Goal: Task Accomplishment & Management: Complete application form

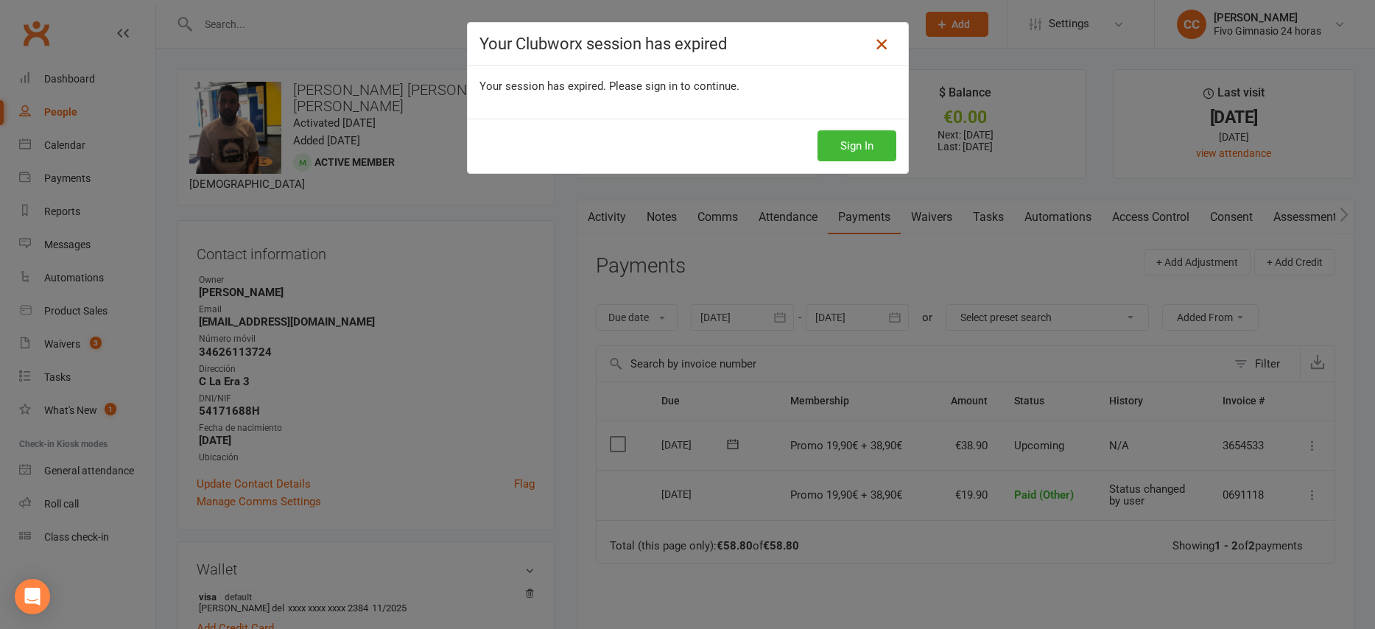
click at [873, 44] on icon at bounding box center [882, 44] width 18 height 18
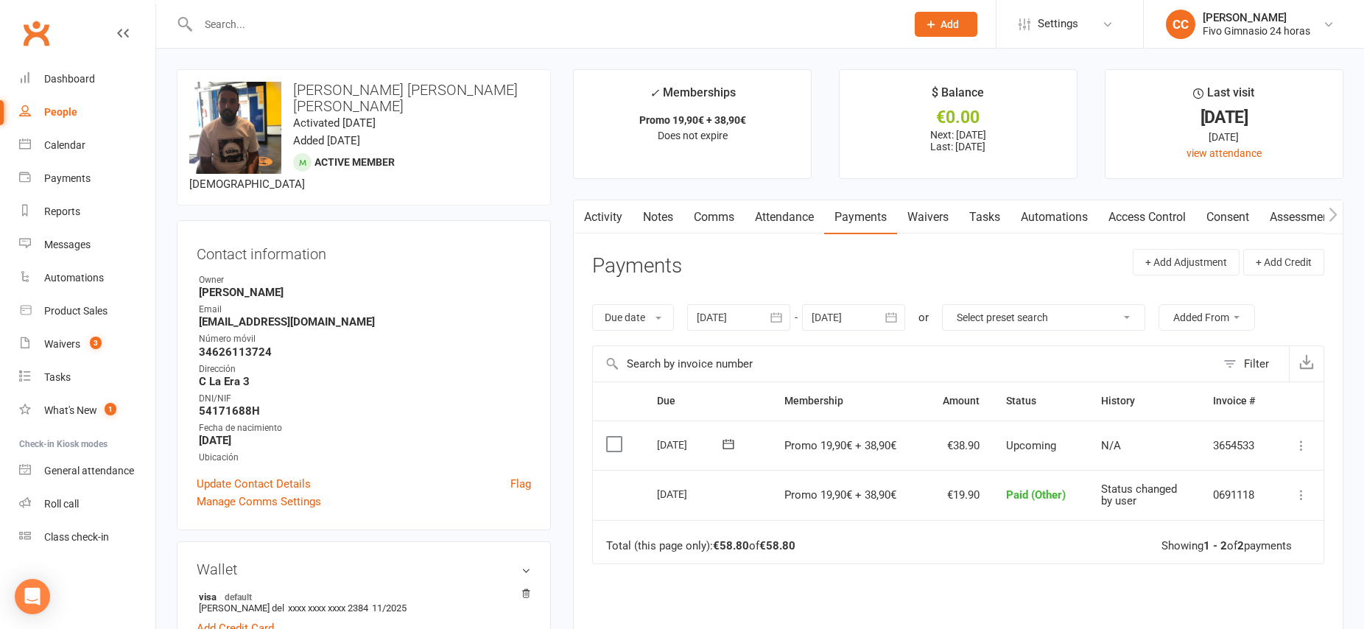
click at [376, 22] on input "text" at bounding box center [545, 24] width 702 height 21
type input "jordi"
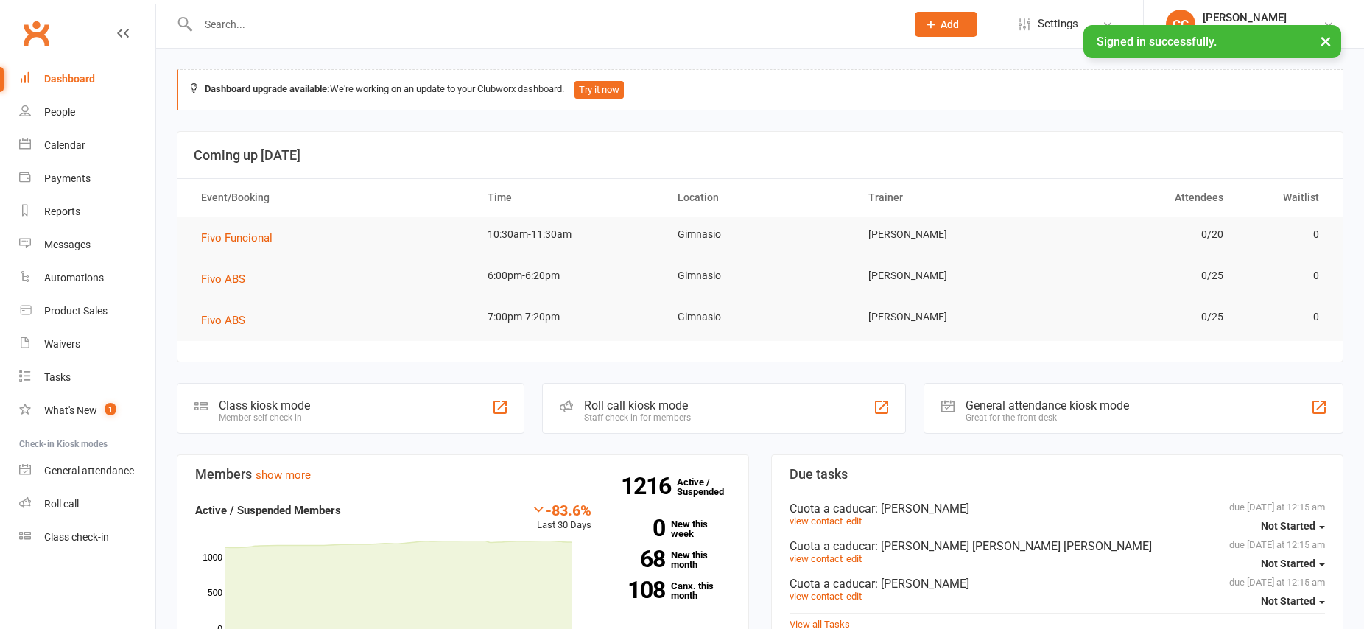
click at [429, 25] on input "text" at bounding box center [545, 24] width 702 height 21
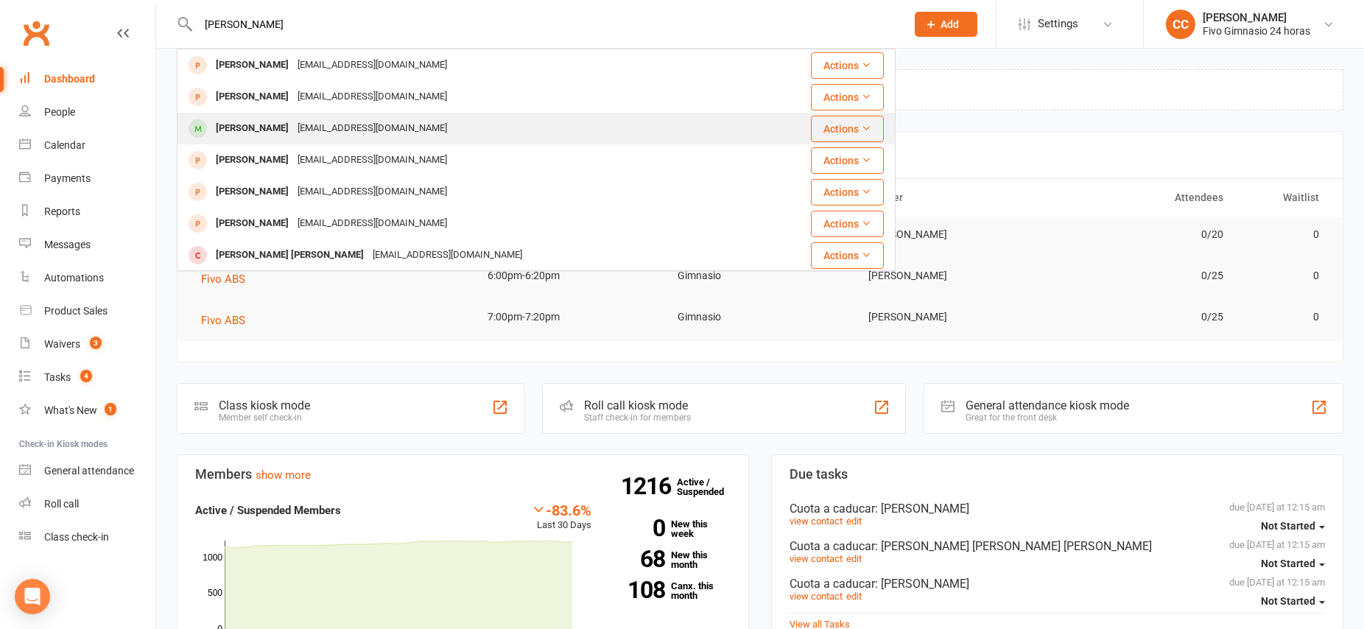
type input "jordi"
click at [357, 129] on div "Jordisosagonzalez24@gmail.com" at bounding box center [372, 128] width 158 height 21
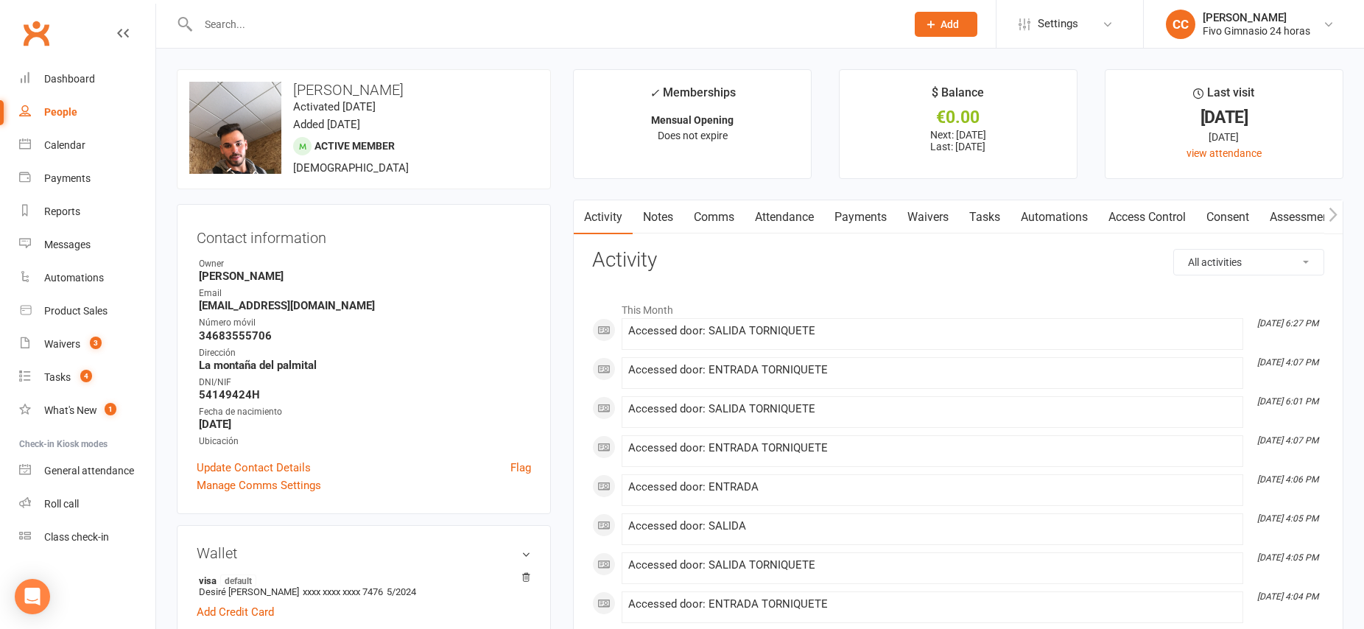
click at [858, 218] on link "Payments" at bounding box center [860, 217] width 73 height 34
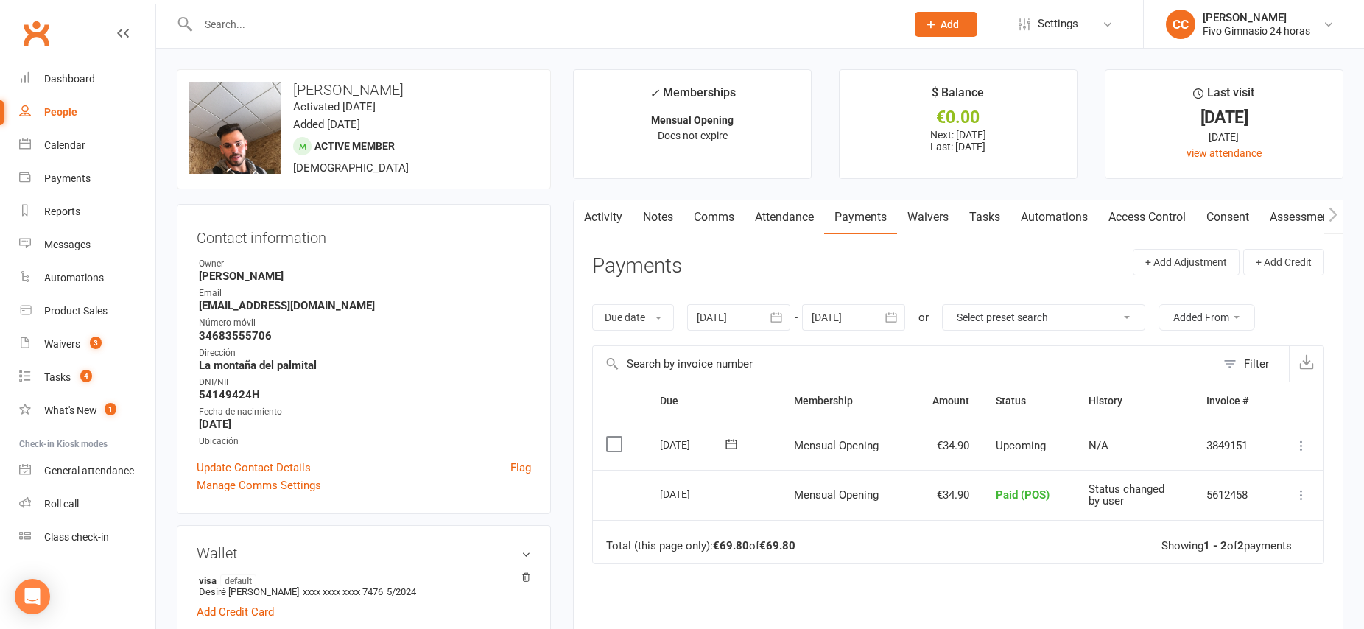
click at [1301, 447] on icon at bounding box center [1301, 445] width 15 height 15
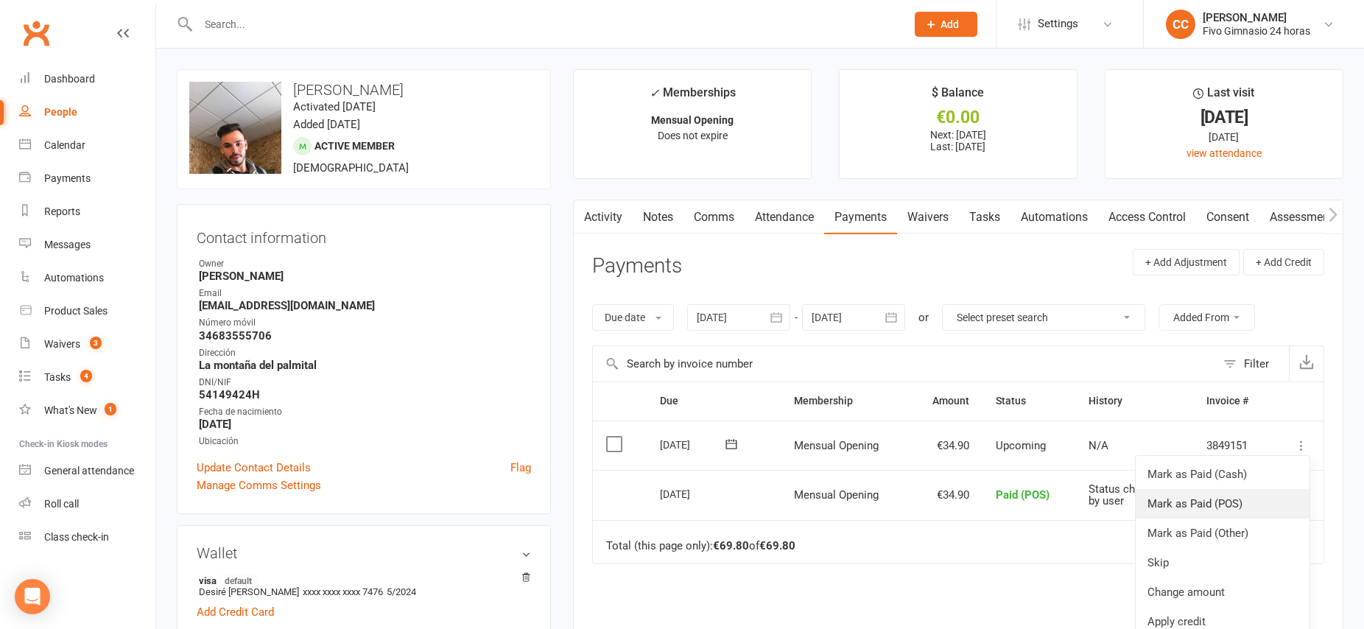
click at [1247, 501] on link "Mark as Paid (POS)" at bounding box center [1222, 503] width 174 height 29
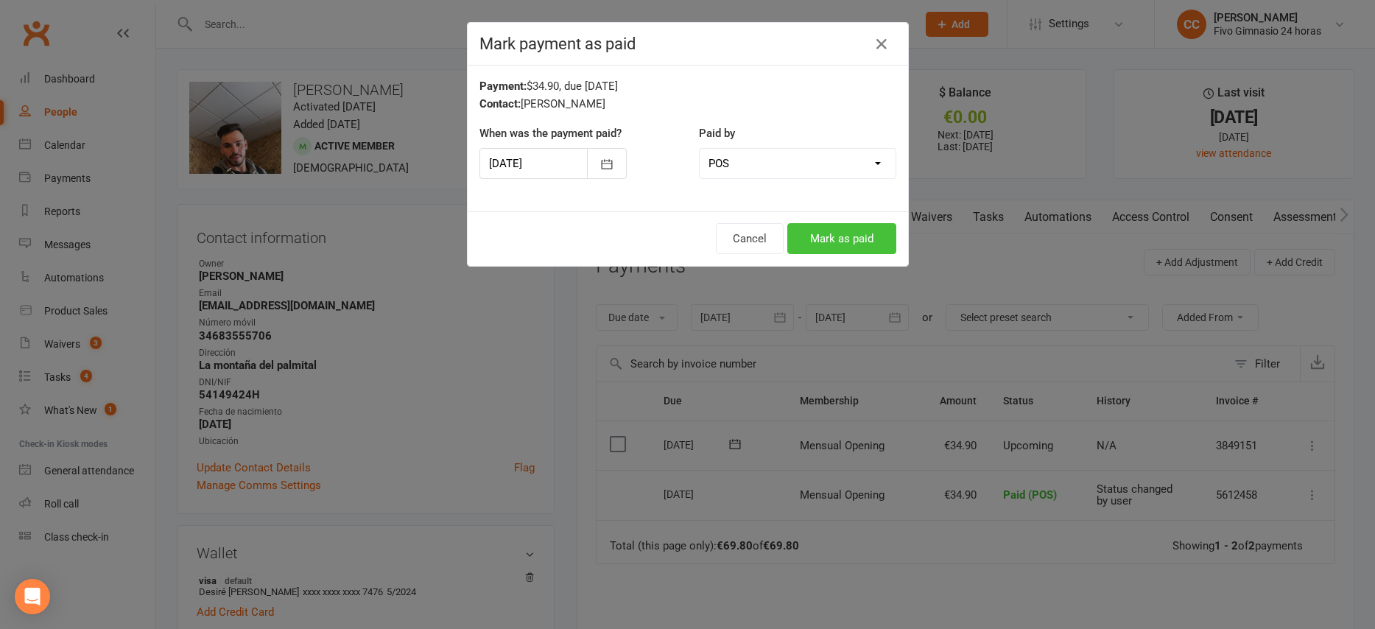
click at [838, 243] on button "Mark as paid" at bounding box center [841, 238] width 109 height 31
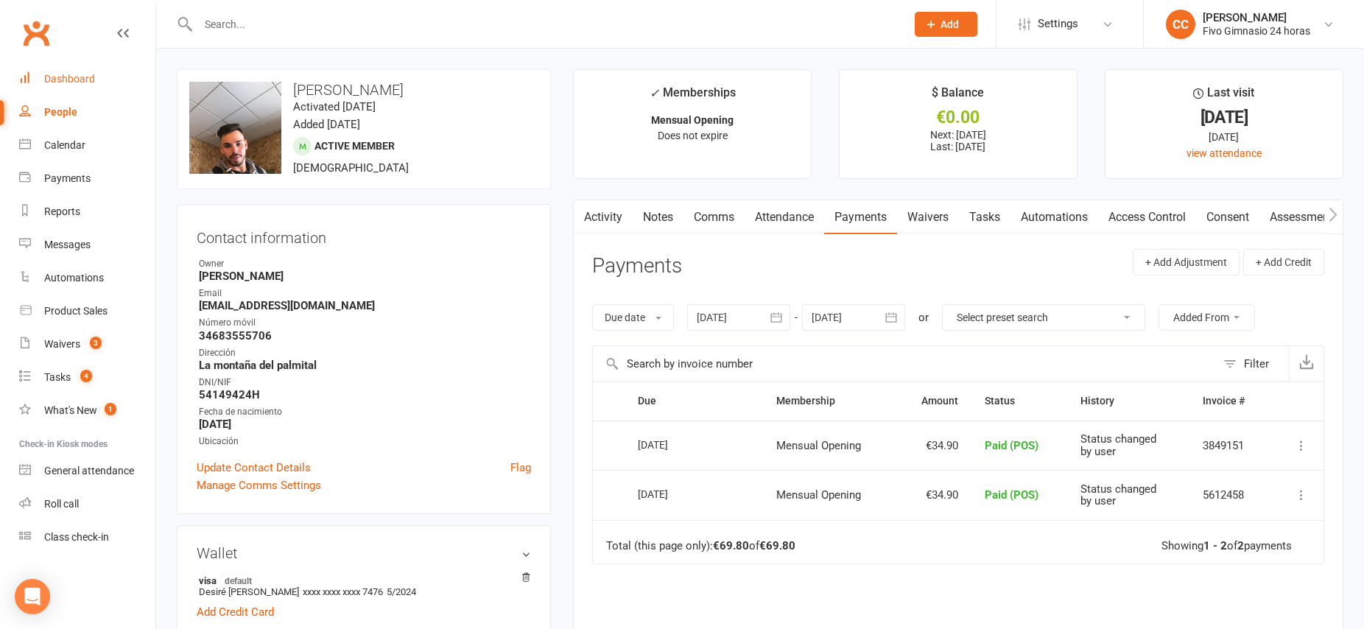
click at [65, 88] on link "Dashboard" at bounding box center [87, 79] width 136 height 33
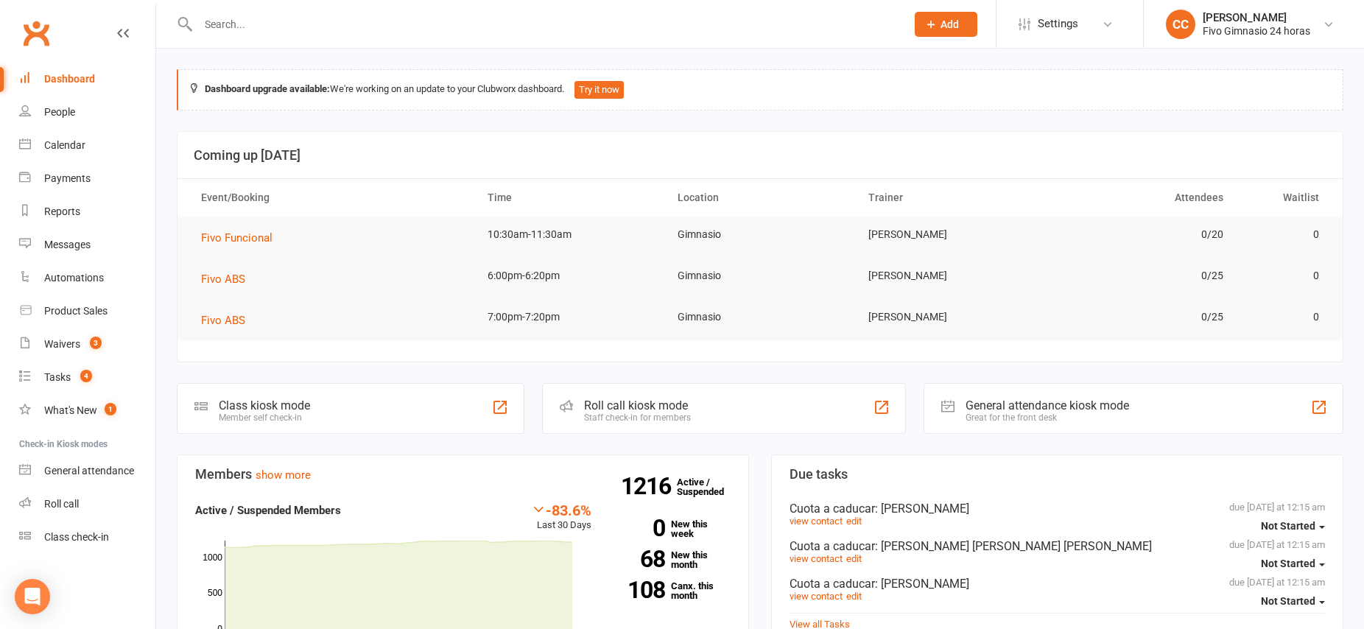
click at [296, 29] on input "text" at bounding box center [545, 24] width 702 height 21
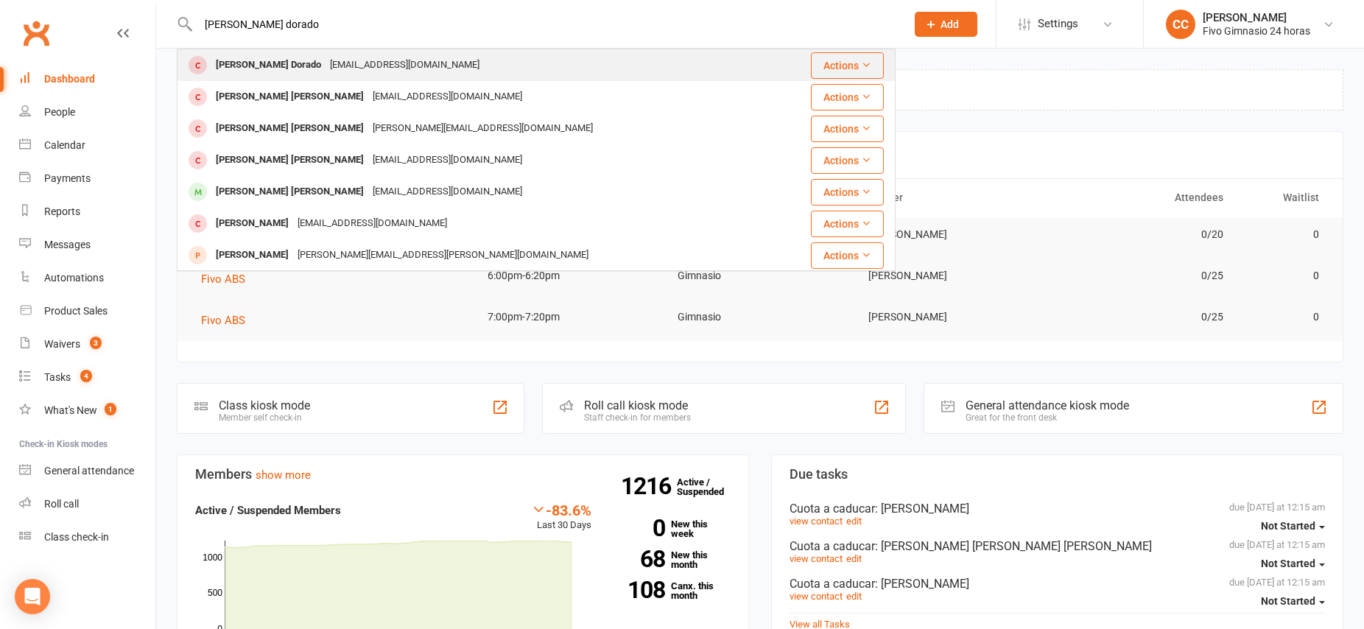
type input "perdomo dorado"
click at [275, 63] on div "[PERSON_NAME] Dorado" at bounding box center [268, 64] width 114 height 21
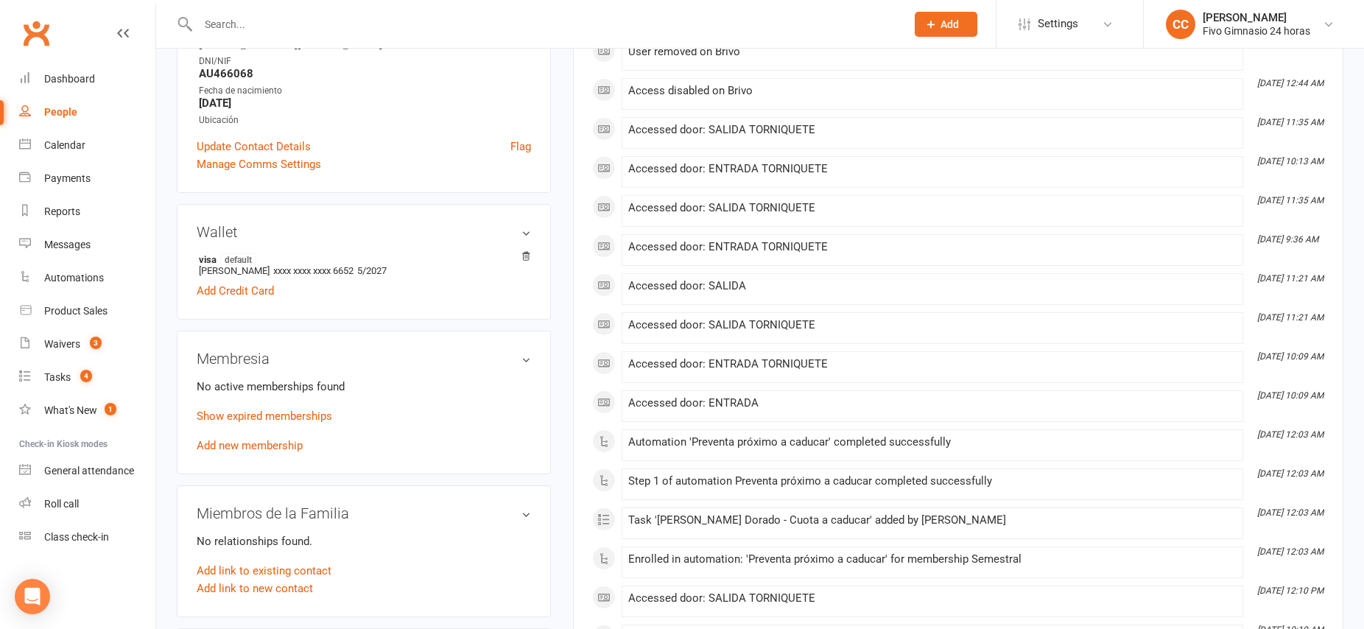
scroll to position [323, 0]
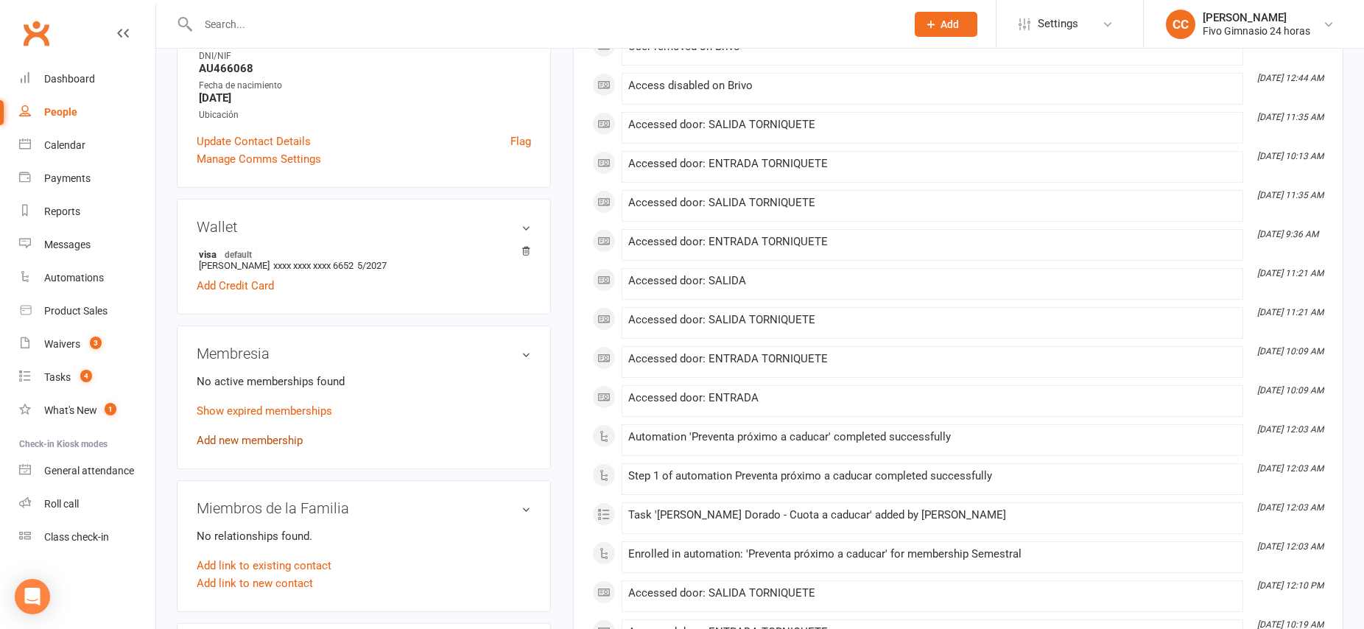
click at [264, 442] on link "Add new membership" at bounding box center [250, 440] width 106 height 13
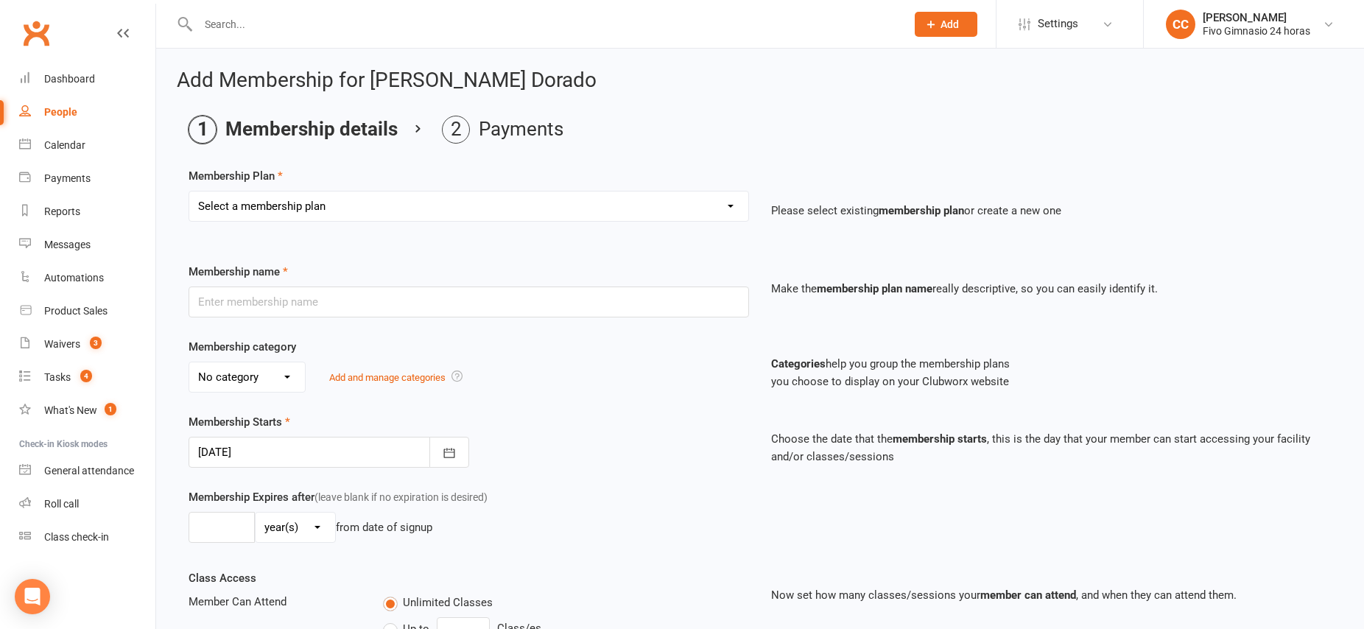
click at [498, 208] on select "Select a membership plan Cuota familiar Cuota estudiante 10 pases full Anual Se…" at bounding box center [468, 205] width 559 height 29
select select "4"
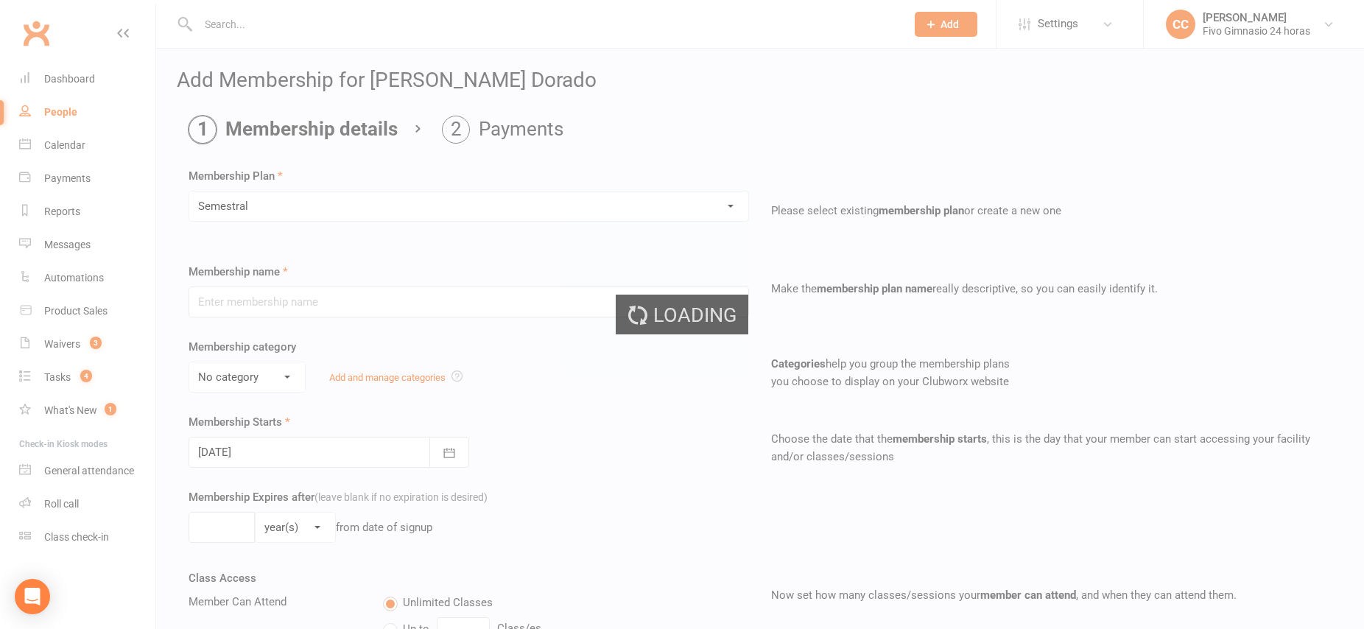
type input "Semestral"
select select "1"
select select "2"
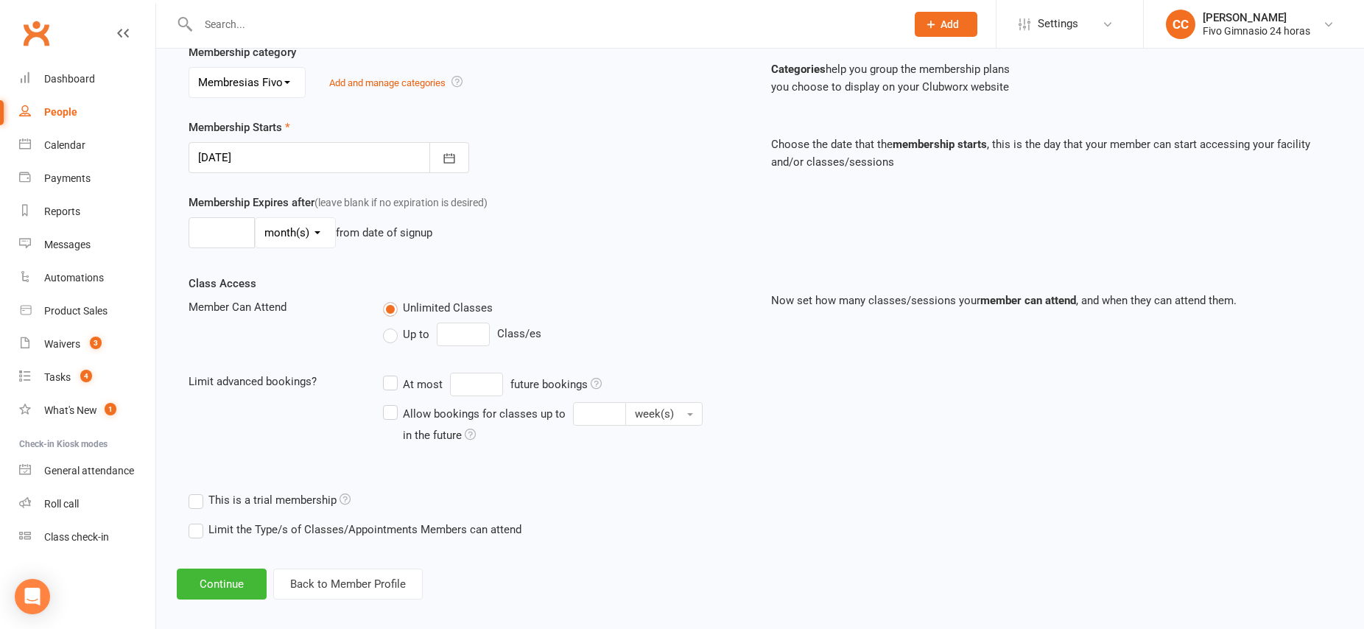
scroll to position [307, 0]
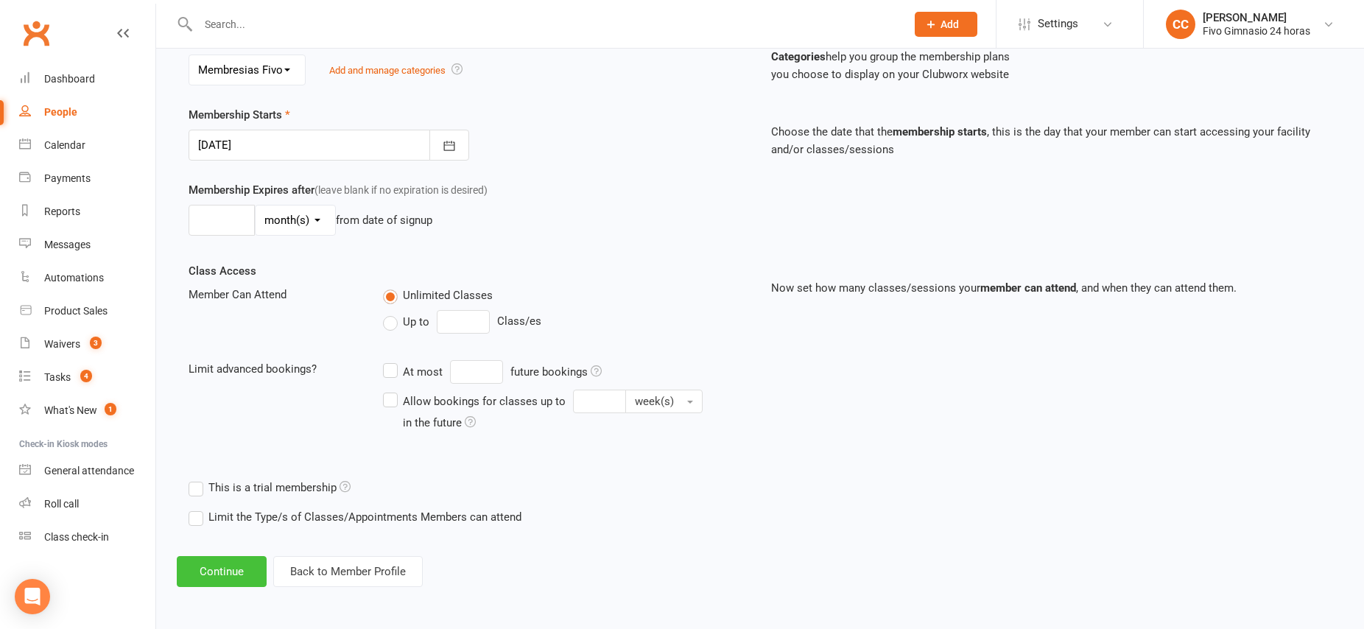
click at [230, 574] on button "Continue" at bounding box center [222, 571] width 90 height 31
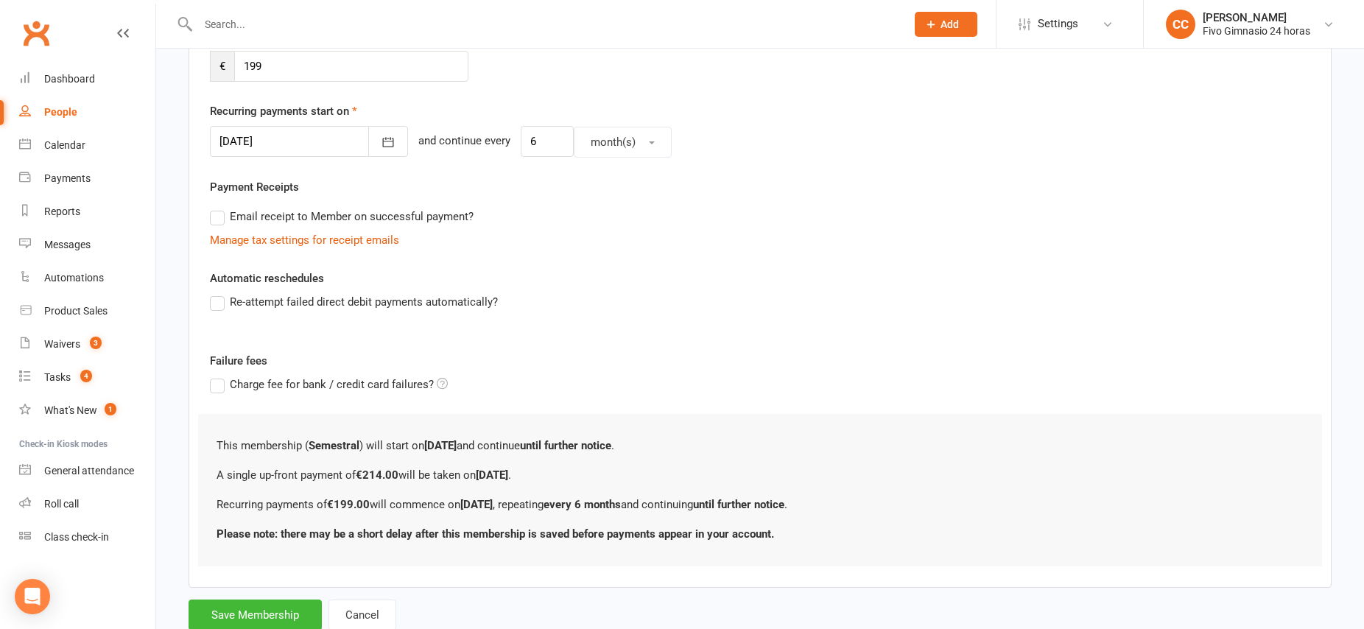
scroll to position [0, 0]
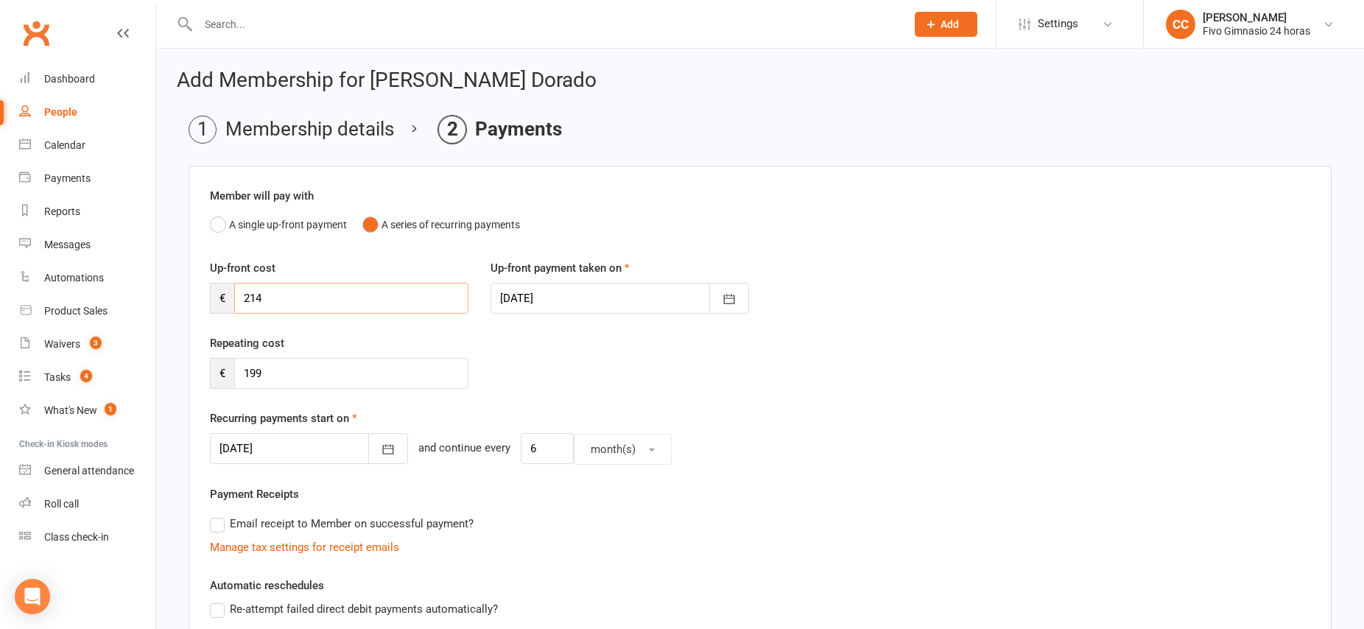
click at [283, 303] on input "214" at bounding box center [351, 298] width 234 height 31
type input "2"
click at [271, 296] on input "107" at bounding box center [351, 298] width 234 height 31
click at [271, 297] on input "107" at bounding box center [351, 298] width 234 height 31
type input "1"
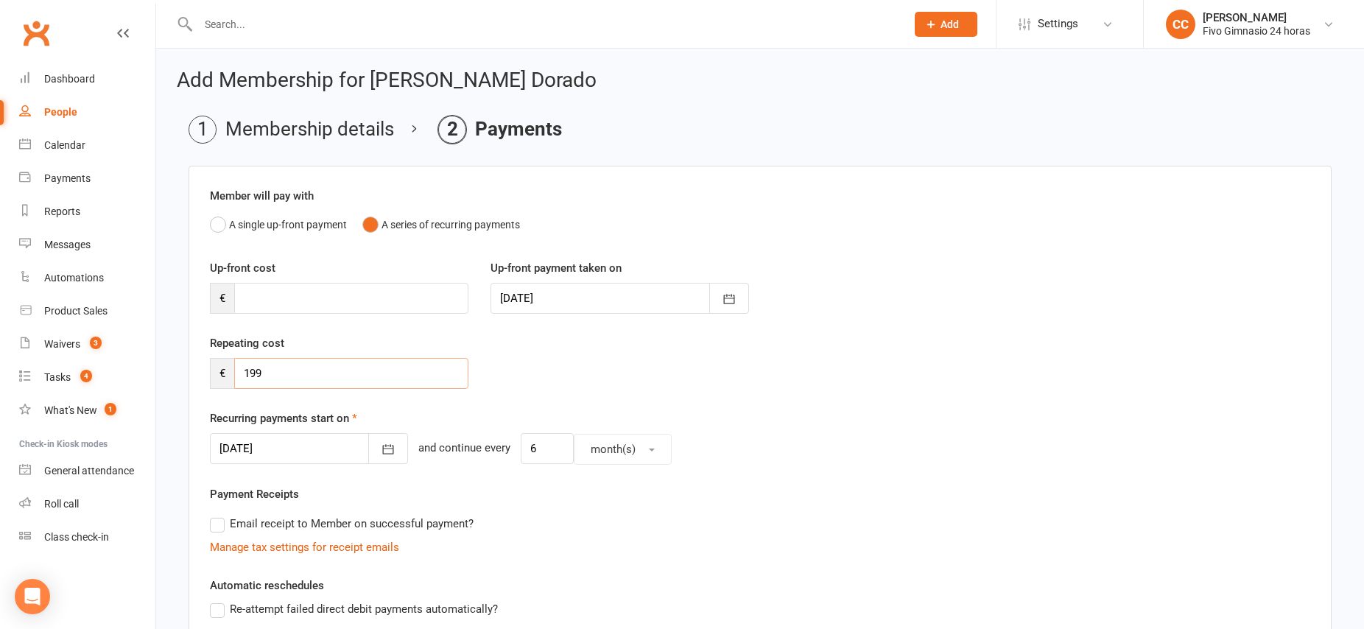
click at [272, 376] on input "199" at bounding box center [351, 373] width 234 height 31
type input "1"
click at [259, 293] on input "number" at bounding box center [351, 298] width 234 height 31
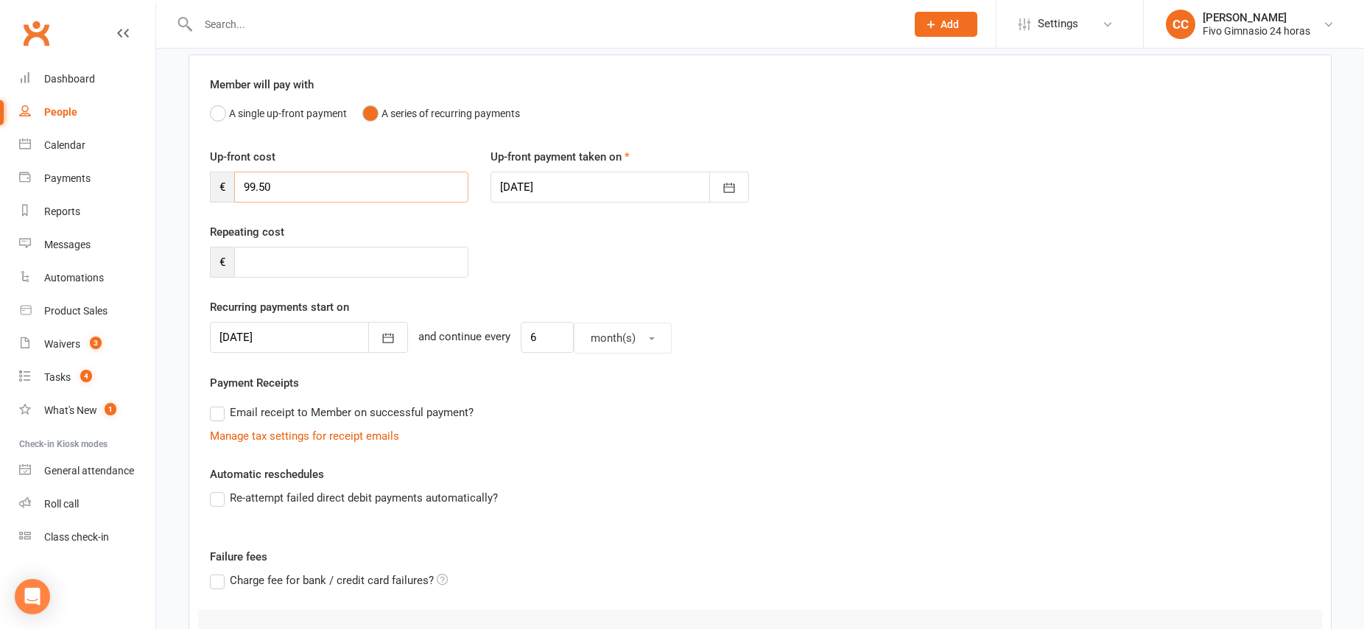
scroll to position [114, 0]
type input "99.50"
click at [383, 339] on icon "button" at bounding box center [388, 336] width 11 height 10
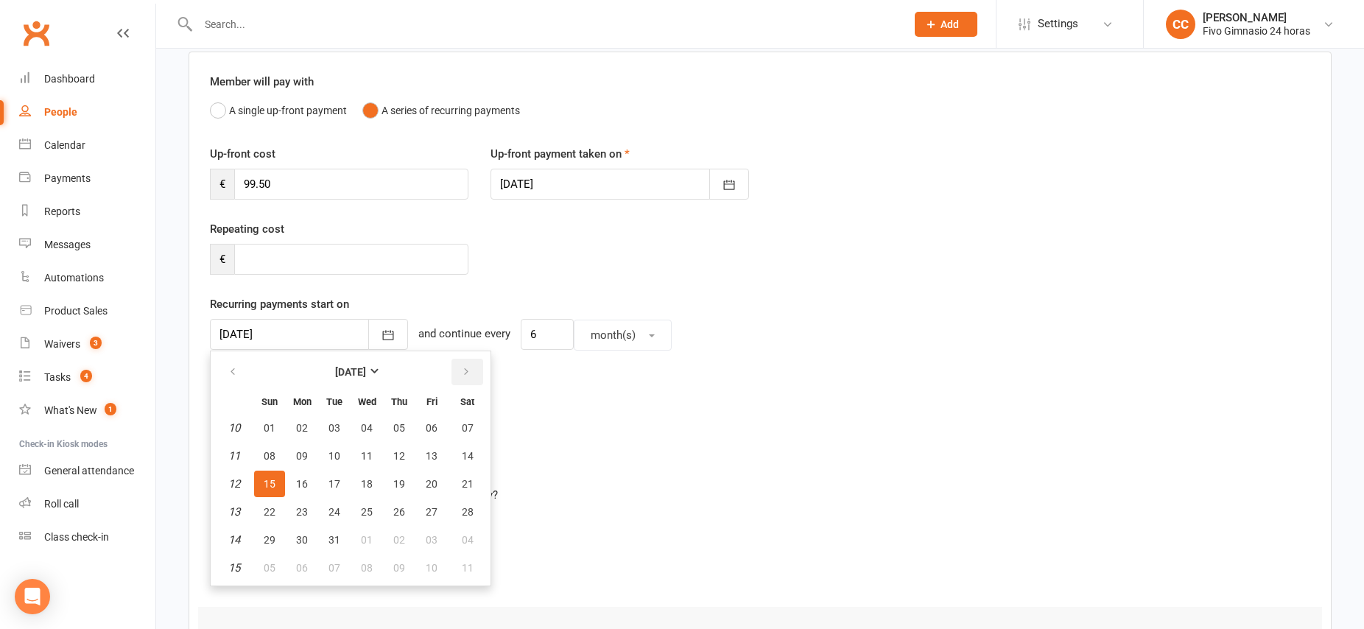
click at [466, 372] on icon "button" at bounding box center [466, 372] width 10 height 12
click at [369, 485] on span "15" at bounding box center [367, 484] width 12 height 12
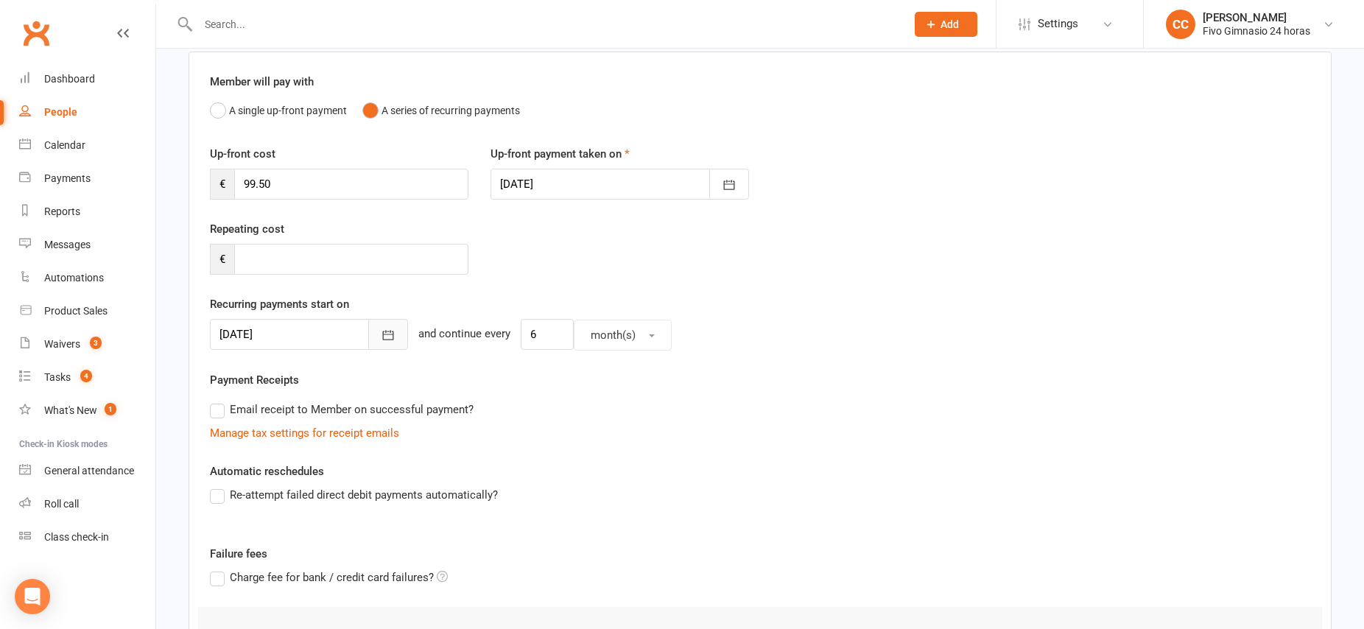
click at [381, 333] on icon "button" at bounding box center [388, 335] width 15 height 15
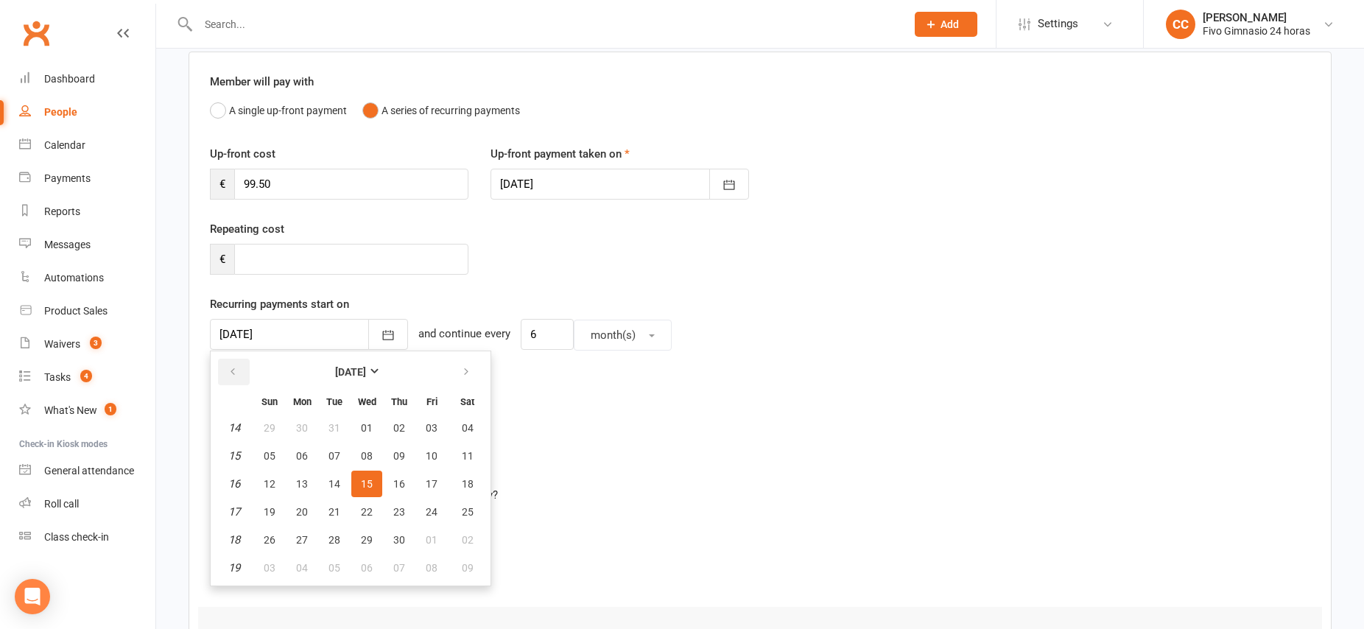
click at [236, 372] on icon "button" at bounding box center [233, 372] width 10 height 12
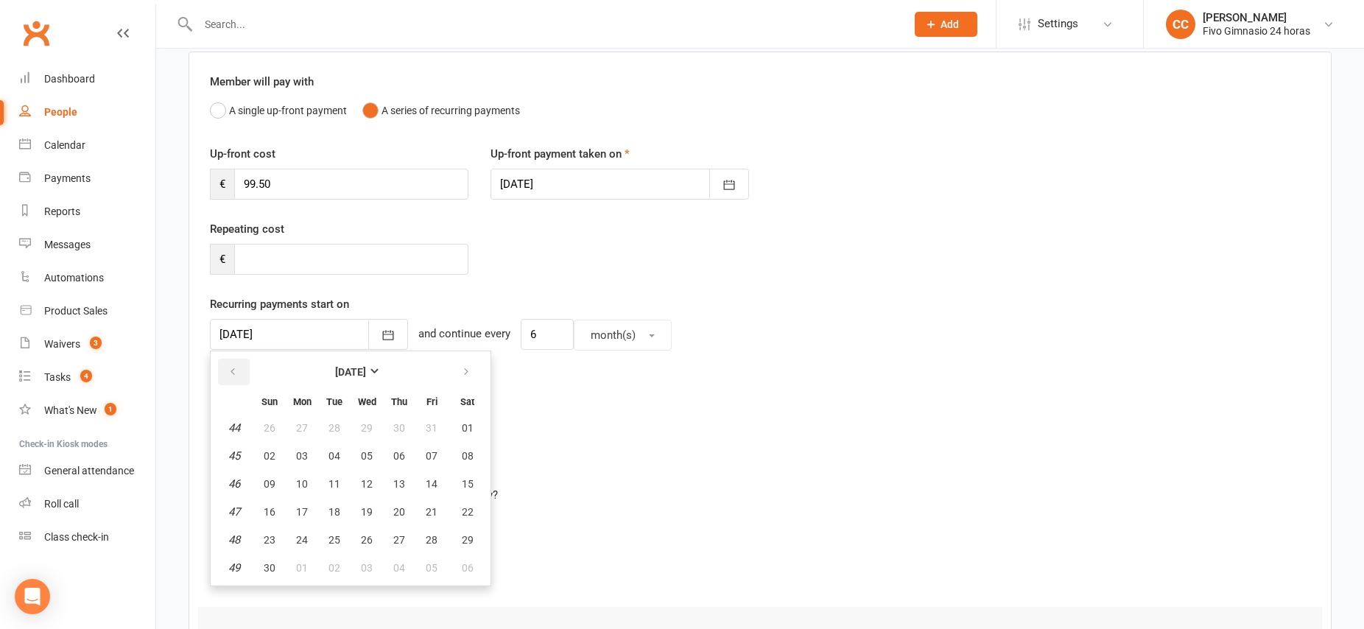
click at [236, 372] on icon "button" at bounding box center [233, 372] width 10 height 12
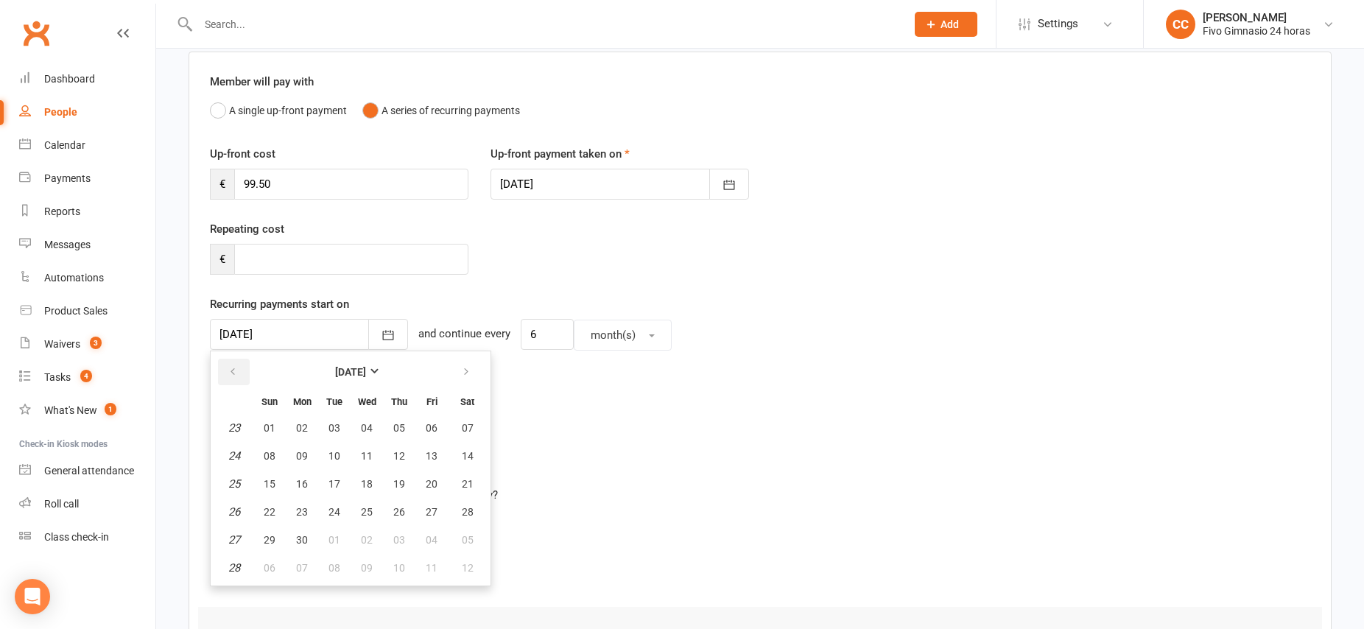
click at [236, 372] on icon "button" at bounding box center [233, 372] width 10 height 12
click at [461, 373] on icon "button" at bounding box center [466, 372] width 10 height 12
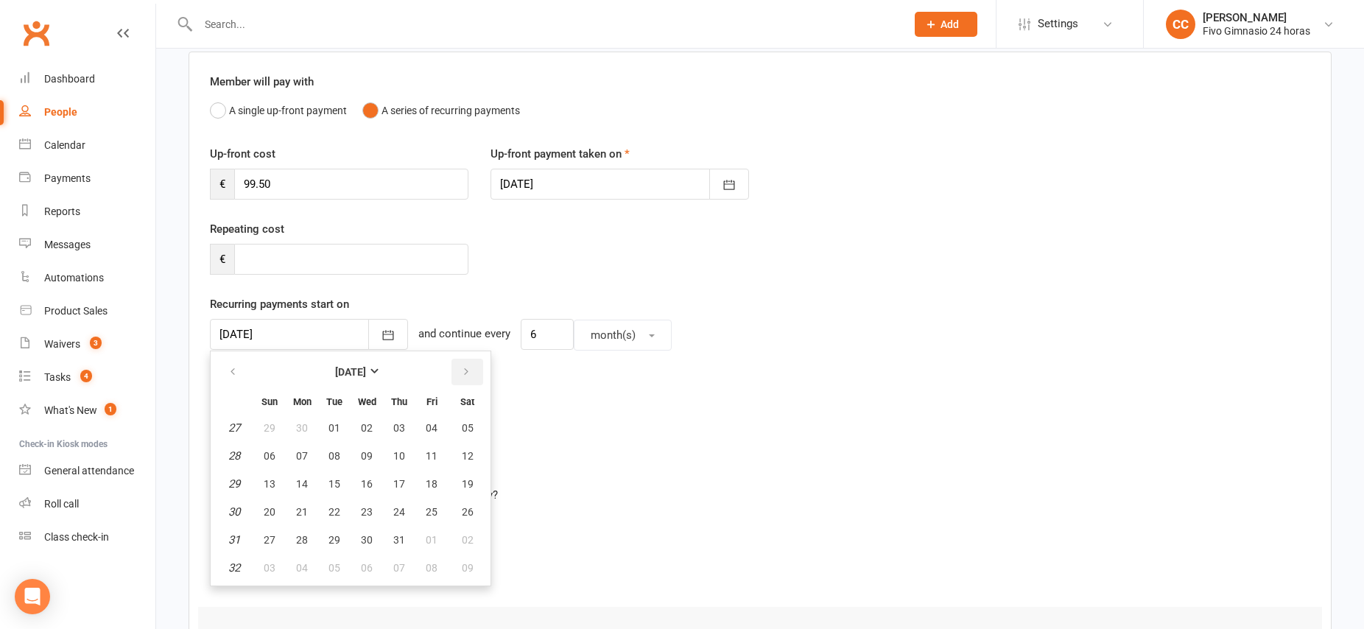
click at [461, 373] on icon "button" at bounding box center [466, 372] width 10 height 12
click at [368, 487] on span "15" at bounding box center [367, 484] width 12 height 12
type input "[DATE]"
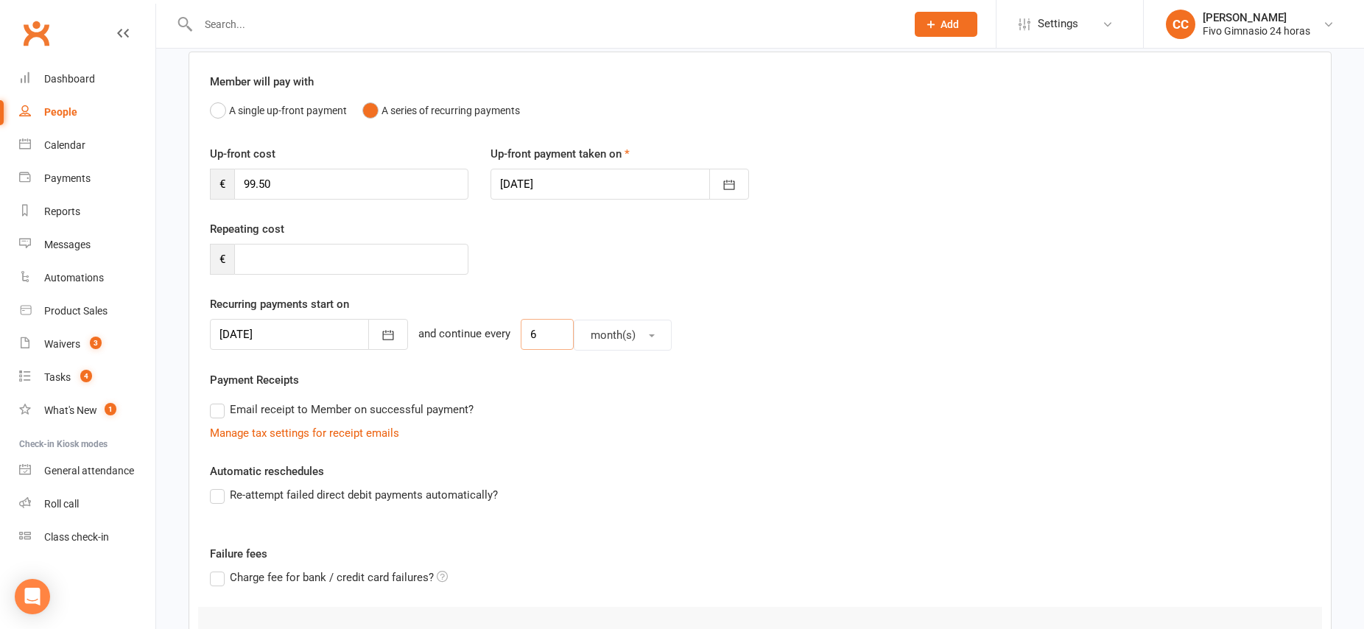
click at [521, 332] on input "6" at bounding box center [547, 334] width 53 height 31
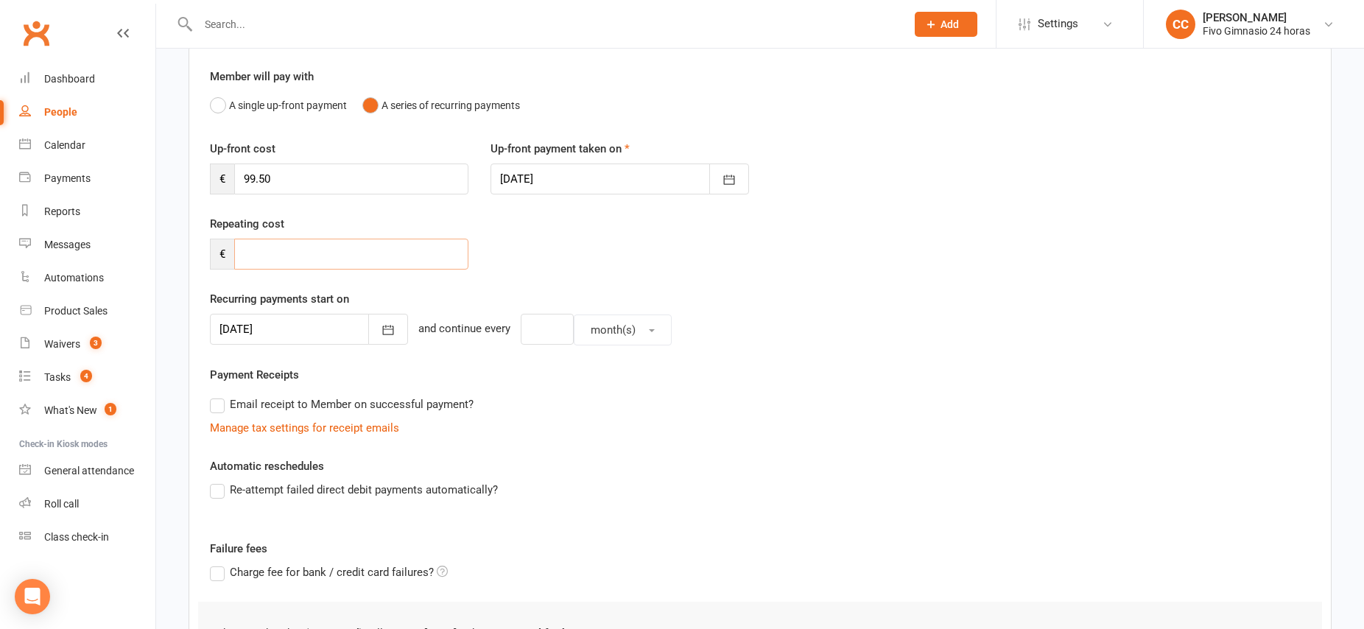
click at [272, 254] on input "number" at bounding box center [351, 254] width 234 height 31
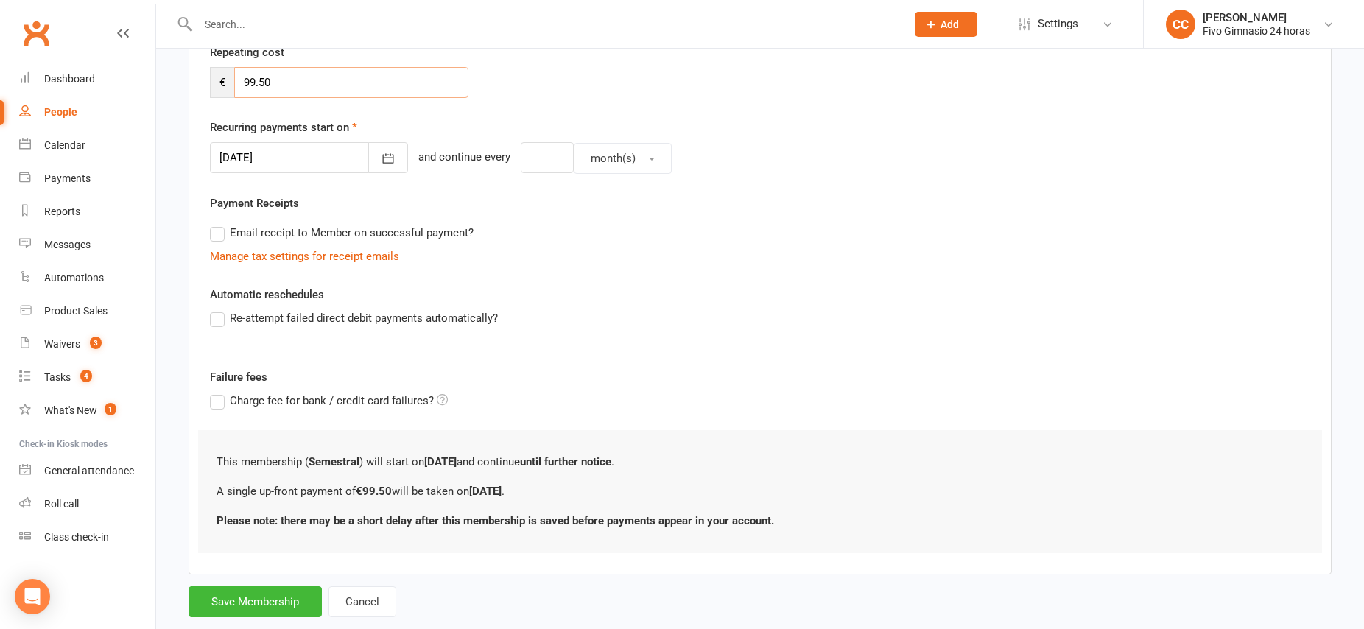
scroll to position [324, 0]
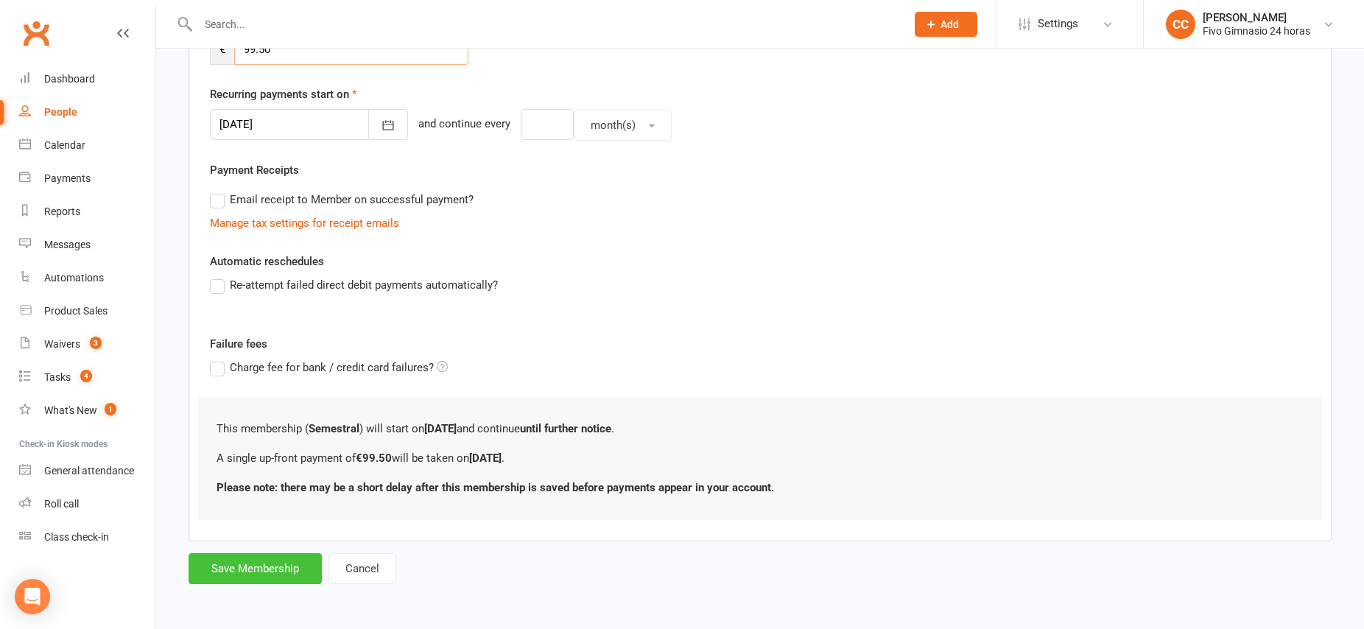
type input "99.50"
click at [268, 569] on button "Save Membership" at bounding box center [254, 568] width 133 height 31
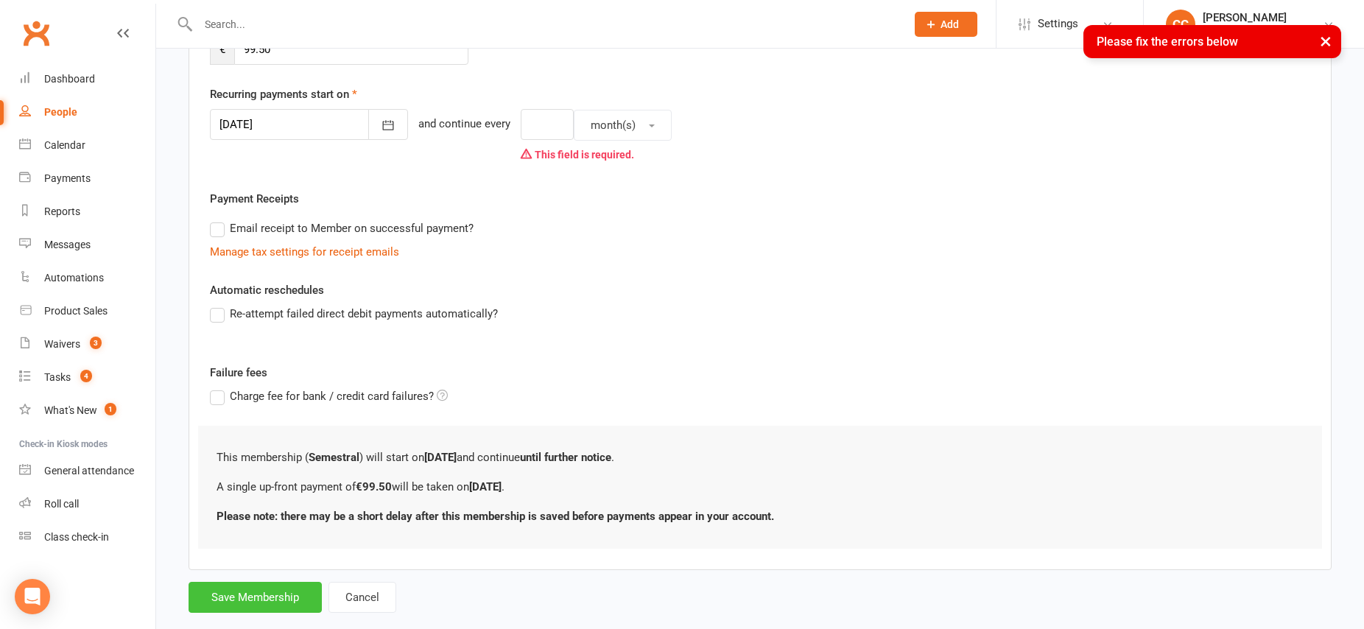
scroll to position [0, 0]
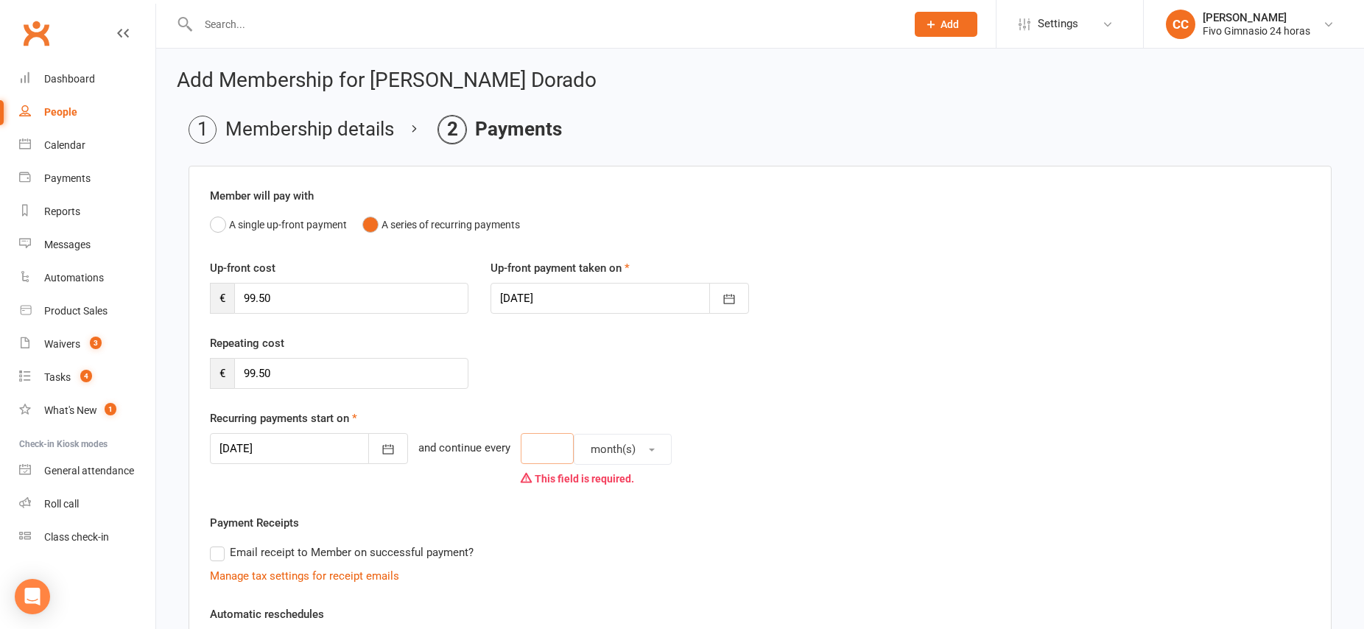
click at [532, 452] on input "number" at bounding box center [547, 448] width 53 height 31
type input "0"
click at [994, 397] on div "Repeating cost € 99.50" at bounding box center [760, 371] width 1122 height 75
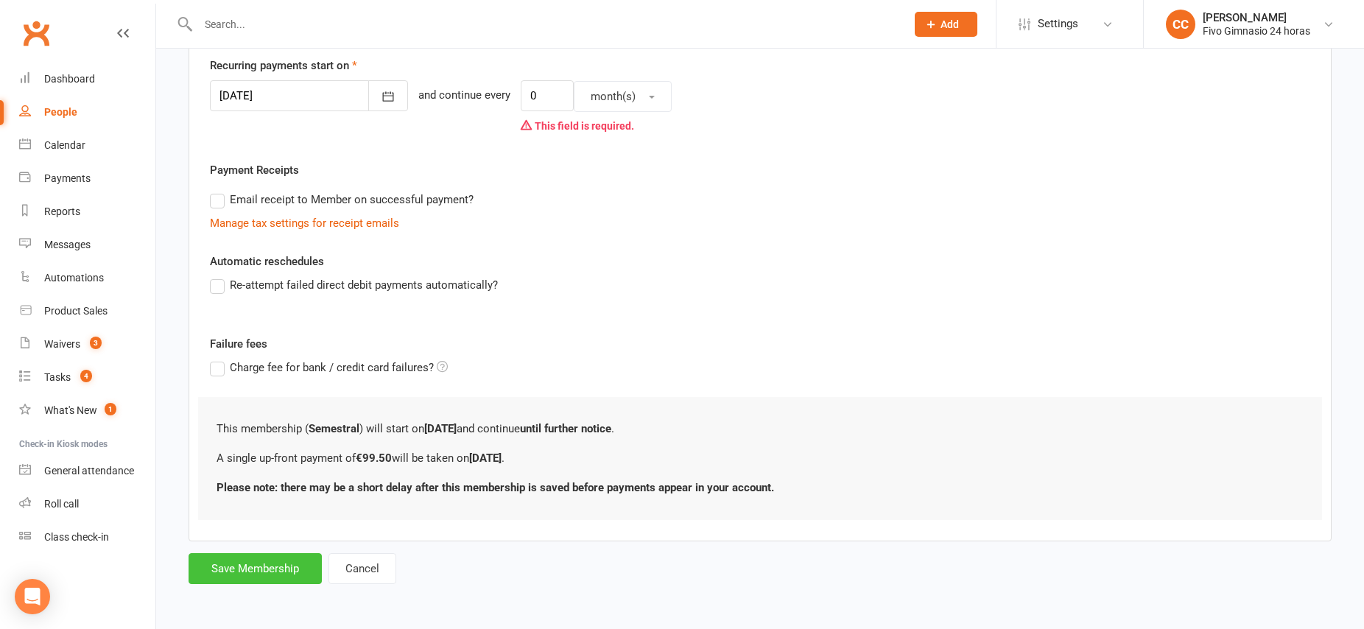
click at [250, 566] on button "Save Membership" at bounding box center [254, 568] width 133 height 31
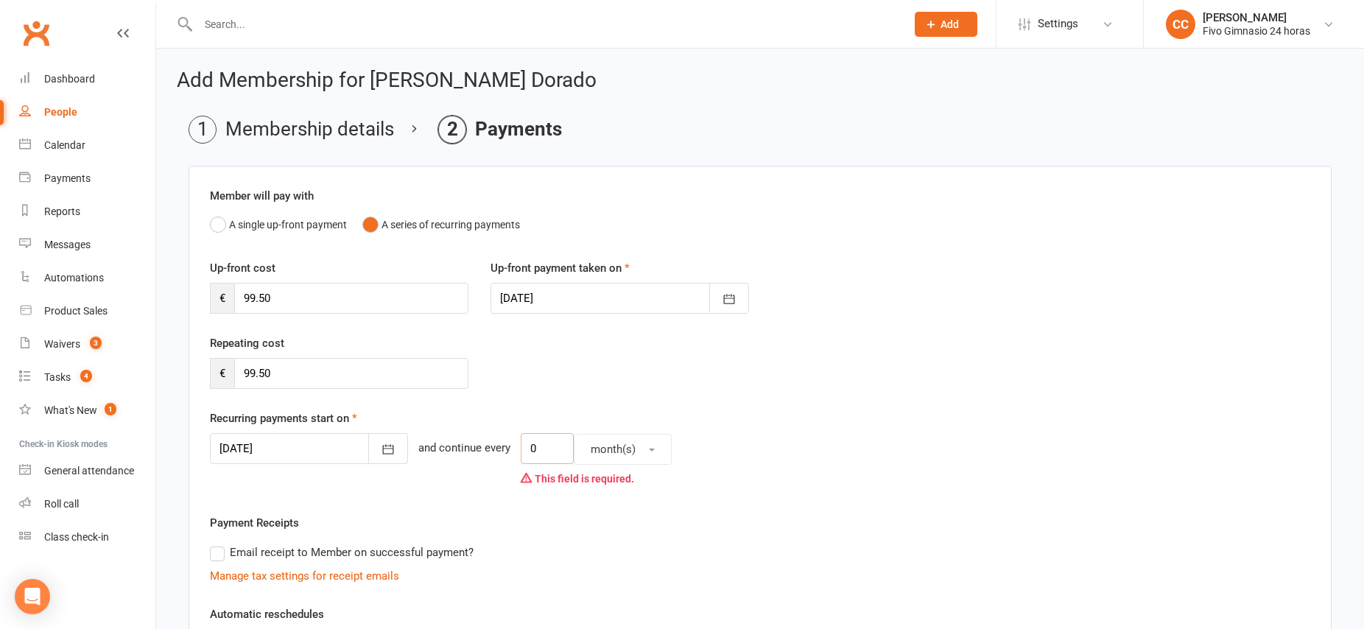
click at [532, 448] on input "0" at bounding box center [547, 448] width 53 height 31
click at [381, 451] on icon "button" at bounding box center [388, 449] width 15 height 15
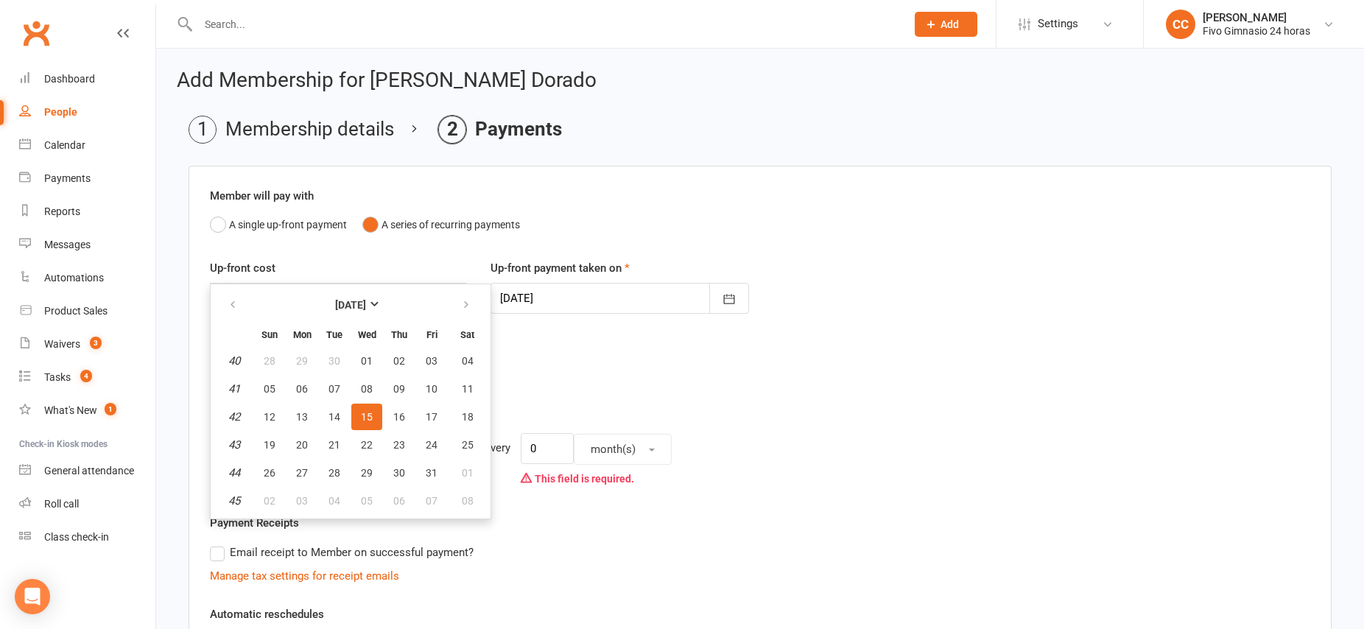
click at [553, 351] on div "Repeating cost € 99.50" at bounding box center [760, 371] width 1122 height 75
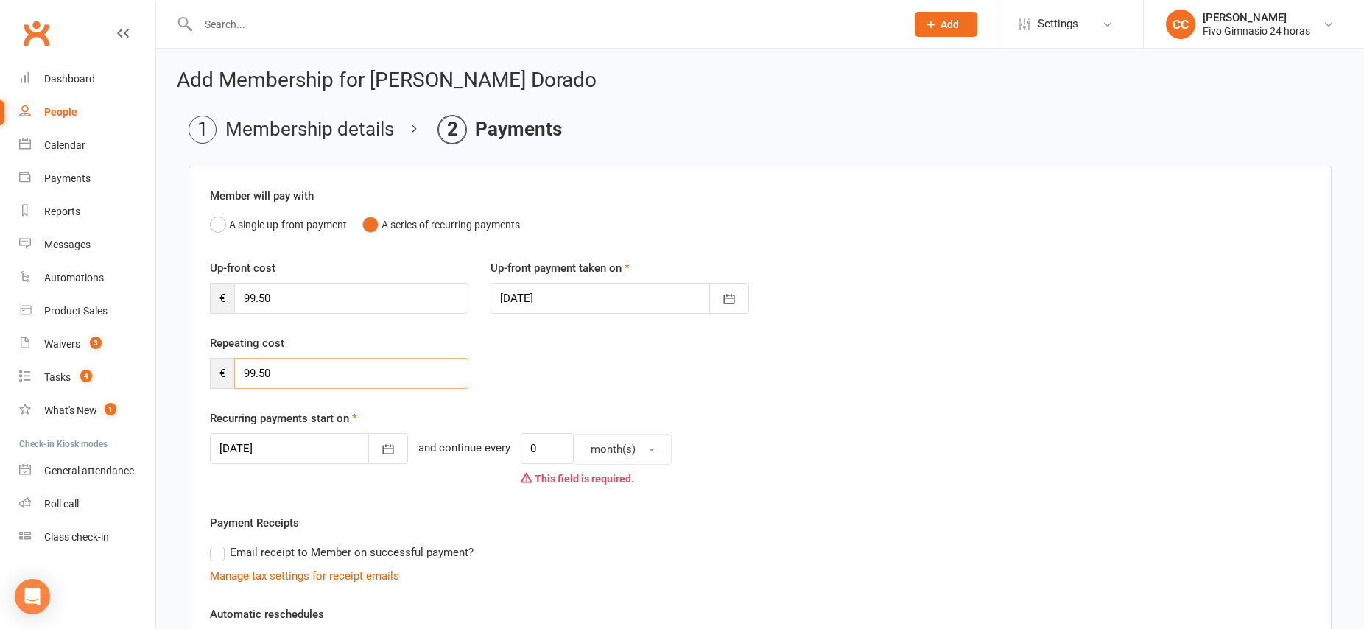
click at [291, 376] on input "99.50" at bounding box center [351, 373] width 234 height 31
type input "9"
type input "0"
click at [216, 228] on button "A single up-front payment" at bounding box center [278, 225] width 137 height 28
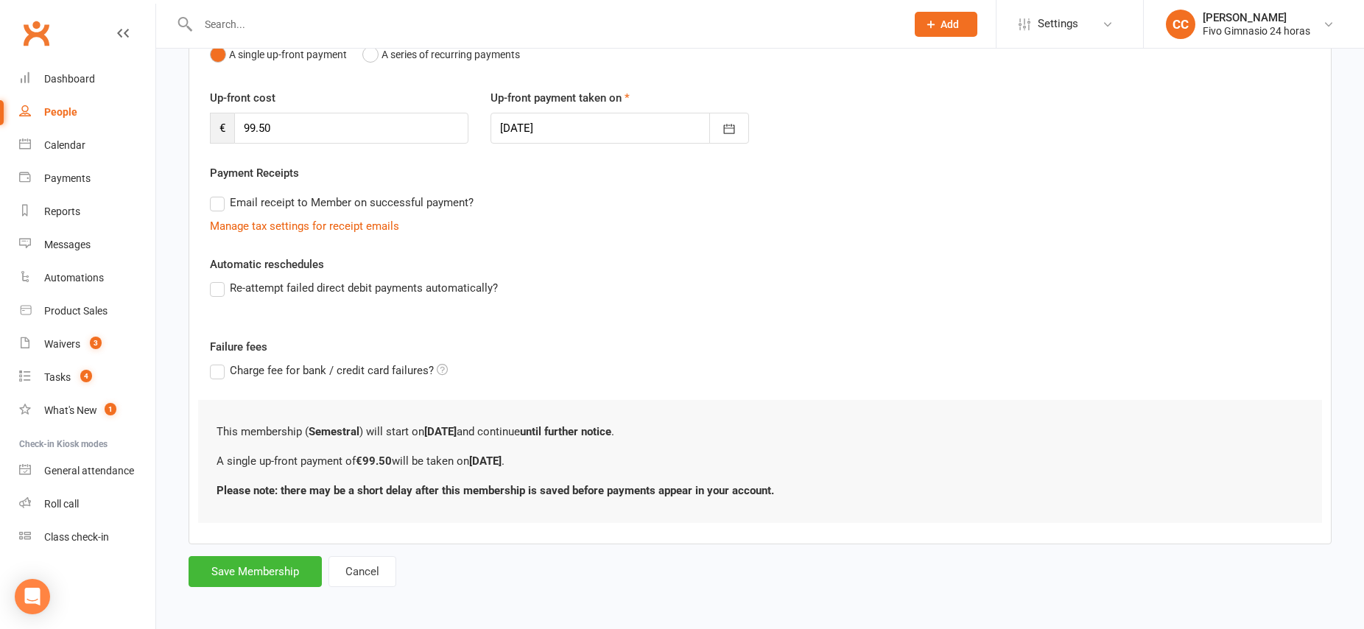
scroll to position [173, 0]
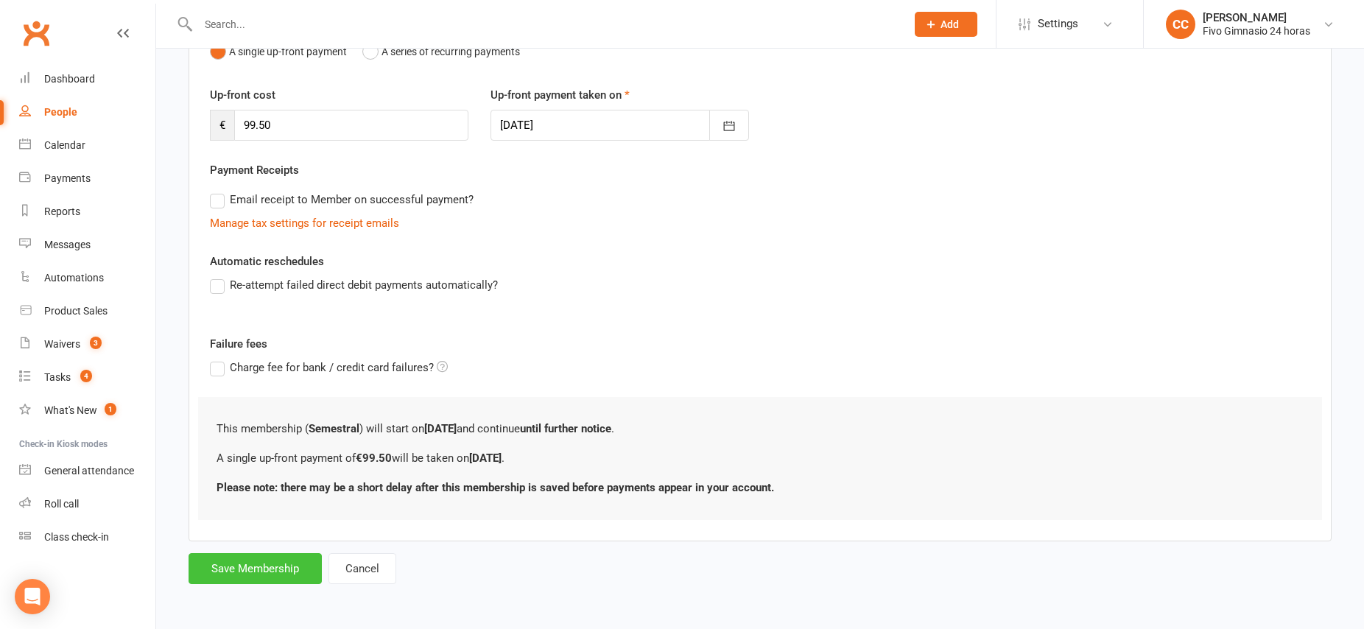
click at [228, 575] on button "Save Membership" at bounding box center [254, 568] width 133 height 31
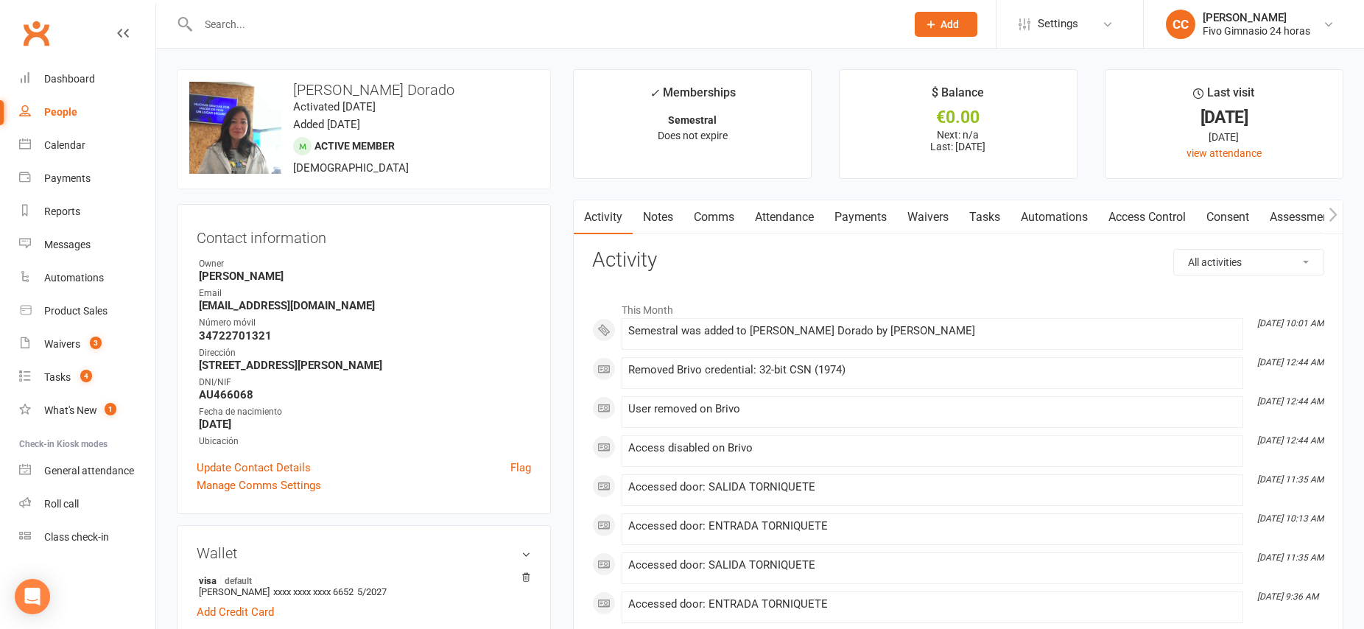
click at [867, 214] on link "Payments" at bounding box center [860, 217] width 73 height 34
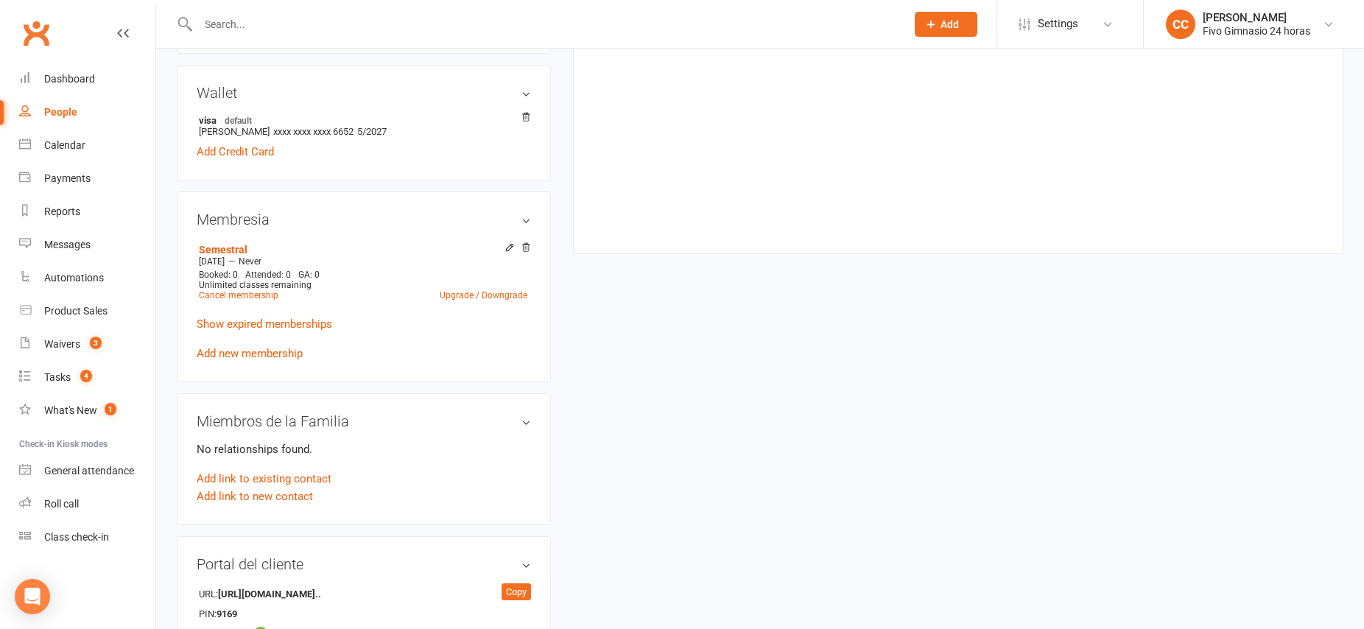
scroll to position [470, 0]
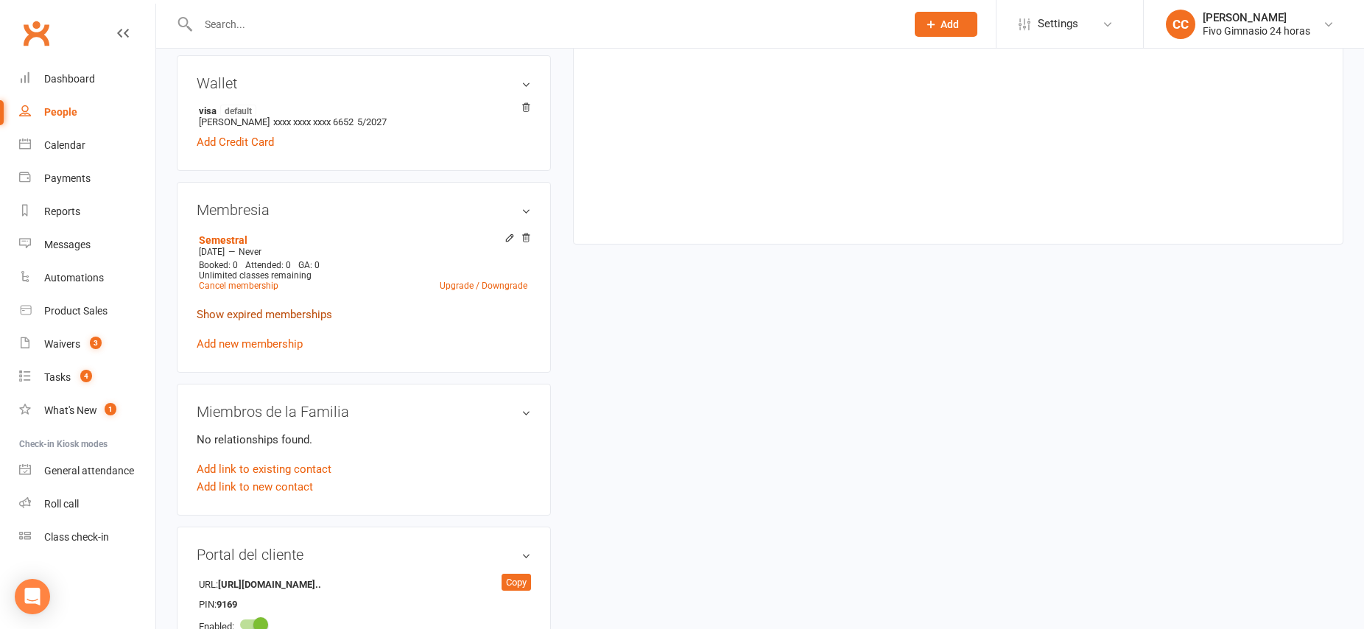
click at [258, 313] on link "Show expired memberships" at bounding box center [264, 314] width 135 height 13
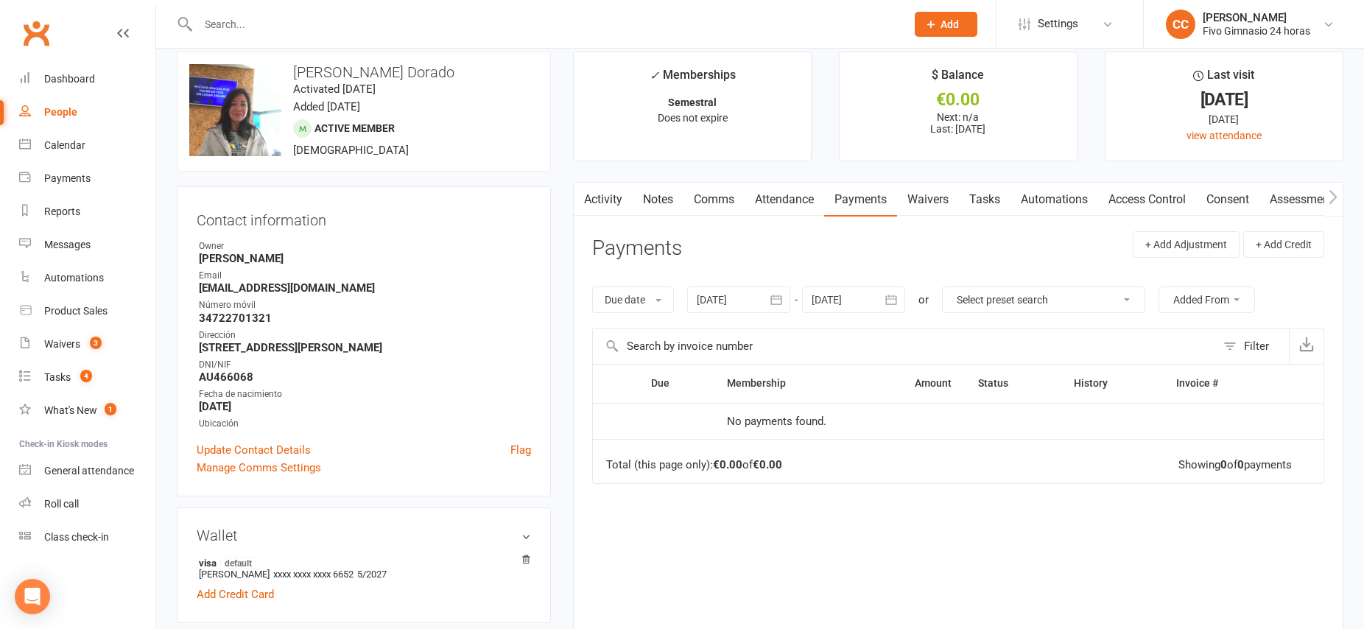
scroll to position [0, 0]
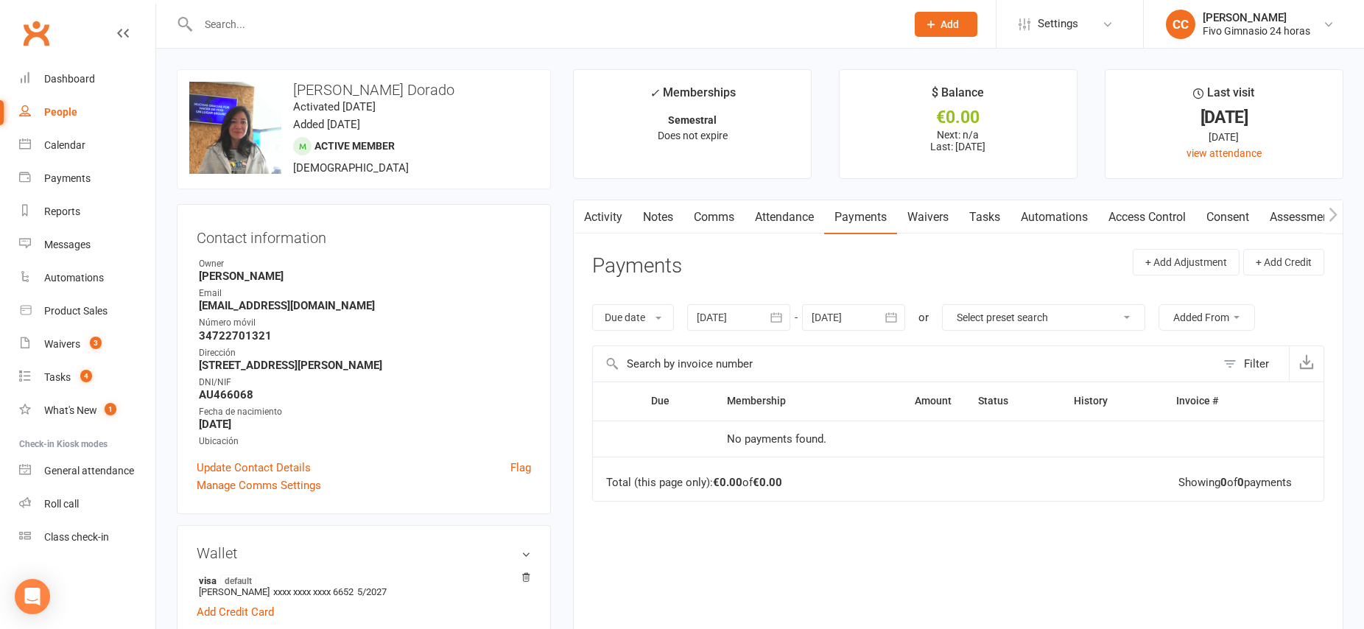
click at [615, 213] on link "Activity" at bounding box center [603, 217] width 59 height 34
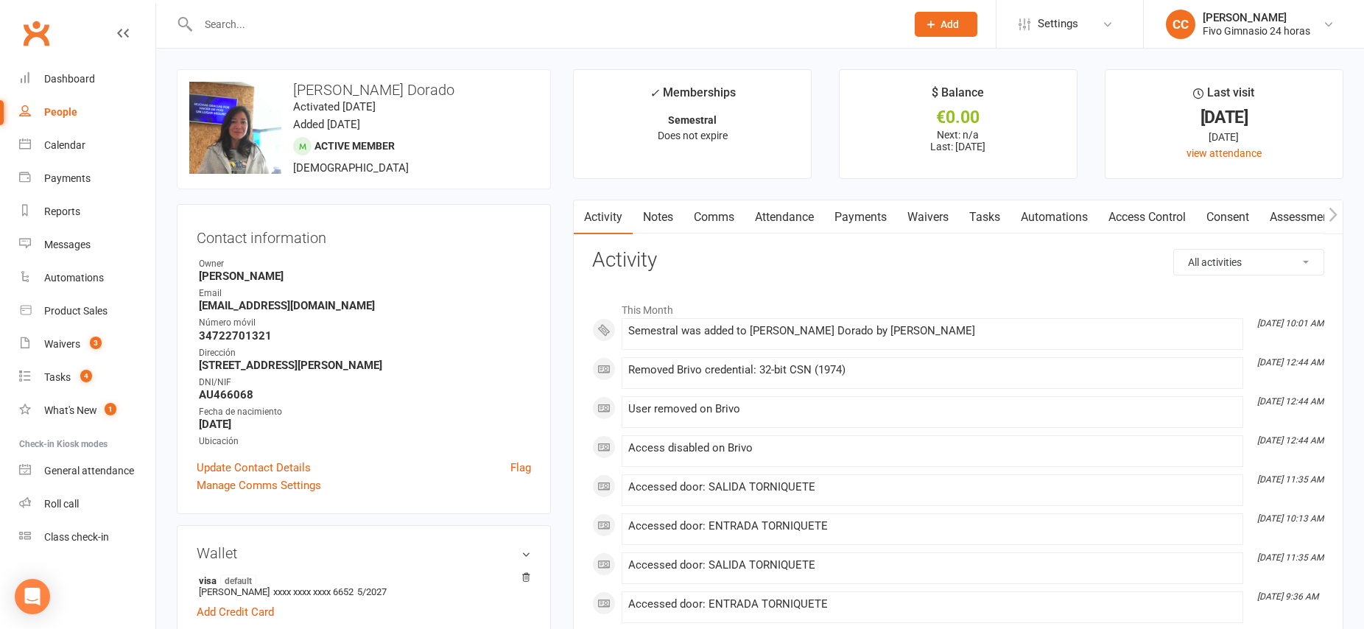
click at [859, 219] on link "Payments" at bounding box center [860, 217] width 73 height 34
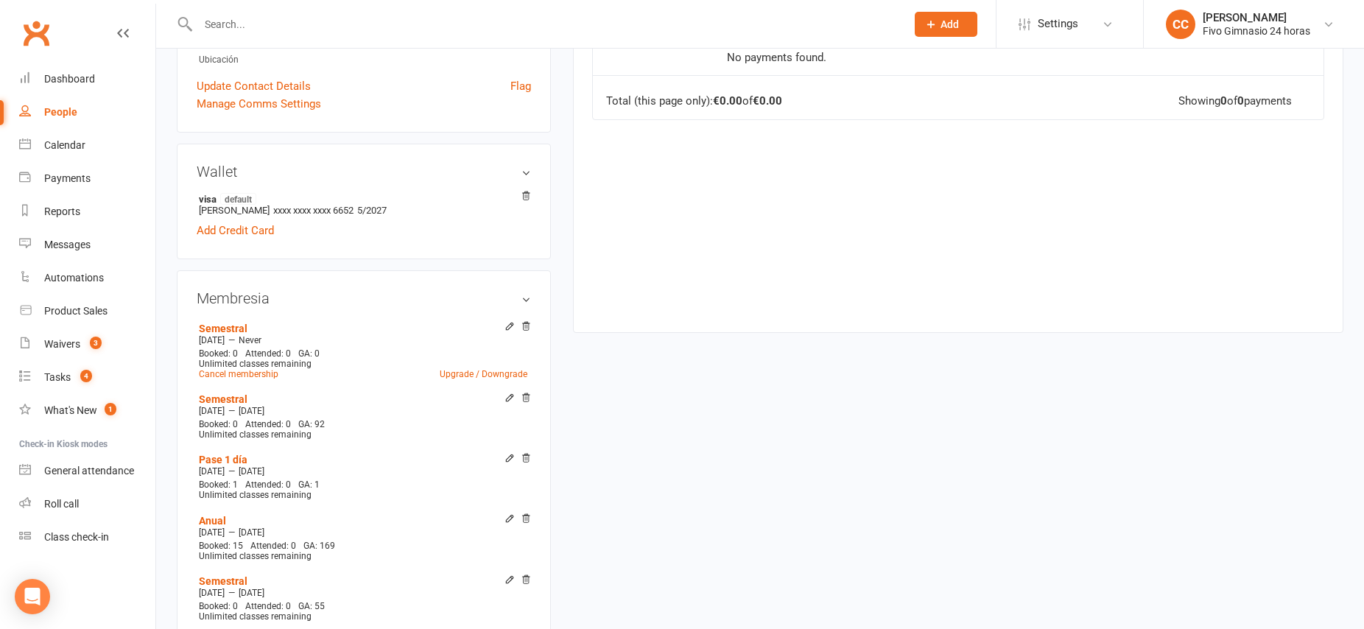
scroll to position [370, 0]
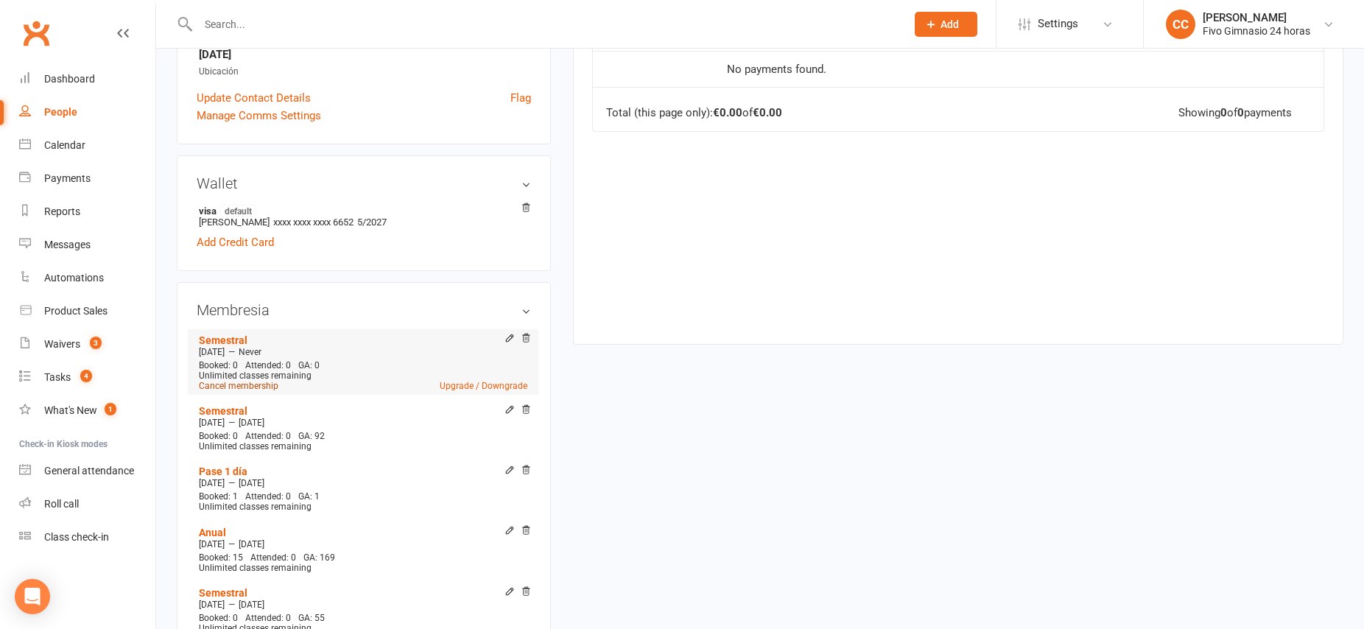
click at [253, 388] on link "Cancel membership" at bounding box center [239, 386] width 80 height 10
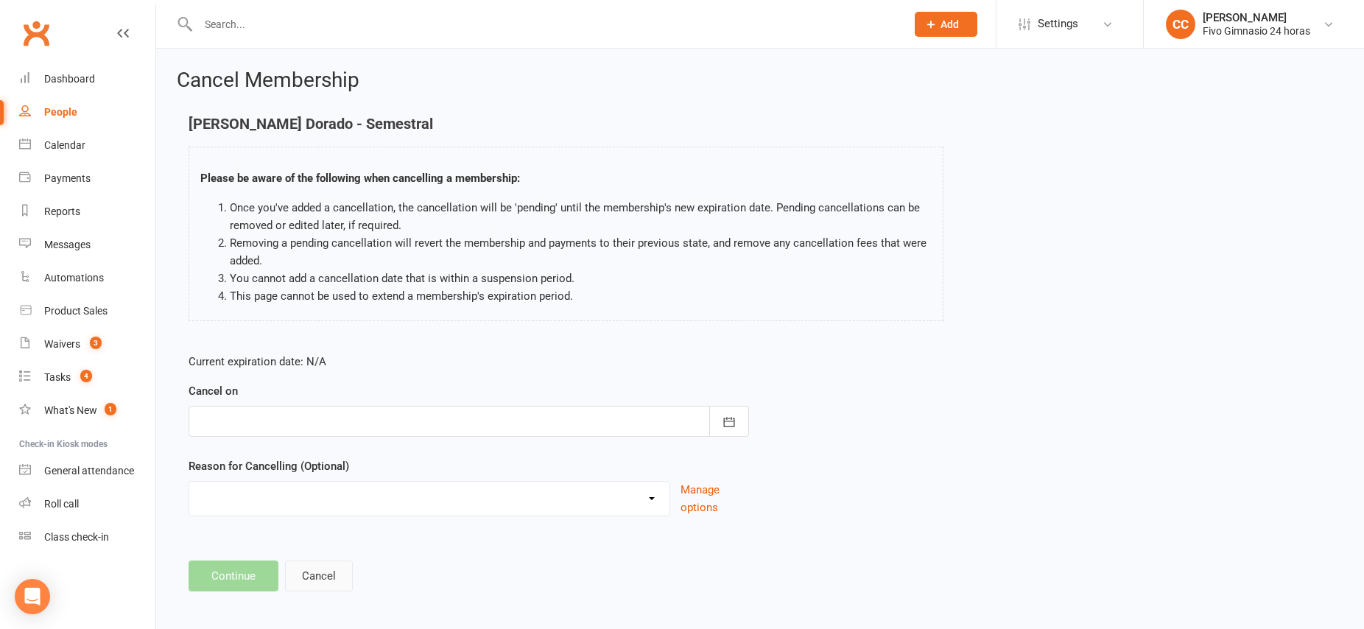
click at [307, 577] on button "Cancel" at bounding box center [319, 575] width 68 height 31
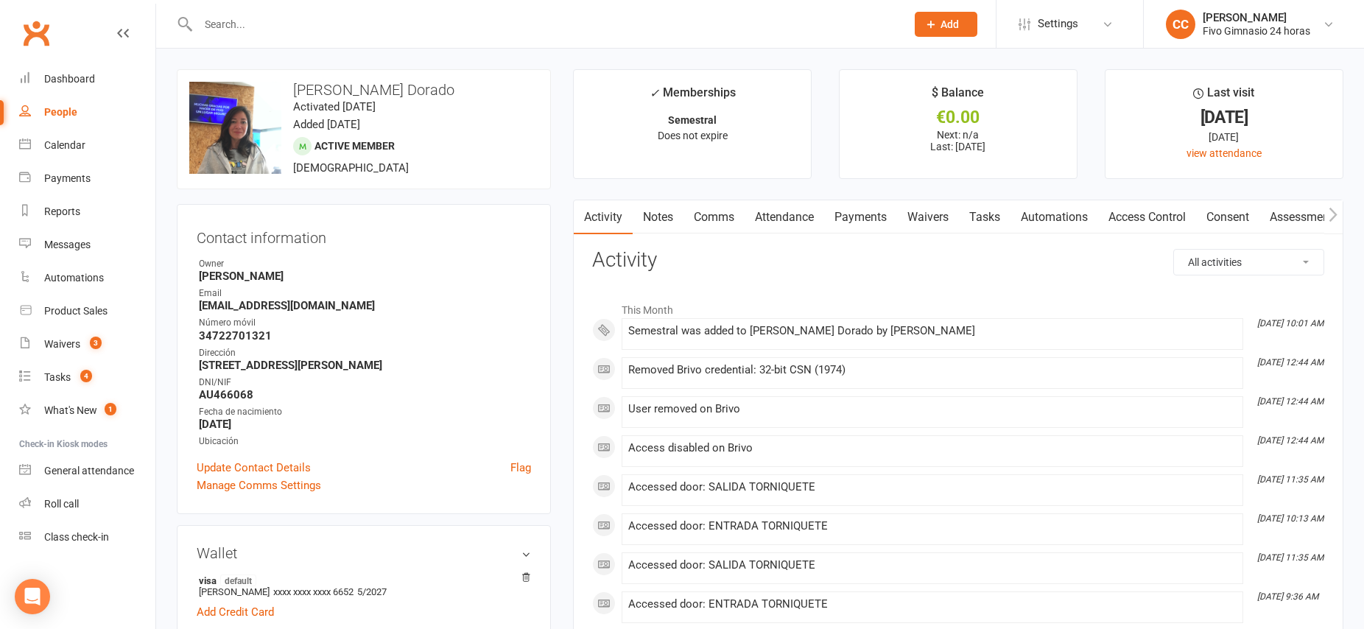
click at [861, 222] on link "Payments" at bounding box center [860, 217] width 73 height 34
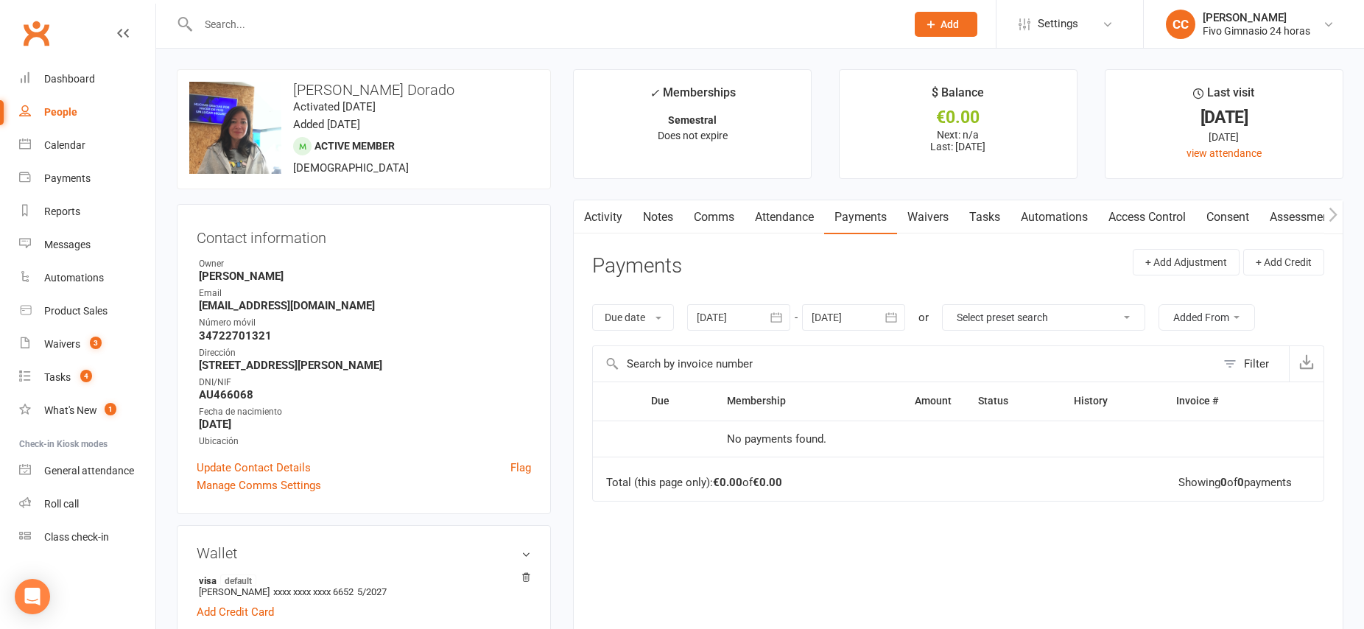
click at [773, 321] on icon "button" at bounding box center [776, 317] width 11 height 10
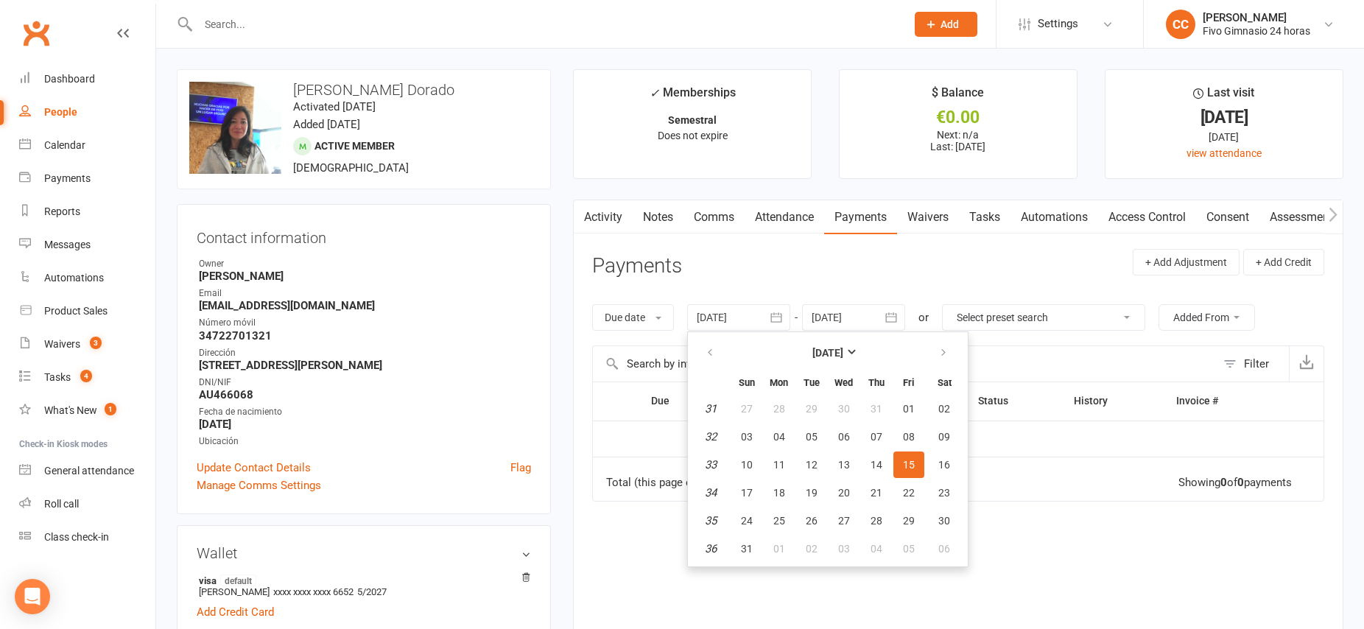
click at [863, 294] on div "Due date Due date Date paid Date failed [DATE] [DATE] Sun Mon Tue Wed Thu Fri S…" at bounding box center [958, 317] width 732 height 56
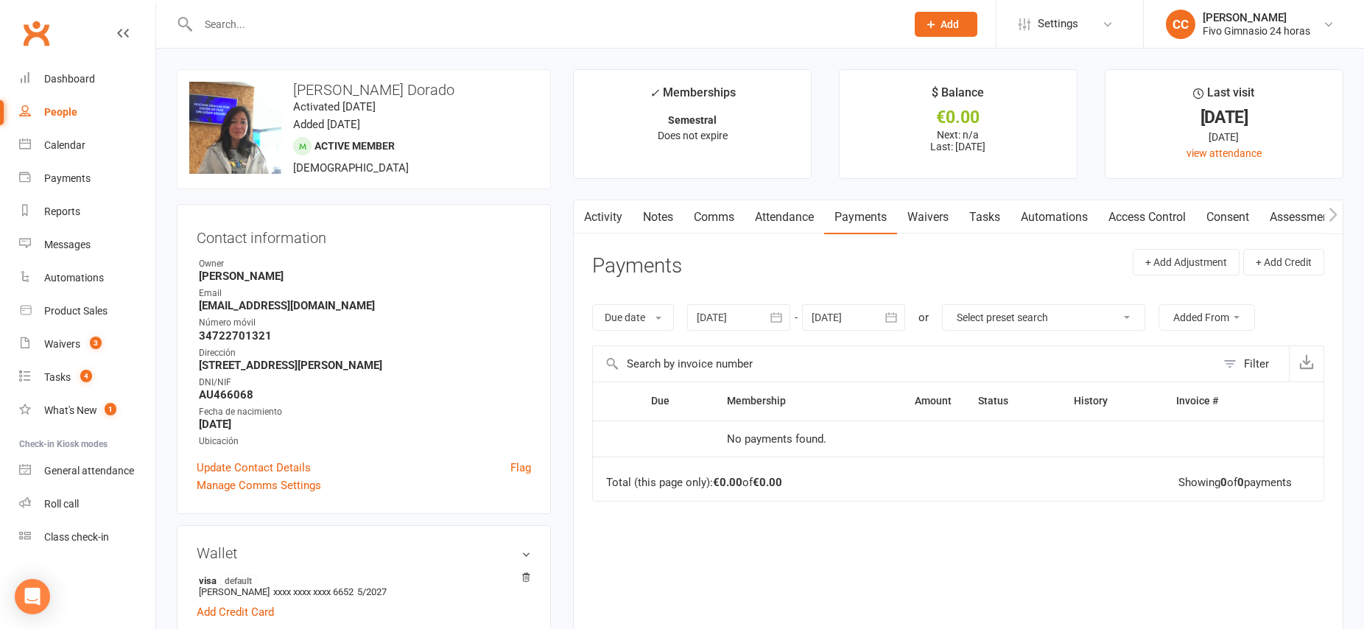
click at [867, 317] on div at bounding box center [853, 317] width 103 height 27
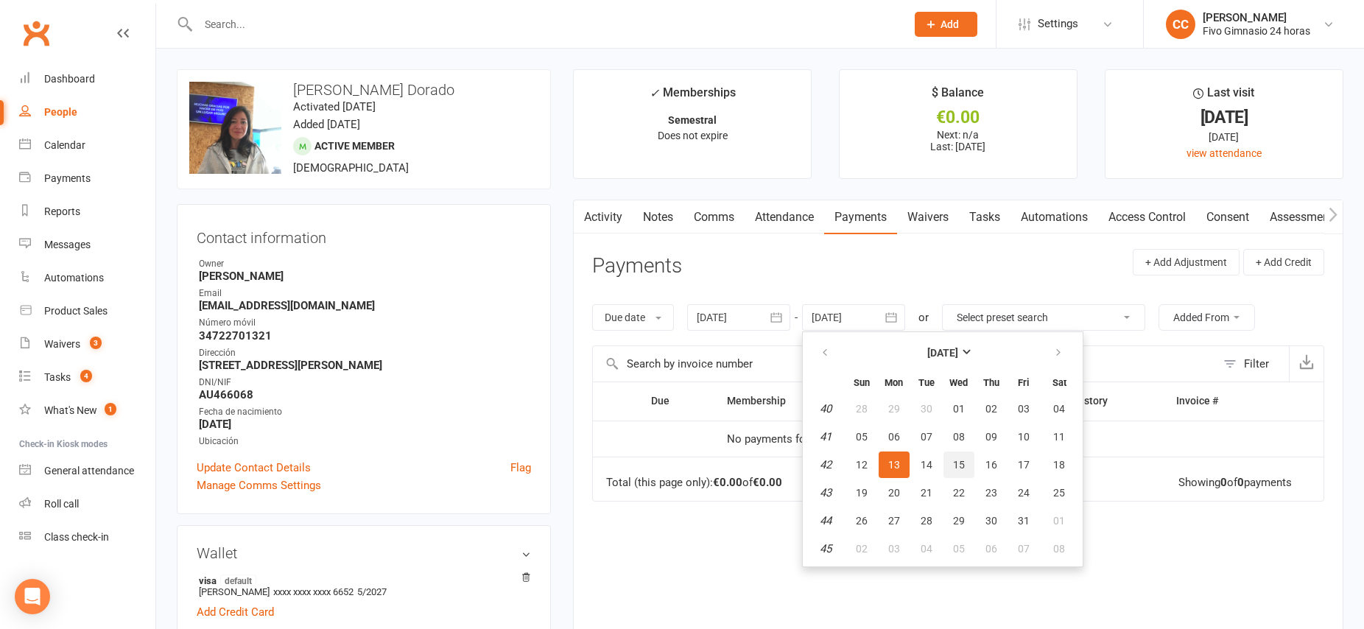
click at [959, 467] on span "15" at bounding box center [959, 465] width 12 height 12
type input "[DATE]"
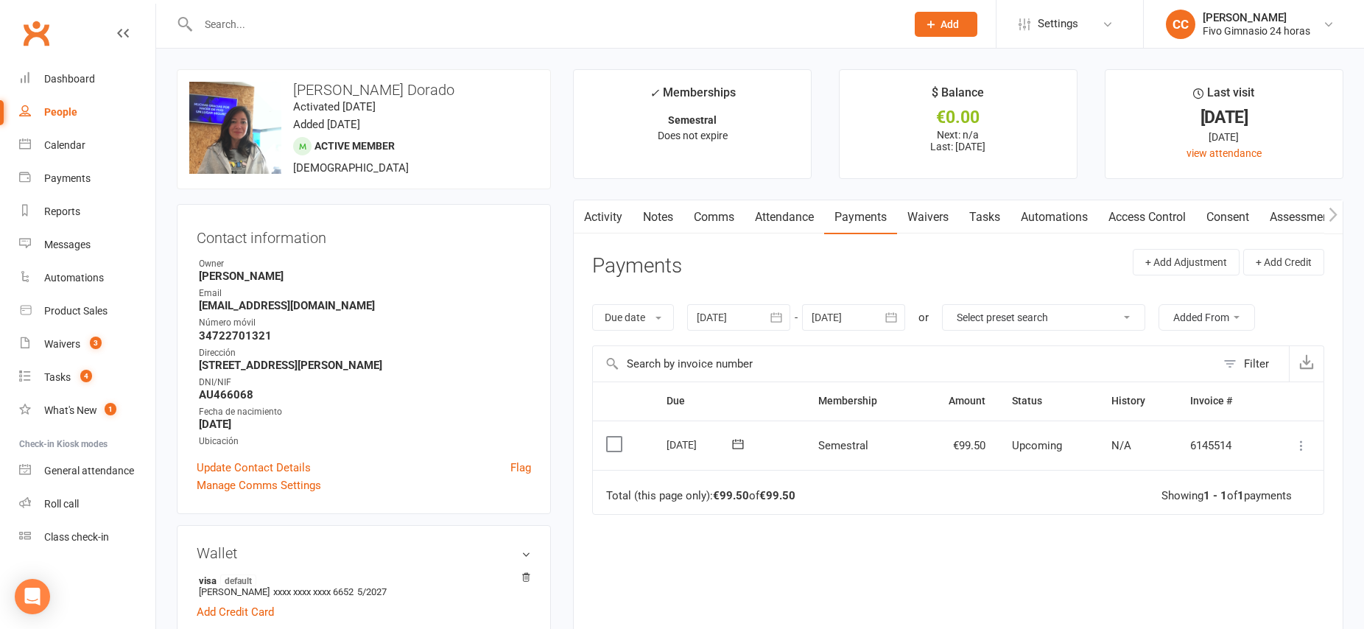
click at [1296, 450] on icon at bounding box center [1301, 445] width 15 height 15
click at [1216, 505] on link "Mark as Paid (POS)" at bounding box center [1236, 503] width 146 height 29
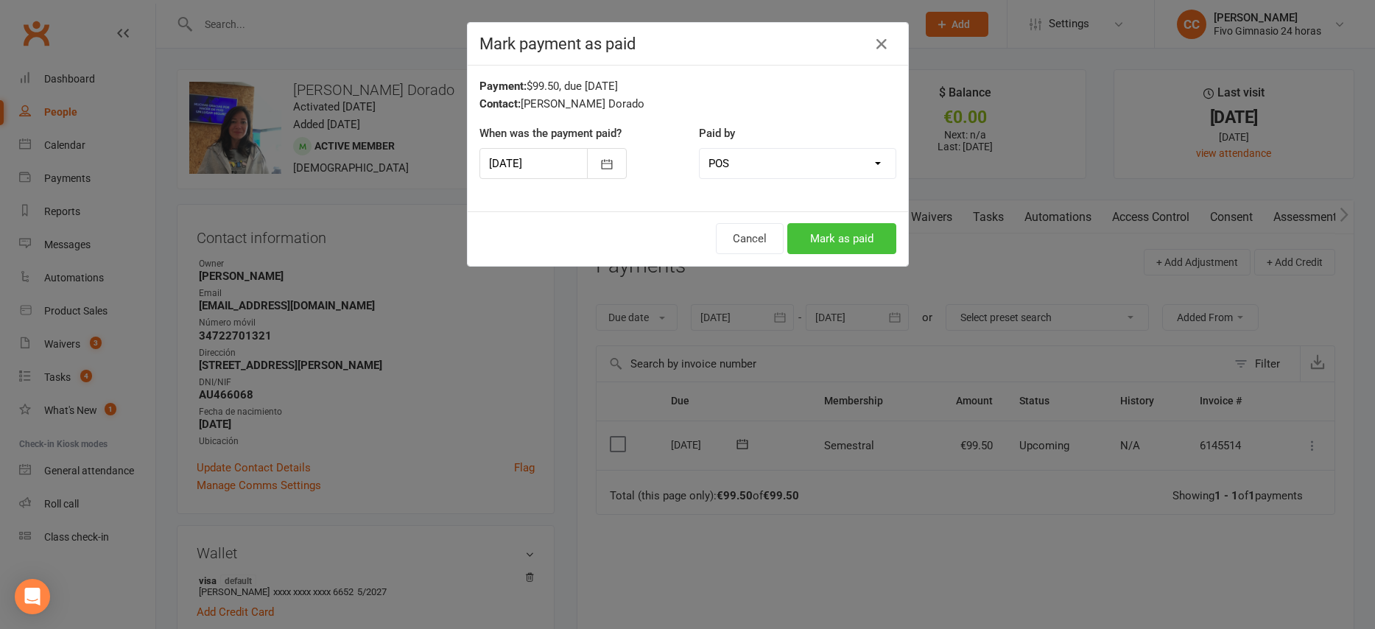
click at [817, 239] on button "Mark as paid" at bounding box center [841, 238] width 109 height 31
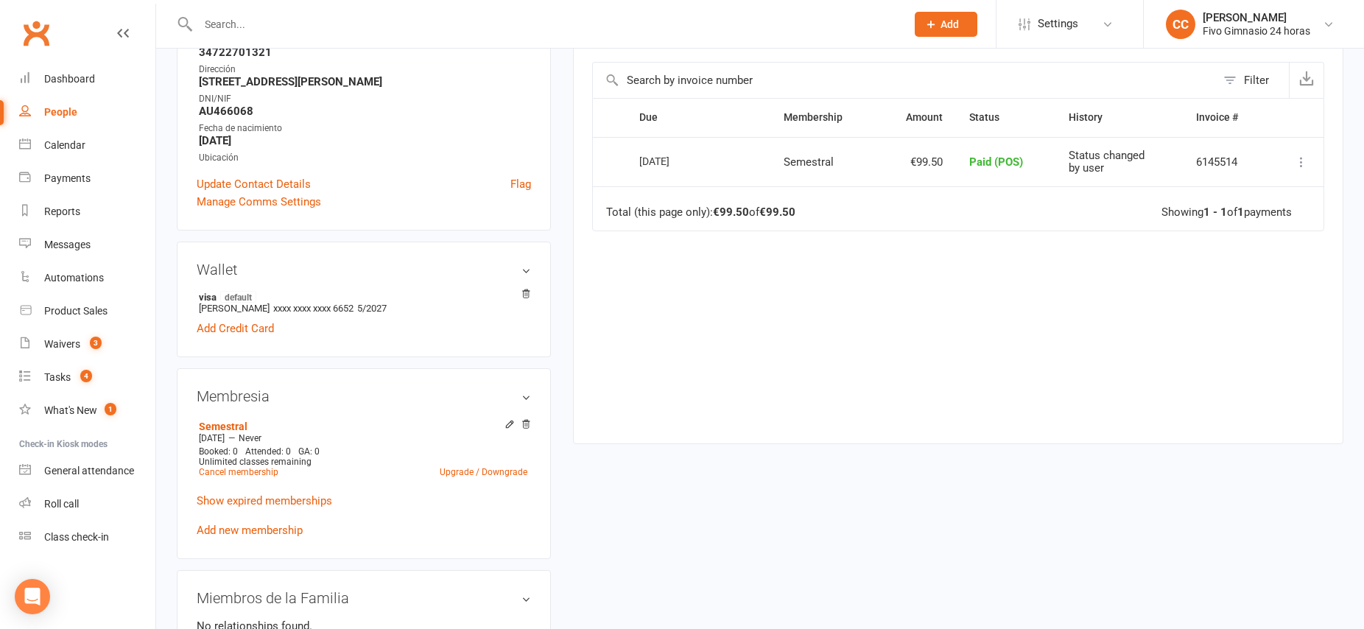
scroll to position [62, 0]
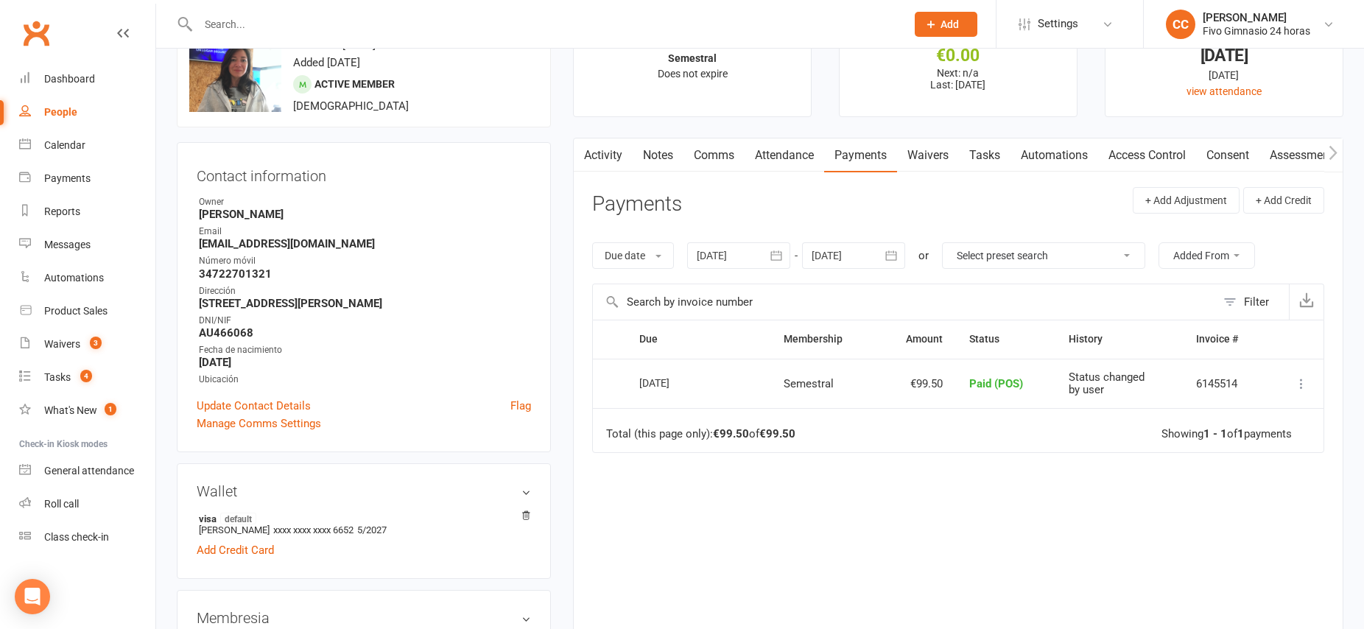
click at [865, 156] on link "Payments" at bounding box center [860, 155] width 73 height 34
click at [1182, 154] on link "Access Control" at bounding box center [1147, 155] width 98 height 34
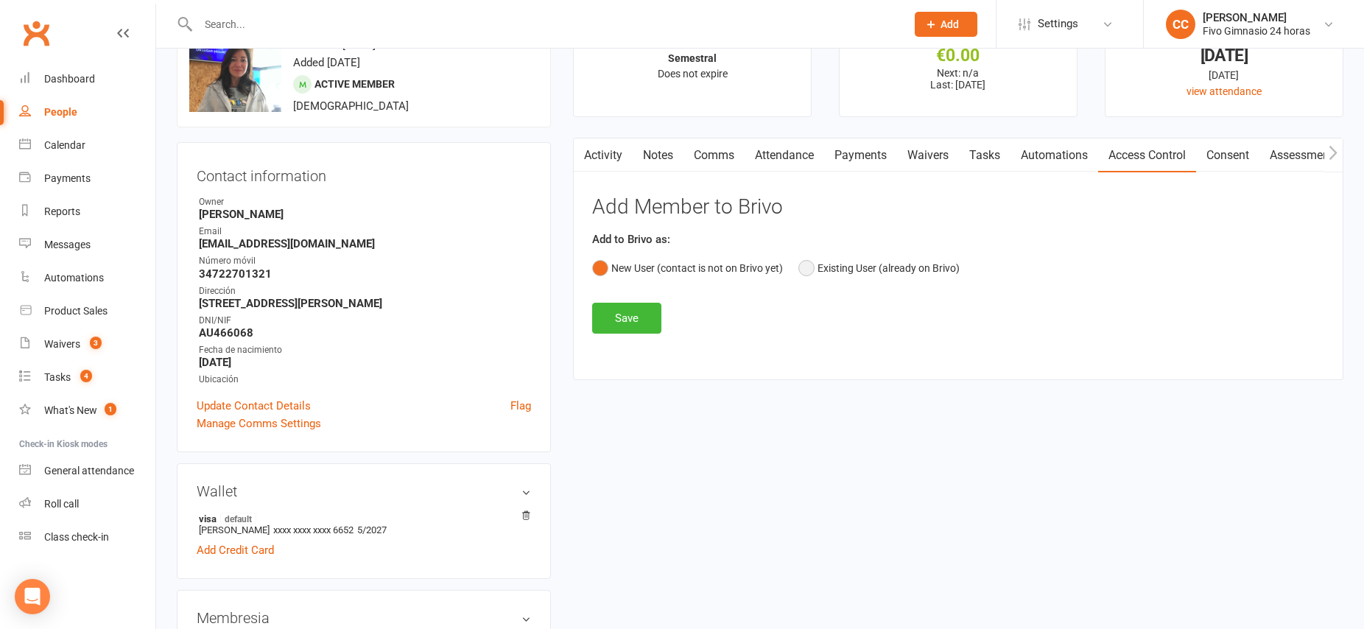
click at [808, 269] on button "Existing User (already on Brivo)" at bounding box center [878, 268] width 161 height 28
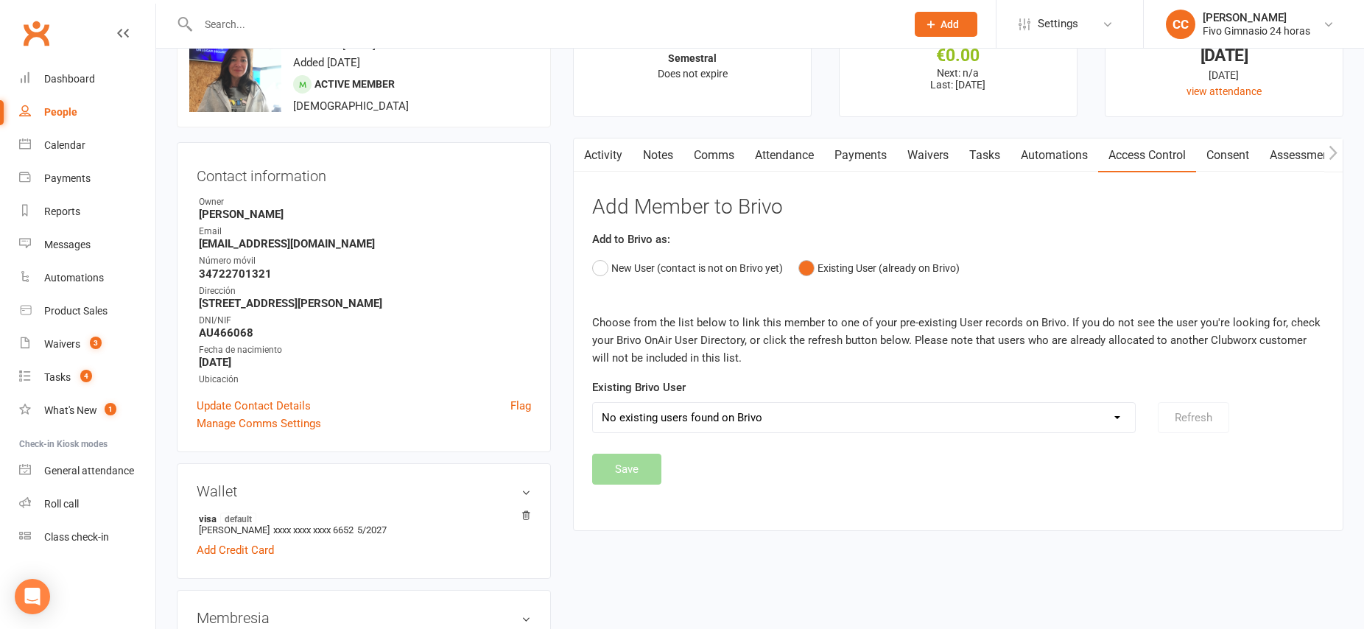
click at [856, 425] on select "No existing users found on Brivo" at bounding box center [864, 417] width 542 height 29
click at [797, 417] on select "Tia . [PERSON_NAME] . Aire ac [PERSON_NAME] [PERSON_NAME] Yeshua [PERSON_NAME] …" at bounding box center [864, 417] width 542 height 29
click at [604, 269] on button "New User (contact is not on Brivo yet)" at bounding box center [687, 268] width 191 height 28
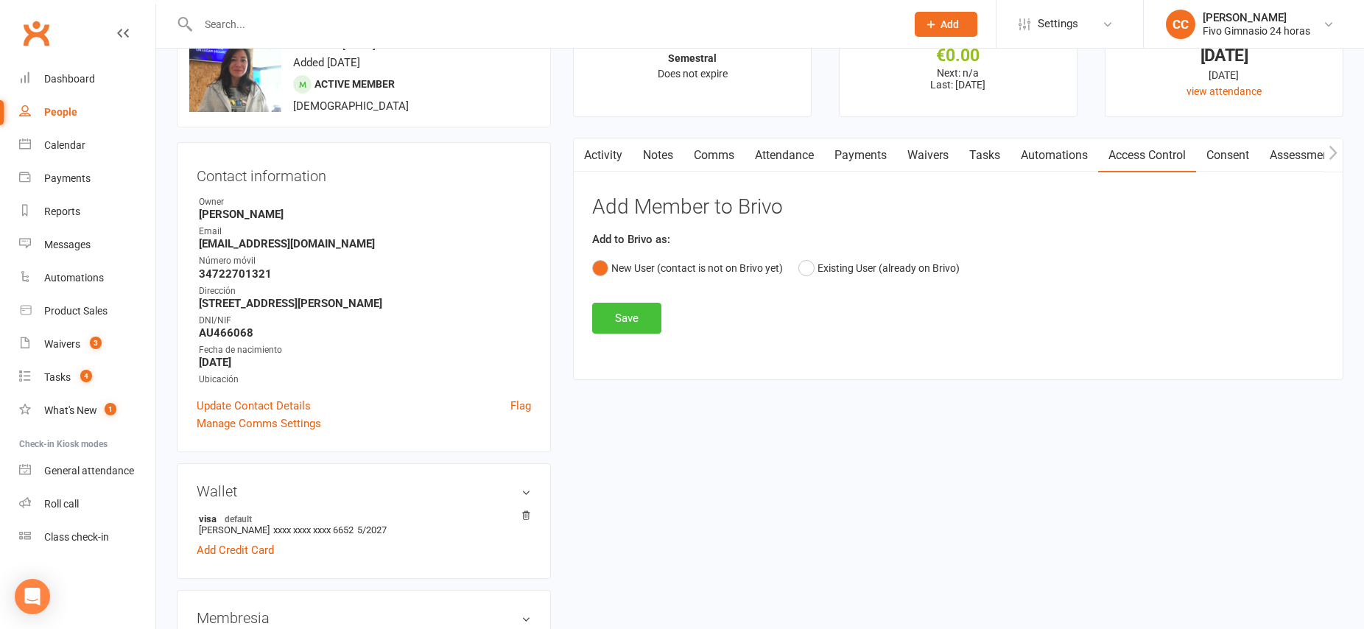
click at [626, 314] on button "Save" at bounding box center [626, 318] width 69 height 31
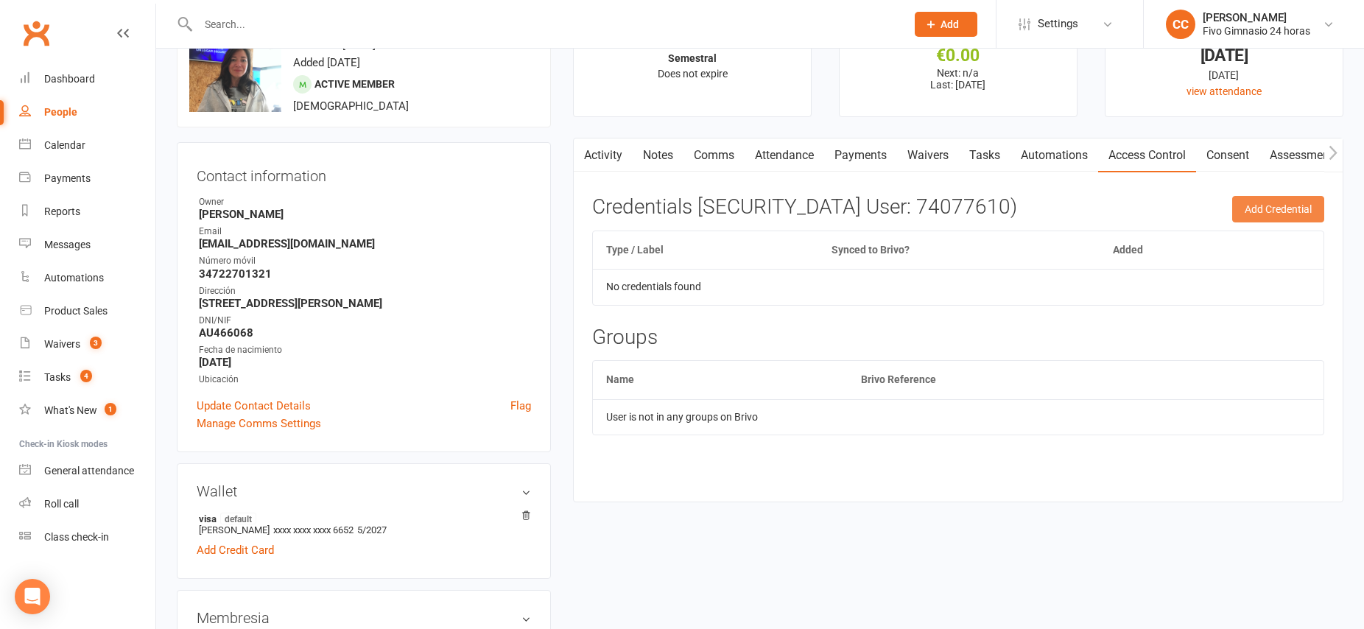
click at [1272, 206] on button "Add Credential" at bounding box center [1278, 209] width 92 height 27
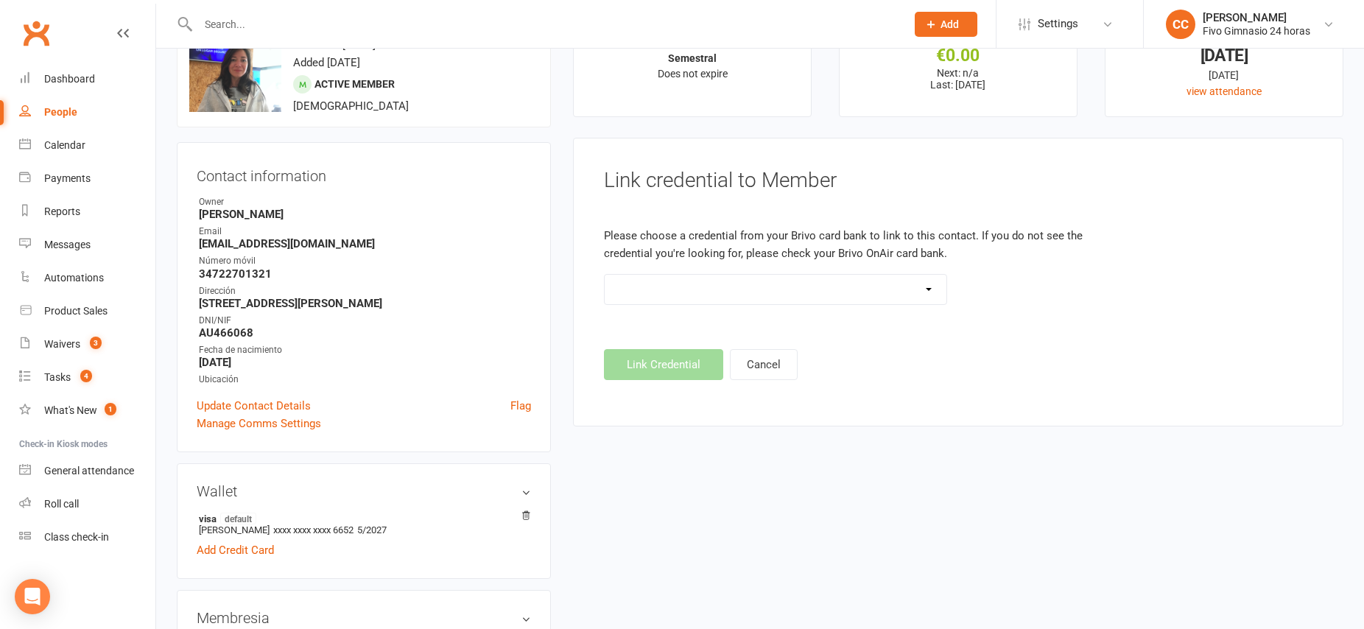
click at [925, 291] on select "Standard 26 Bit (54268) Standard 26 Bit (54269) Standard 26 Bit (54270) Standar…" at bounding box center [776, 289] width 342 height 29
select select "6100"
click at [686, 367] on button "Link Credential" at bounding box center [663, 364] width 119 height 31
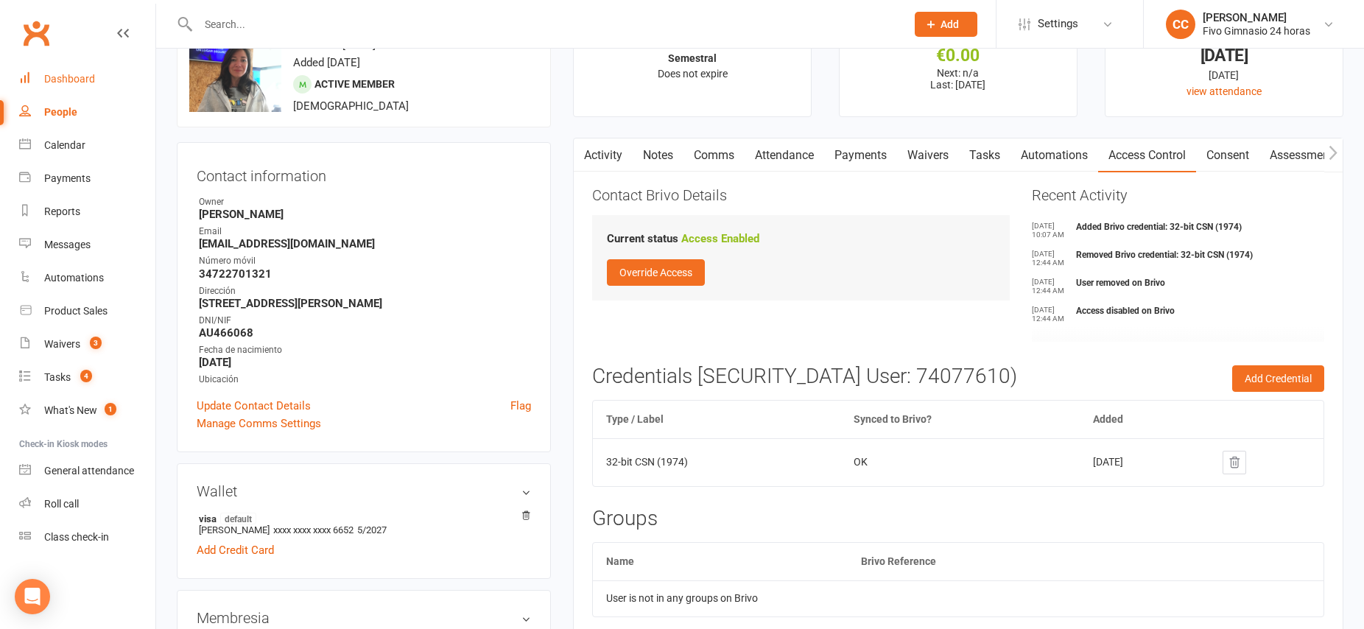
click at [71, 84] on div "Dashboard" at bounding box center [69, 79] width 51 height 12
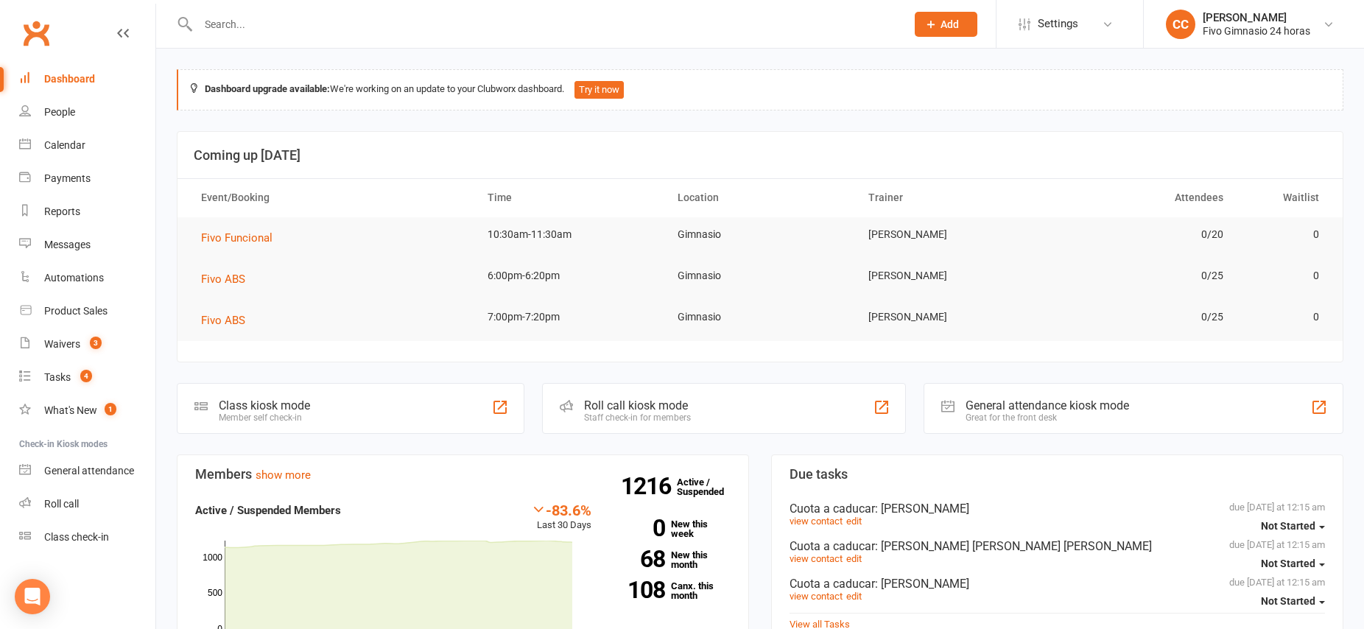
click at [298, 24] on input "text" at bounding box center [545, 24] width 702 height 21
click at [297, 24] on input "text" at bounding box center [545, 24] width 702 height 21
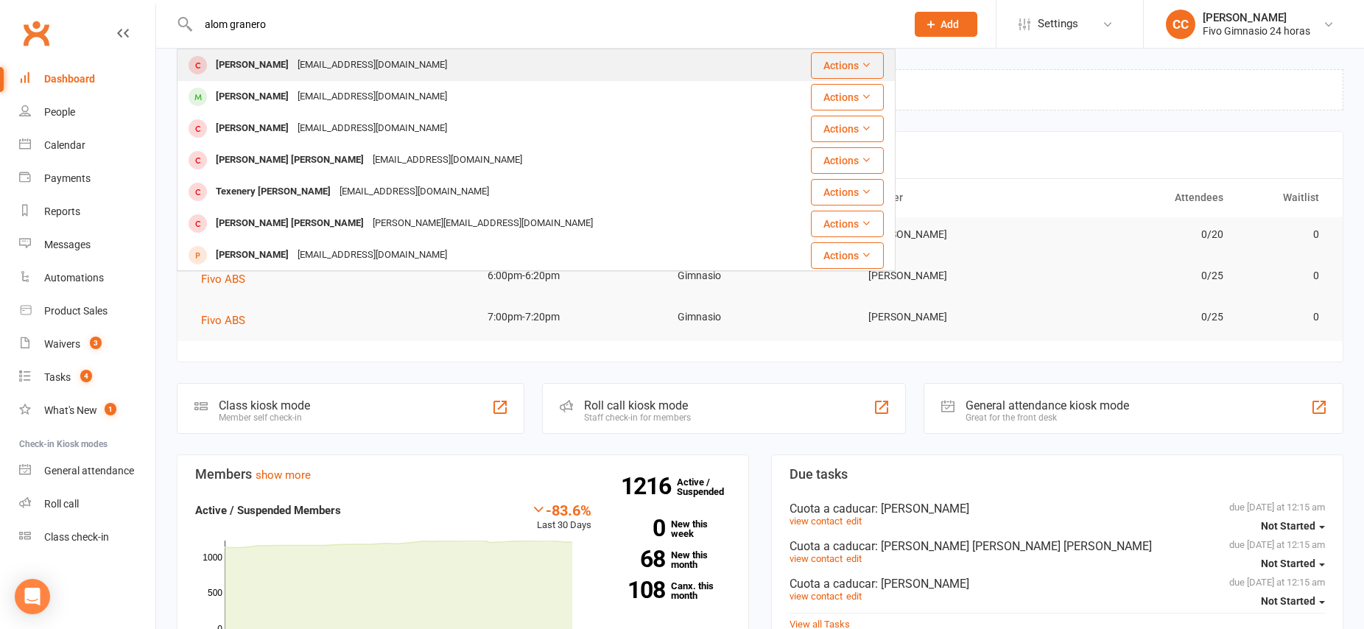
type input "alom granero"
click at [349, 65] on div "[EMAIL_ADDRESS][DOMAIN_NAME]" at bounding box center [372, 64] width 158 height 21
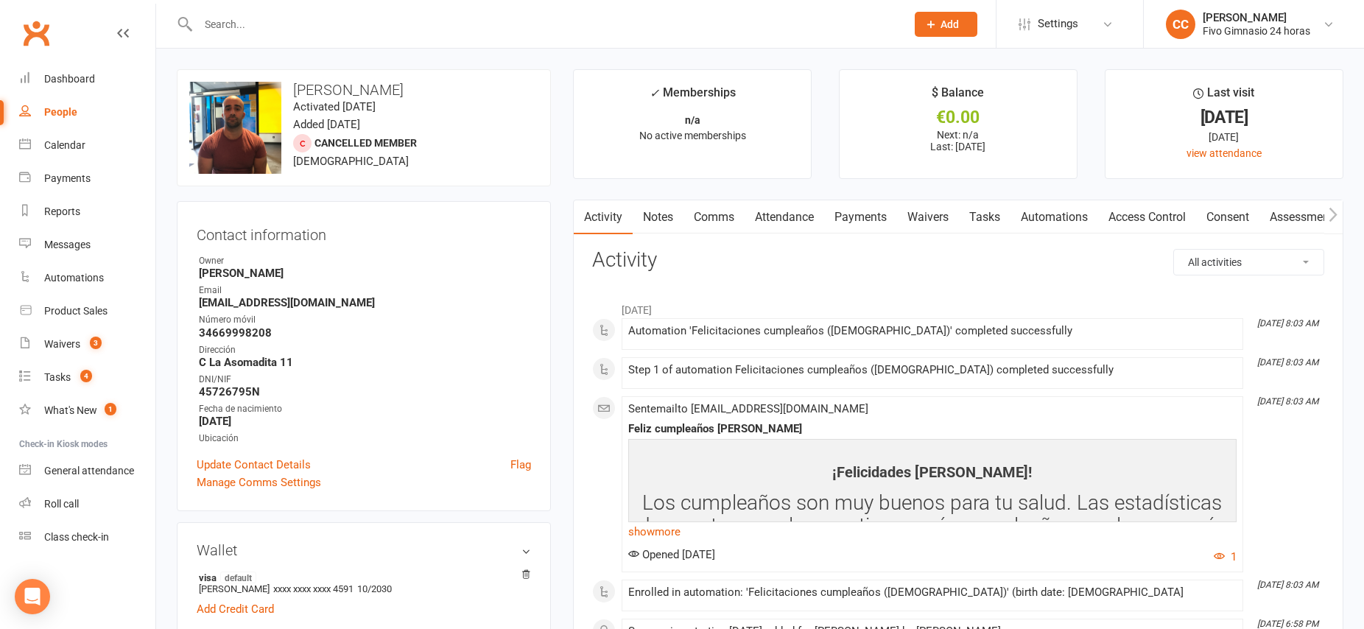
click at [878, 217] on link "Payments" at bounding box center [860, 217] width 73 height 34
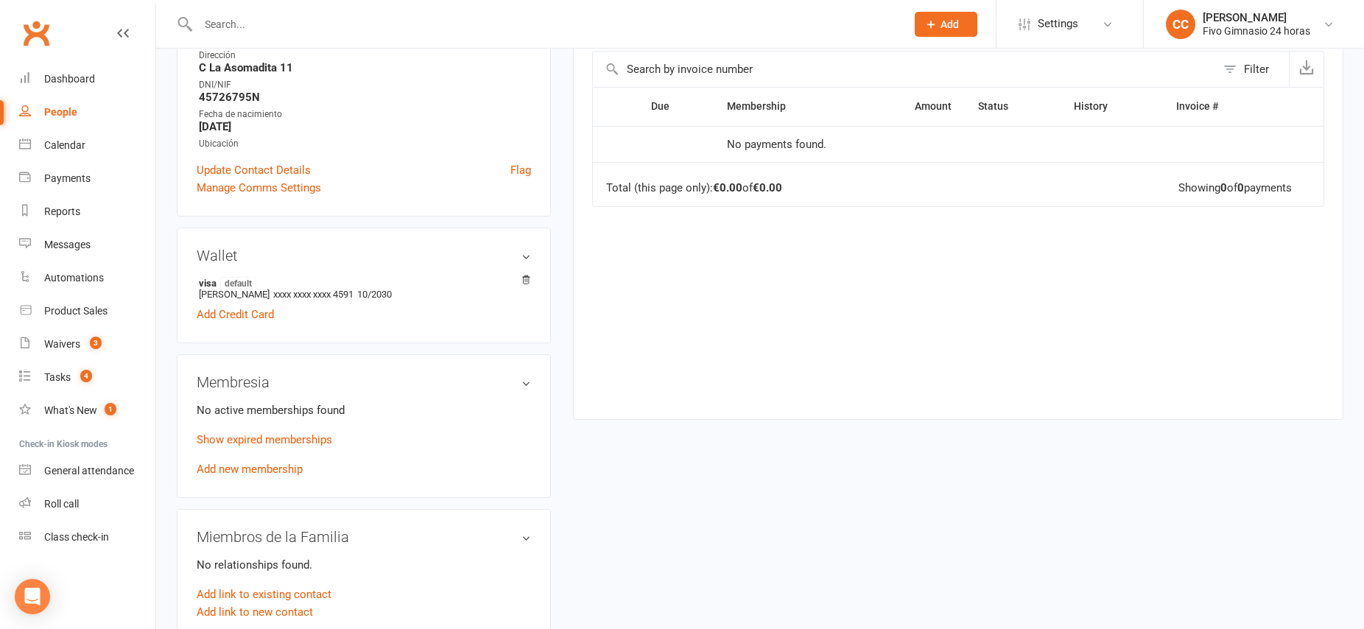
scroll to position [298, 0]
click at [258, 467] on link "Add new membership" at bounding box center [250, 465] width 106 height 13
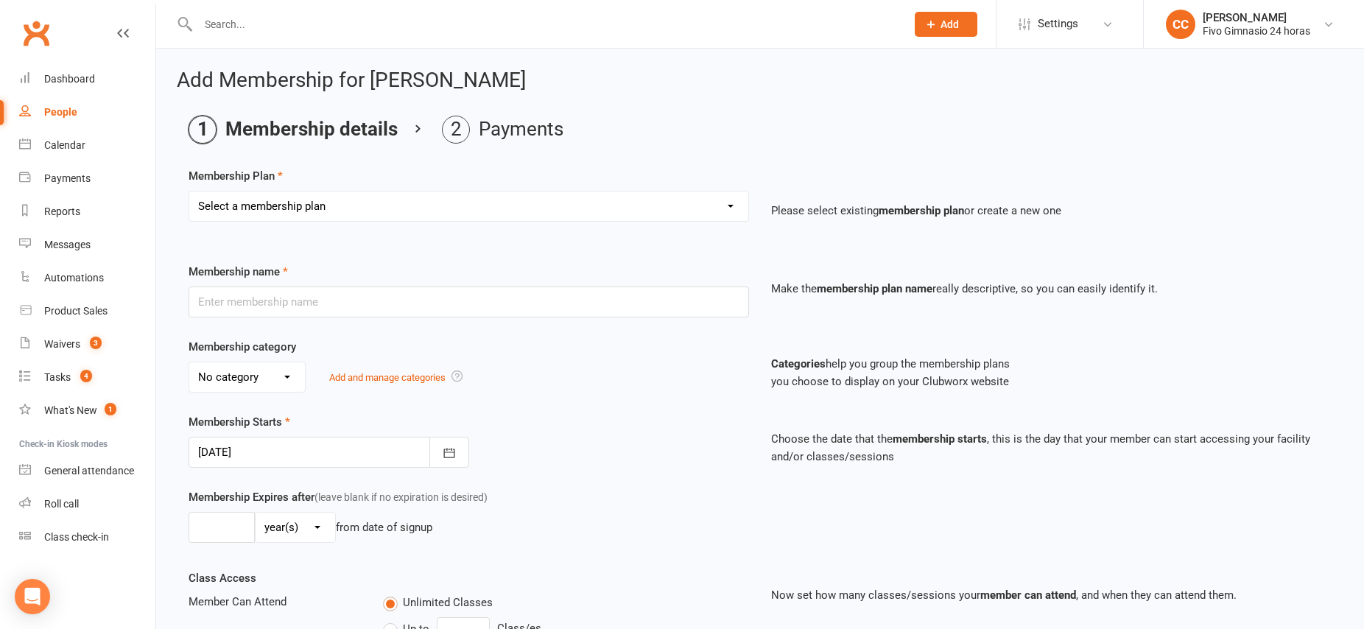
click at [321, 206] on select "Select a membership plan Cuota familiar Cuota estudiante 10 pases full Anual Se…" at bounding box center [468, 205] width 559 height 29
select select "22"
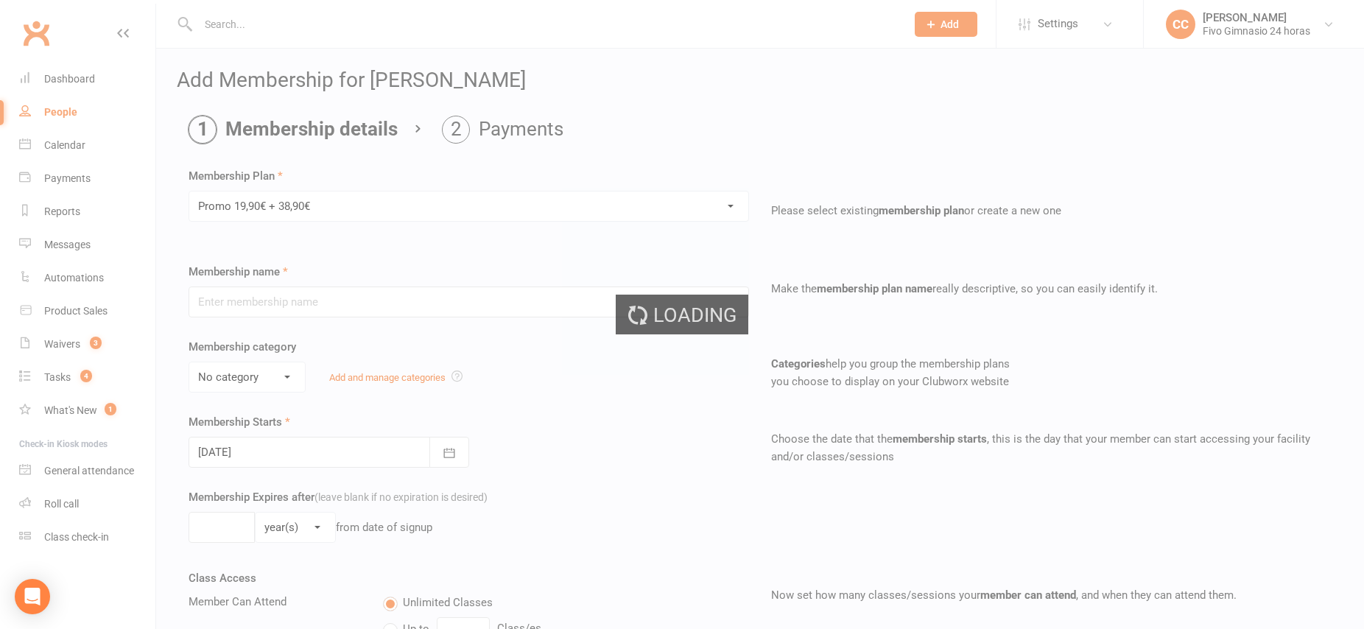
type input "Promo 19,90€ + 38,90€"
select select "4"
type input "0"
select select "2"
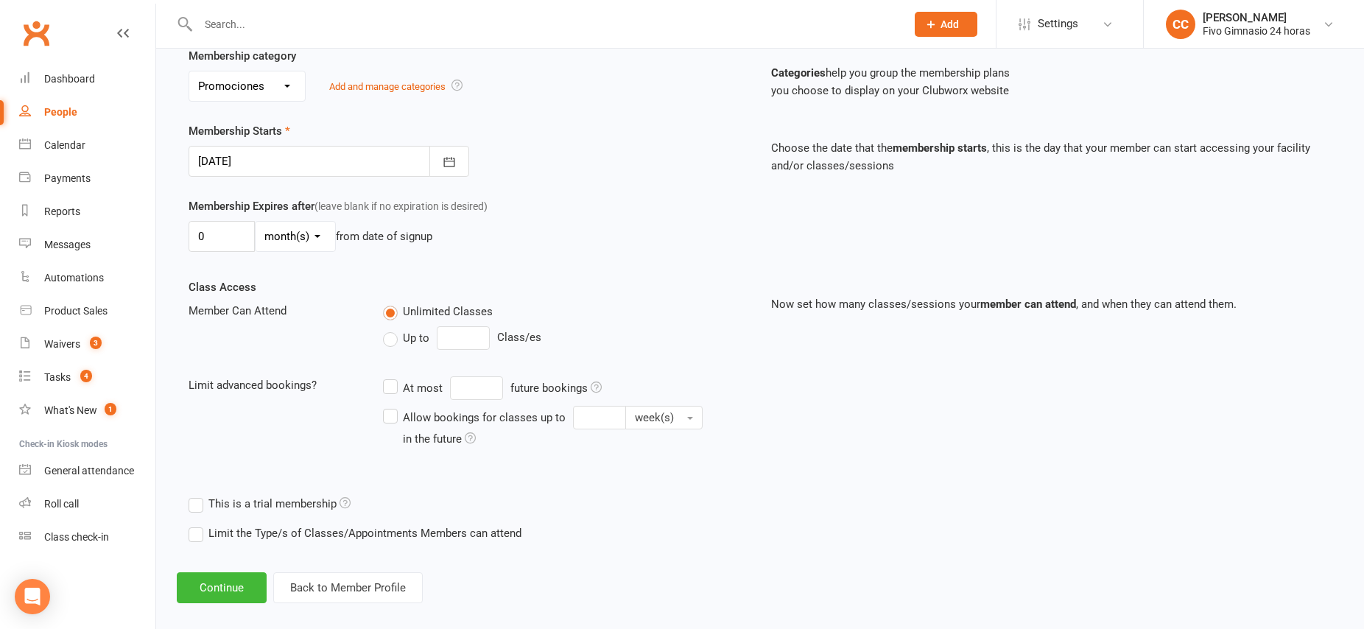
scroll to position [307, 0]
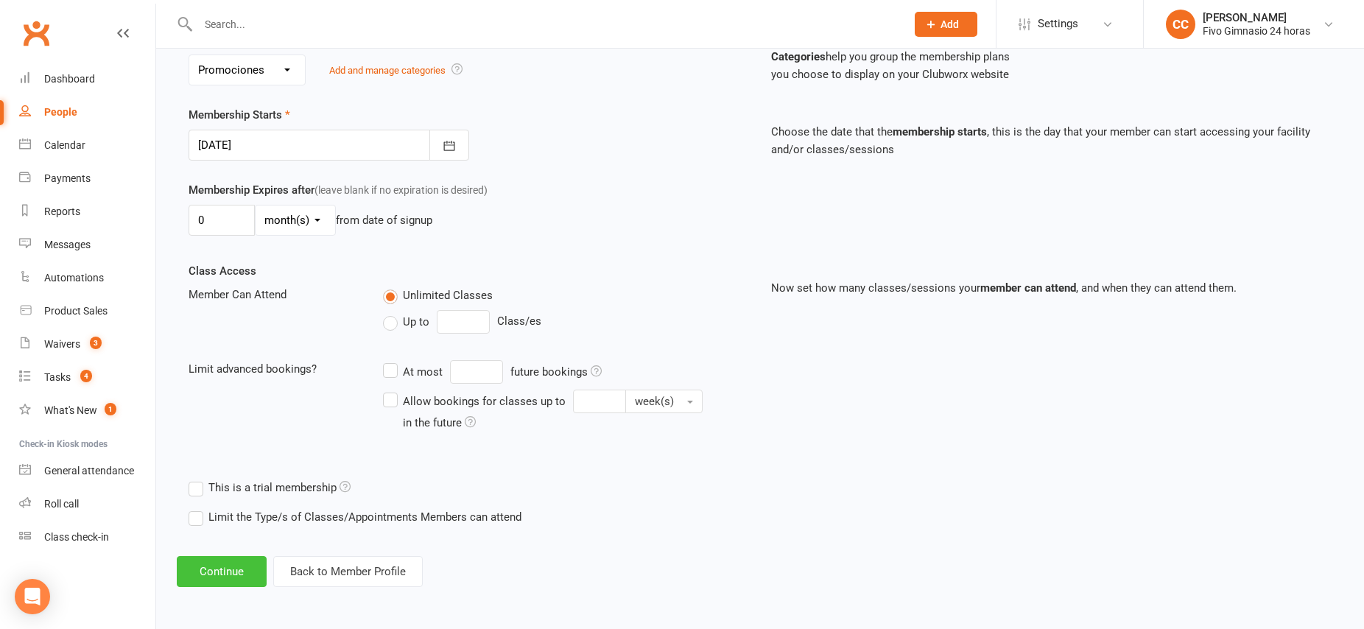
click at [244, 571] on button "Continue" at bounding box center [222, 571] width 90 height 31
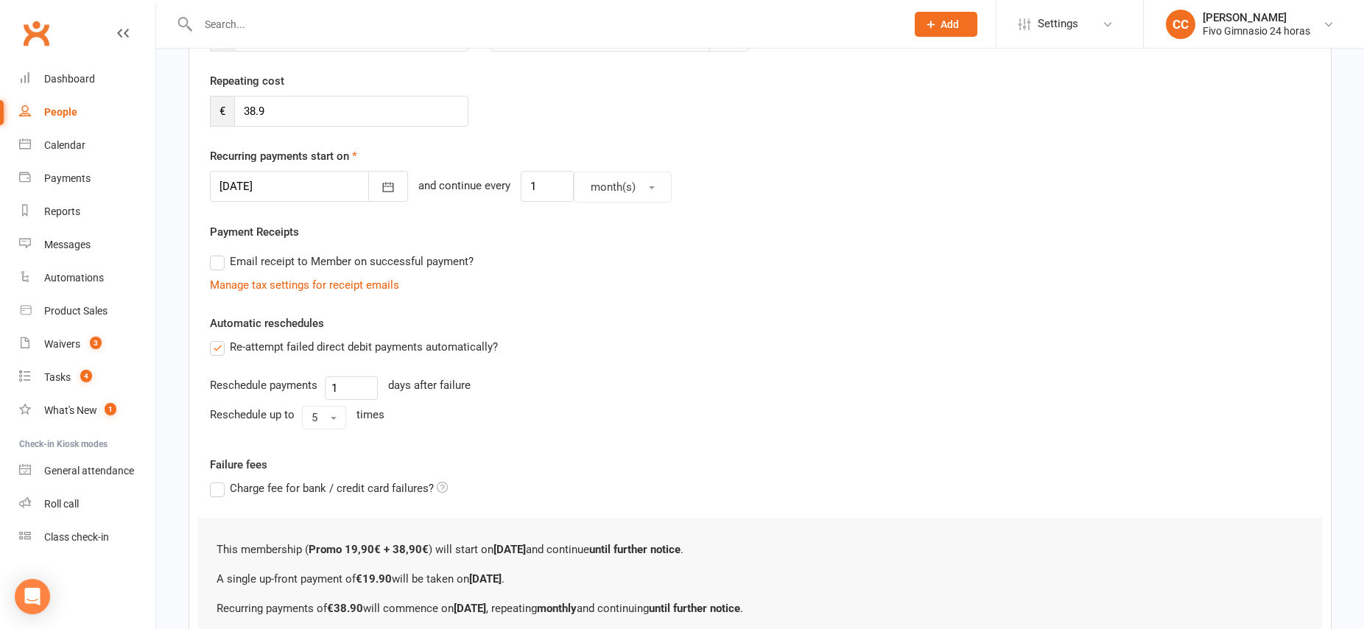
scroll to position [412, 0]
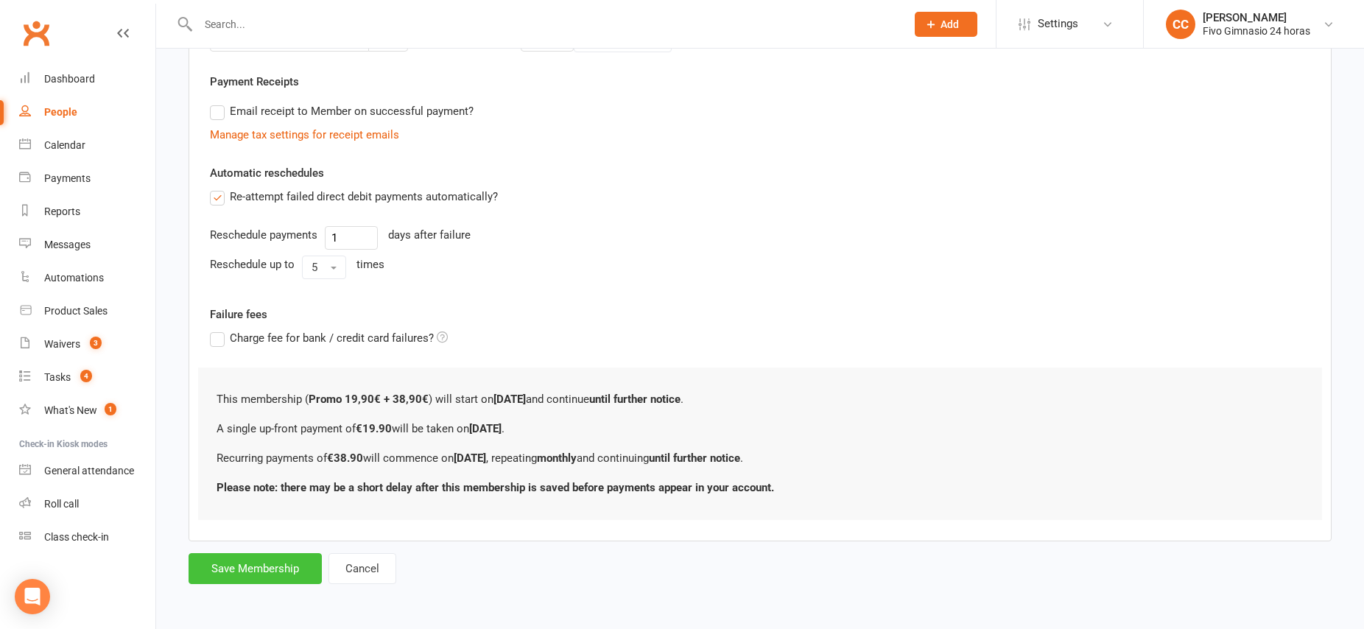
click at [261, 575] on button "Save Membership" at bounding box center [254, 568] width 133 height 31
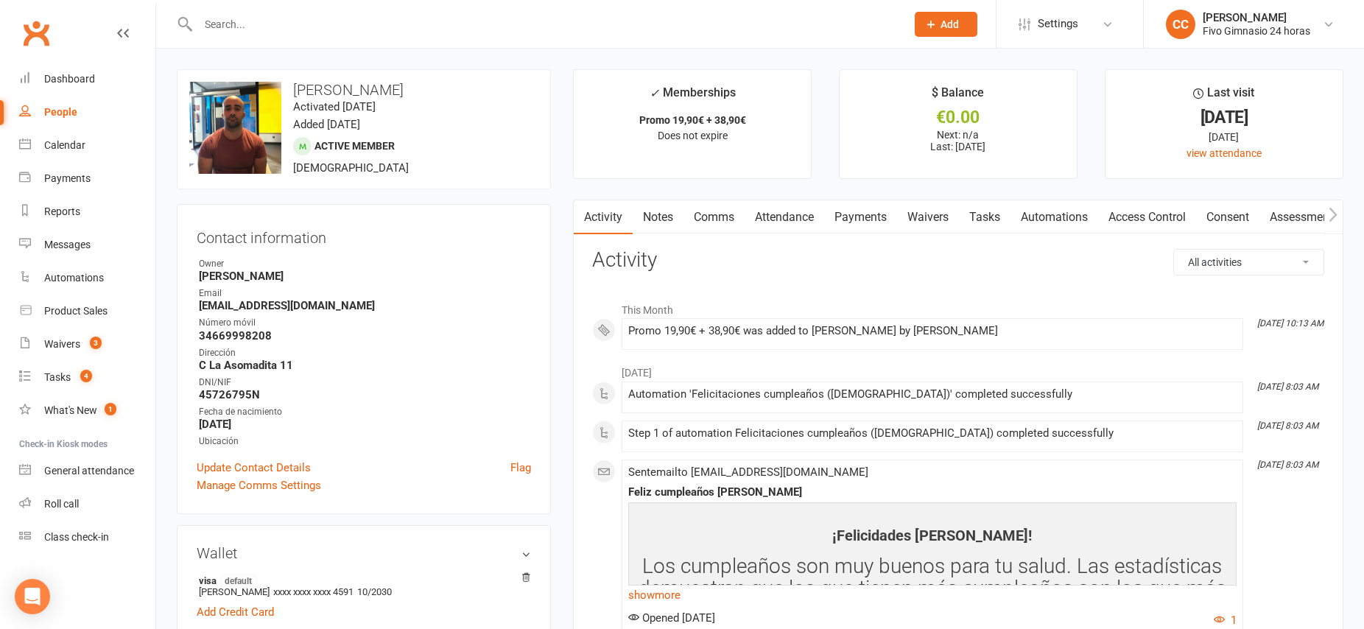
click at [913, 219] on link "Waivers" at bounding box center [928, 217] width 62 height 34
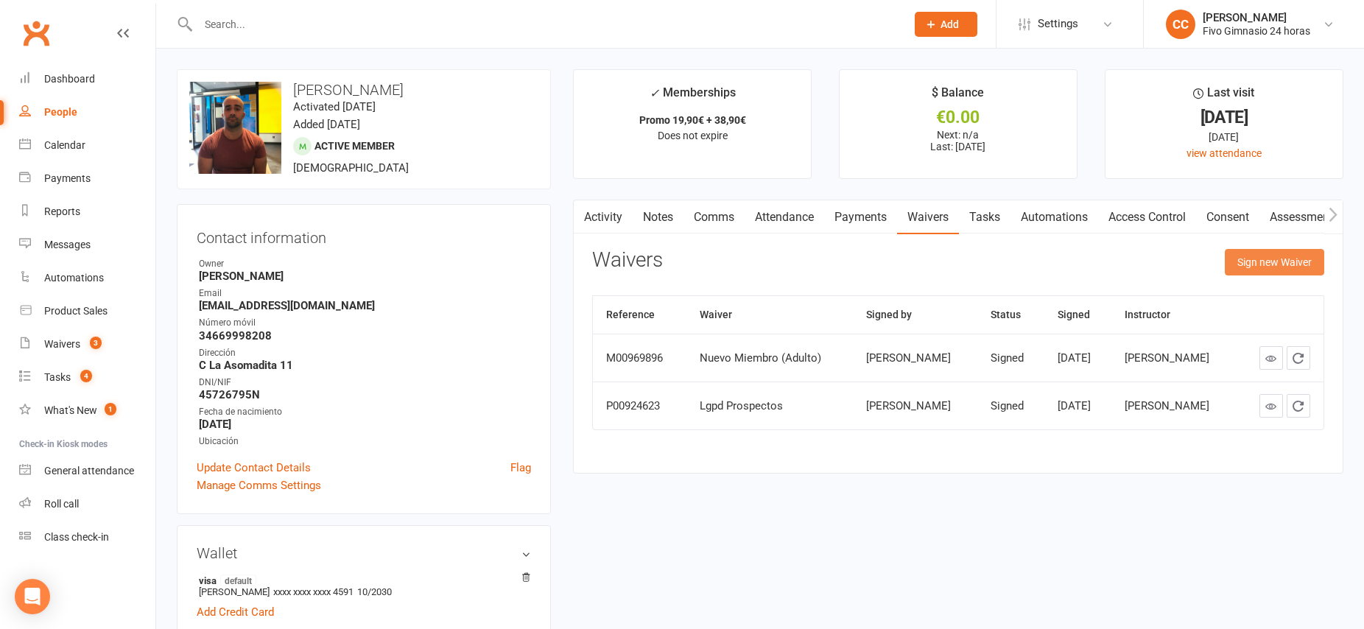
click at [1286, 264] on button "Sign new Waiver" at bounding box center [1274, 262] width 99 height 27
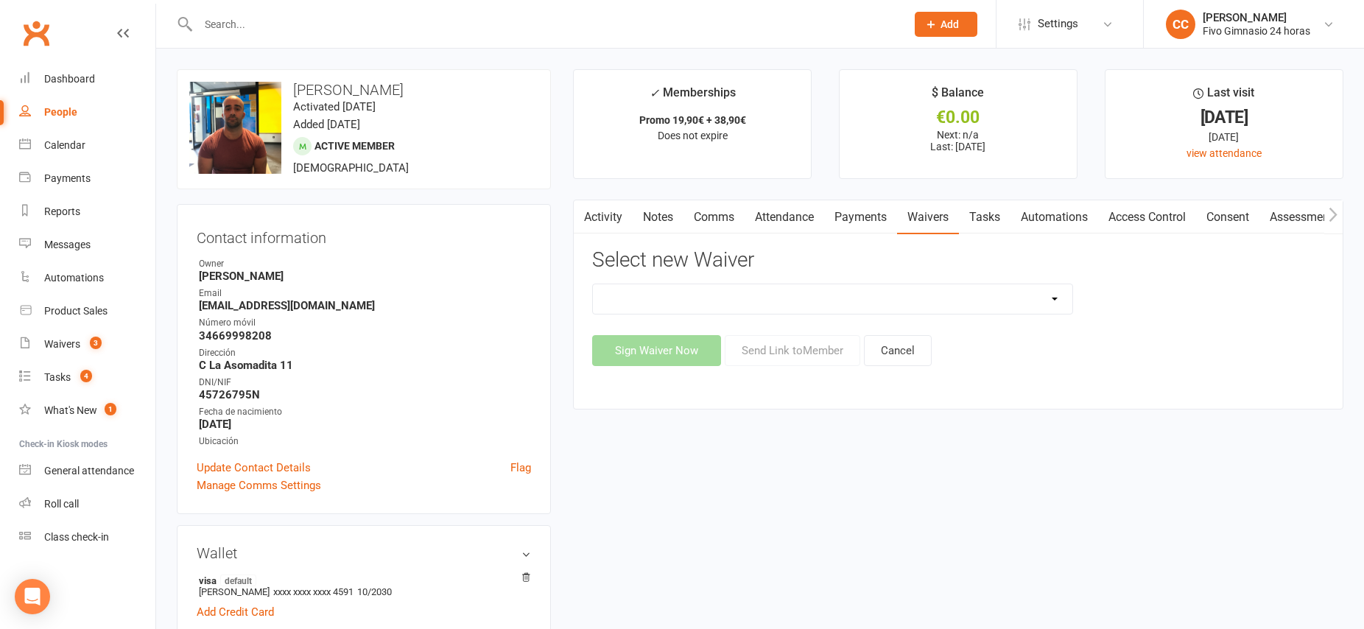
click at [951, 302] on select "Actualización De Datos De Pago Alta Online Certificación Finalización Contrato …" at bounding box center [832, 298] width 479 height 29
select select "1939"
click at [662, 346] on button "Sign Waiver Now" at bounding box center [656, 350] width 129 height 31
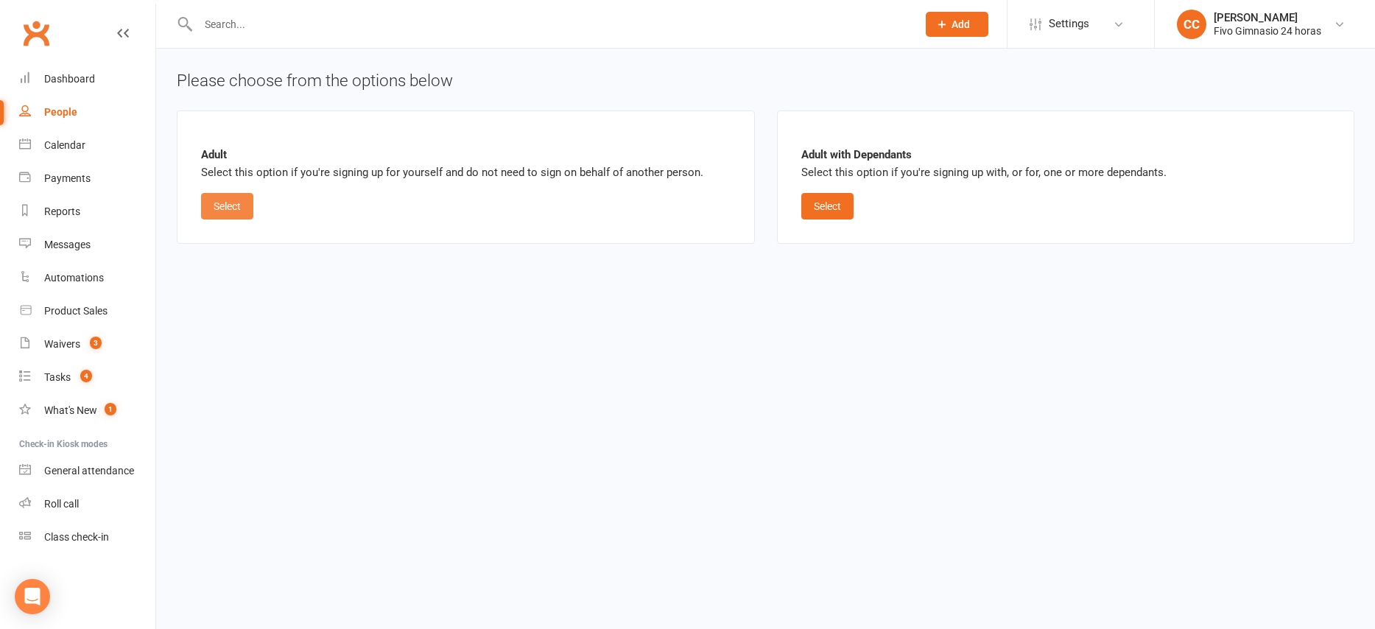
click at [232, 202] on button "Select" at bounding box center [227, 206] width 52 height 27
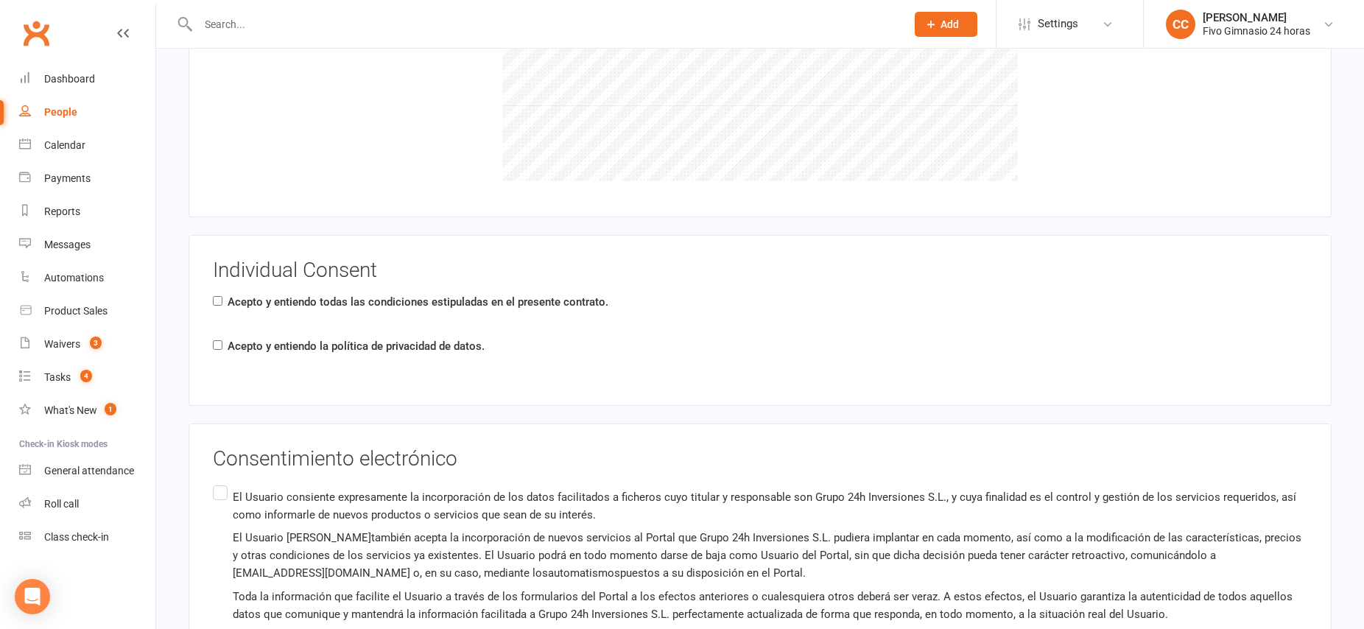
scroll to position [2104, 0]
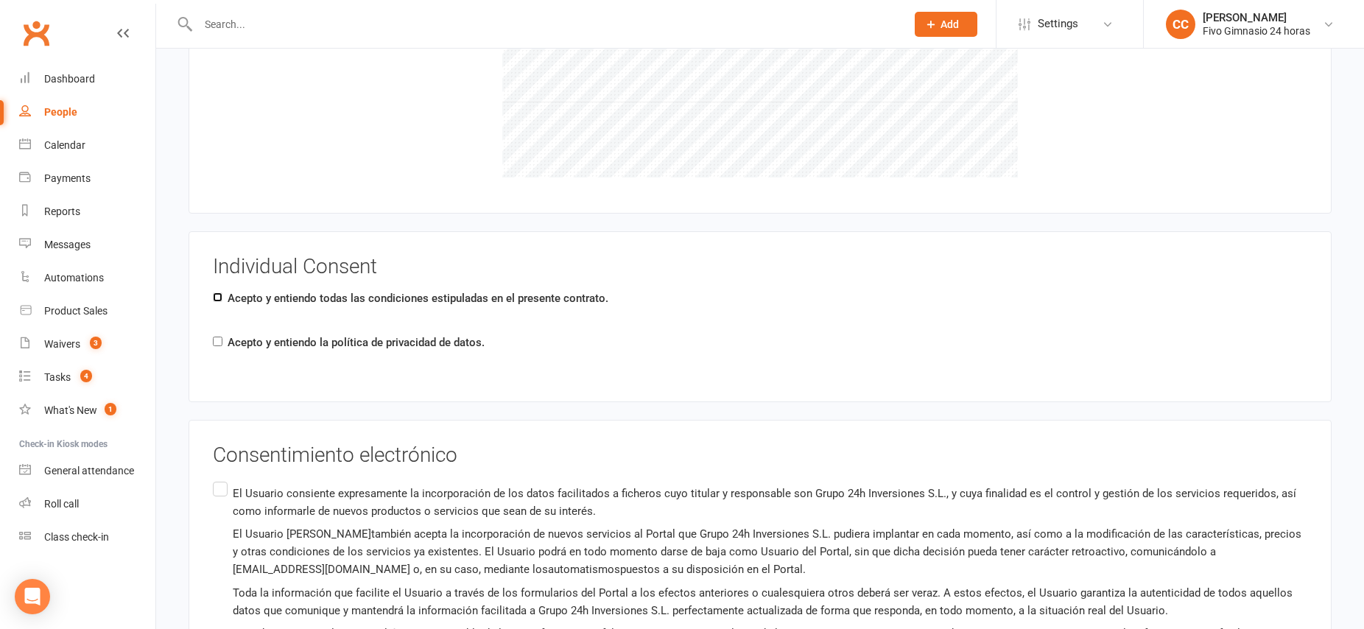
click at [216, 297] on input "Acepto y entiendo todas las condiciones estipuladas en el presente contrato." at bounding box center [218, 297] width 10 height 10
checkbox input "true"
click at [214, 345] on input "Acepto y entiendo la política de privacidad de datos." at bounding box center [218, 341] width 10 height 10
checkbox input "true"
click at [217, 490] on label "El Usuario consiente expresamente la incorporación de los datos facilitados a f…" at bounding box center [760, 563] width 1094 height 169
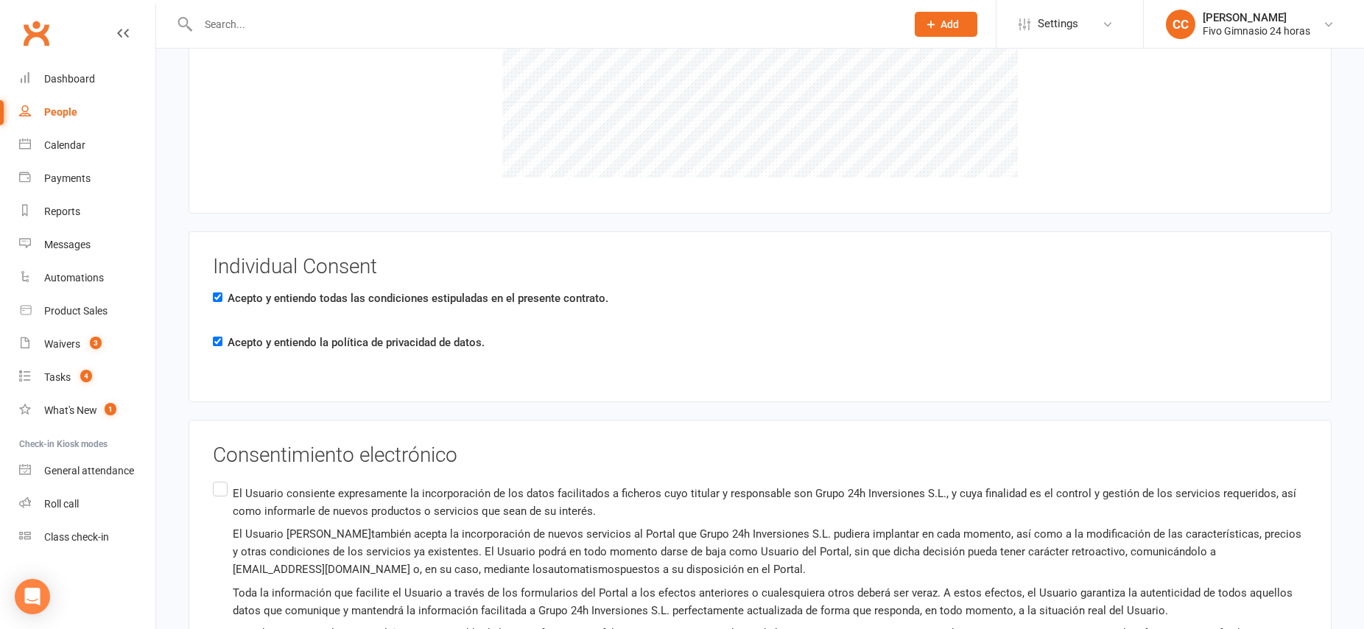
click at [217, 479] on input "El Usuario consiente expresamente la incorporación de los datos facilitados a f…" at bounding box center [218, 479] width 10 height 0
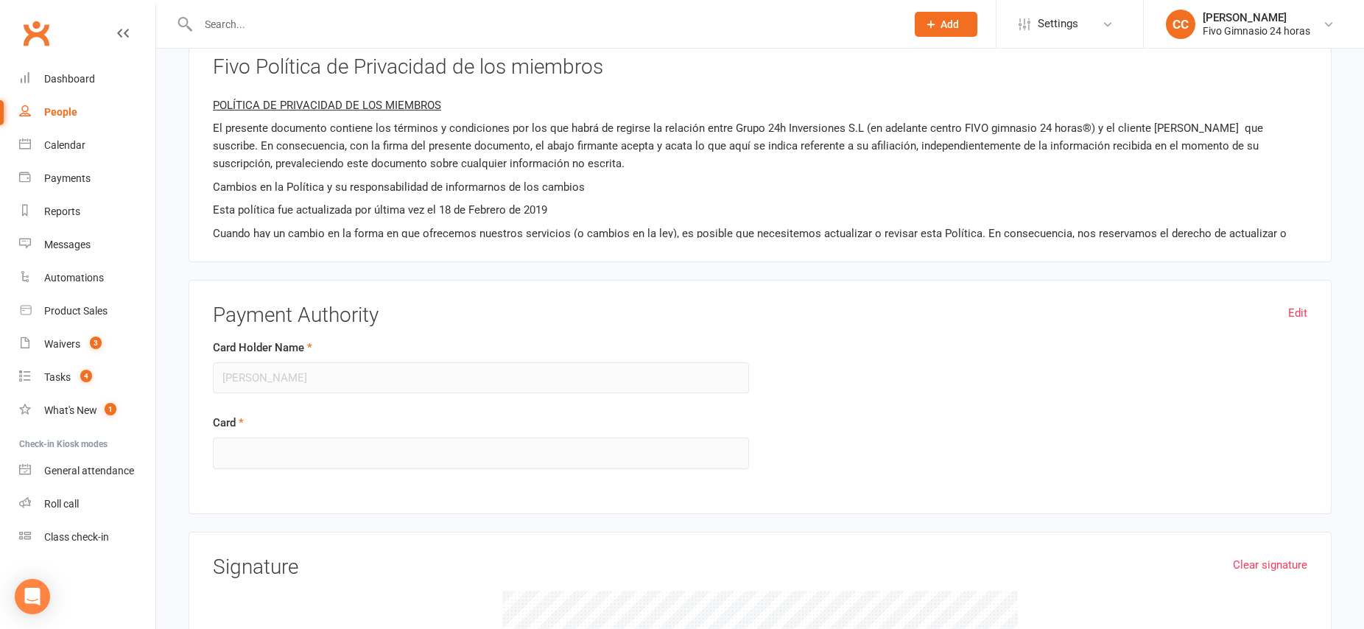
scroll to position [1484, 0]
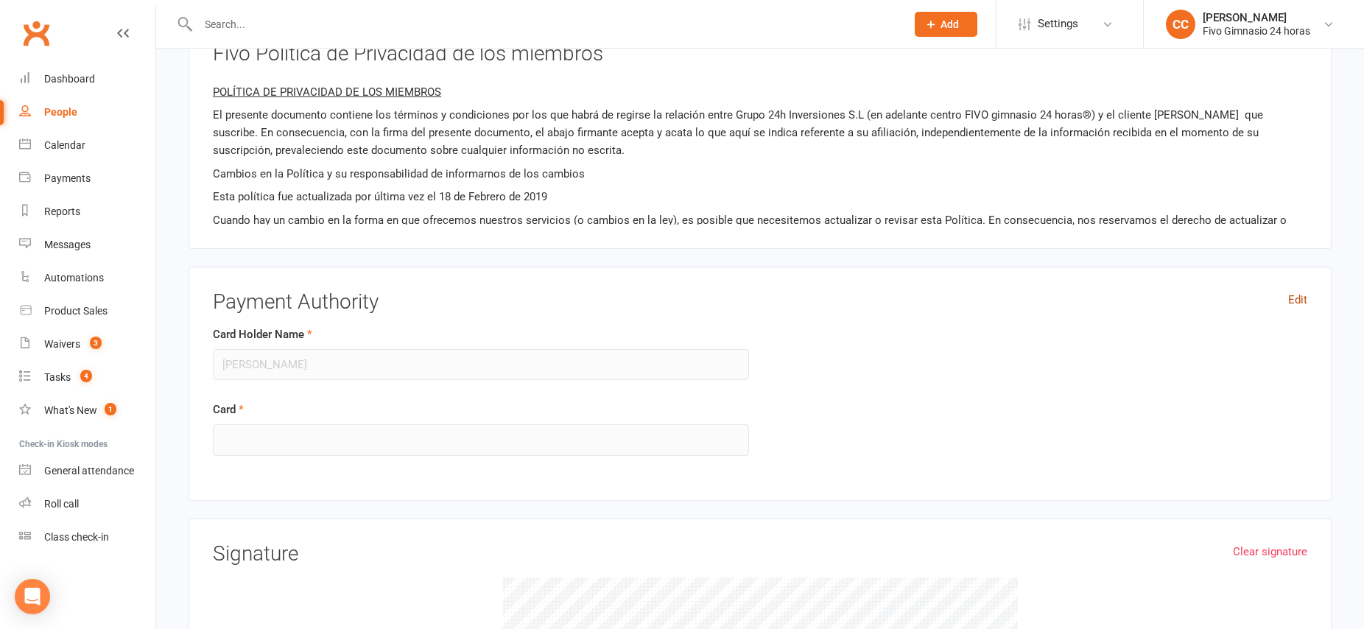
click at [1297, 297] on link "Edit" at bounding box center [1297, 300] width 19 height 18
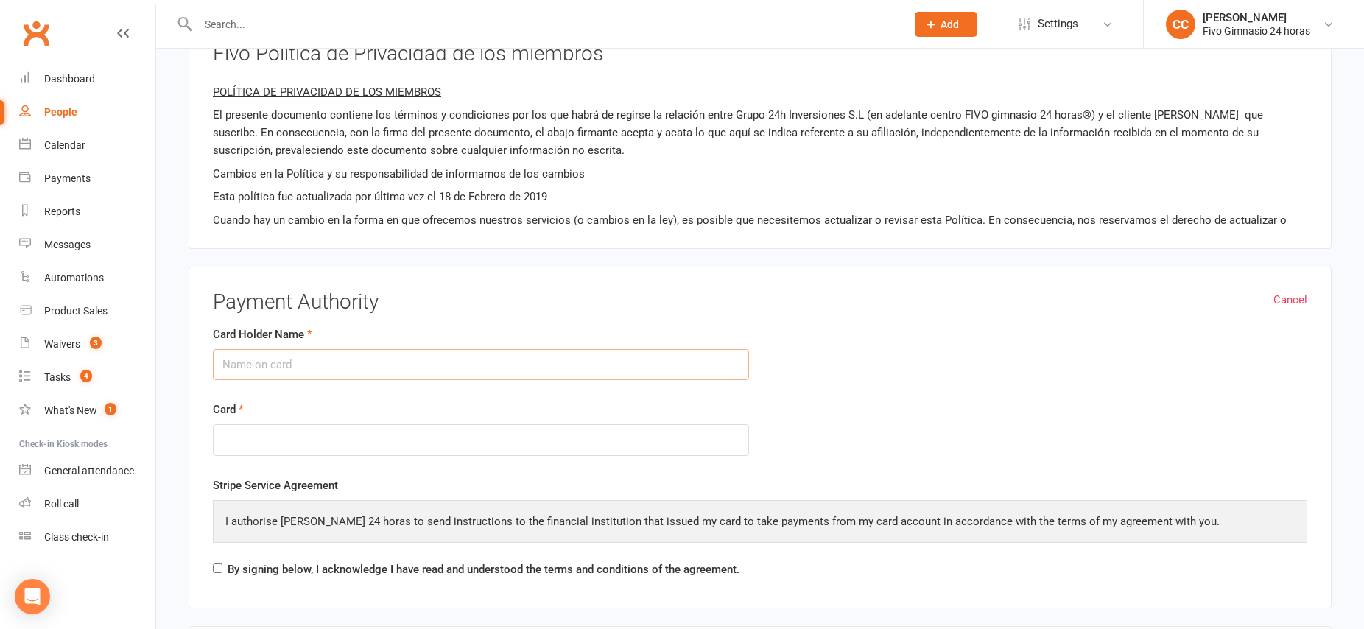
click at [242, 367] on input "Card Holder Name" at bounding box center [481, 364] width 536 height 31
type input "[PERSON_NAME]"
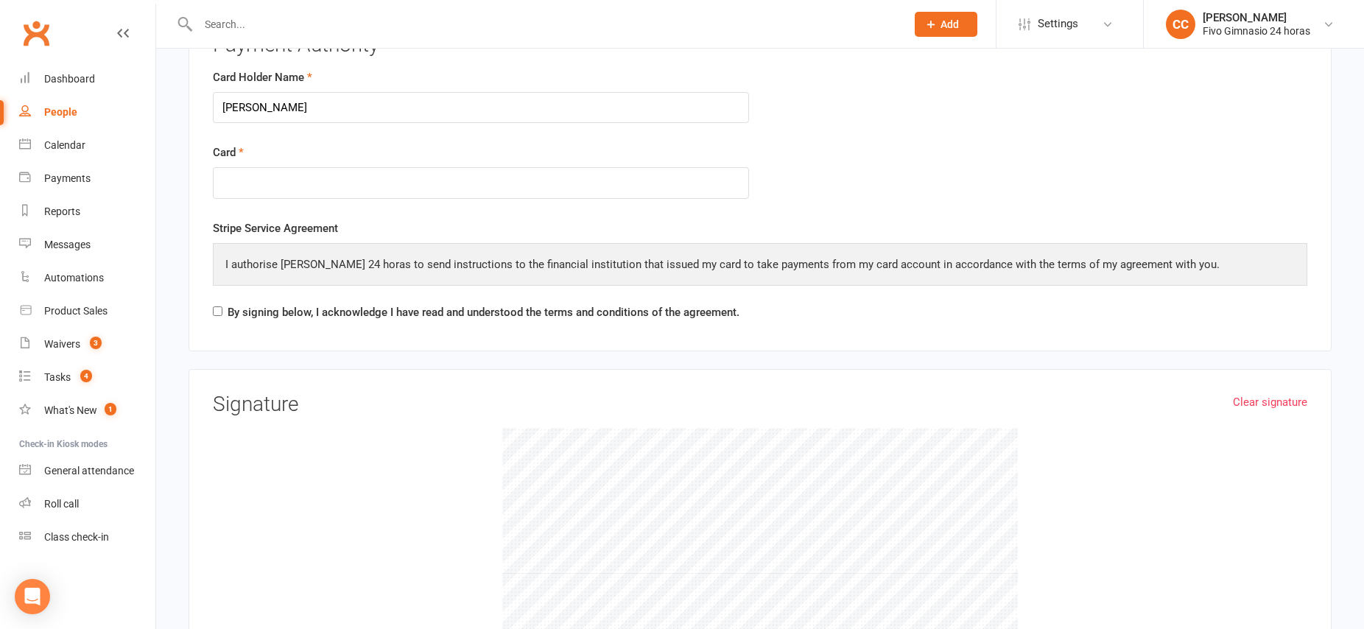
scroll to position [1737, 0]
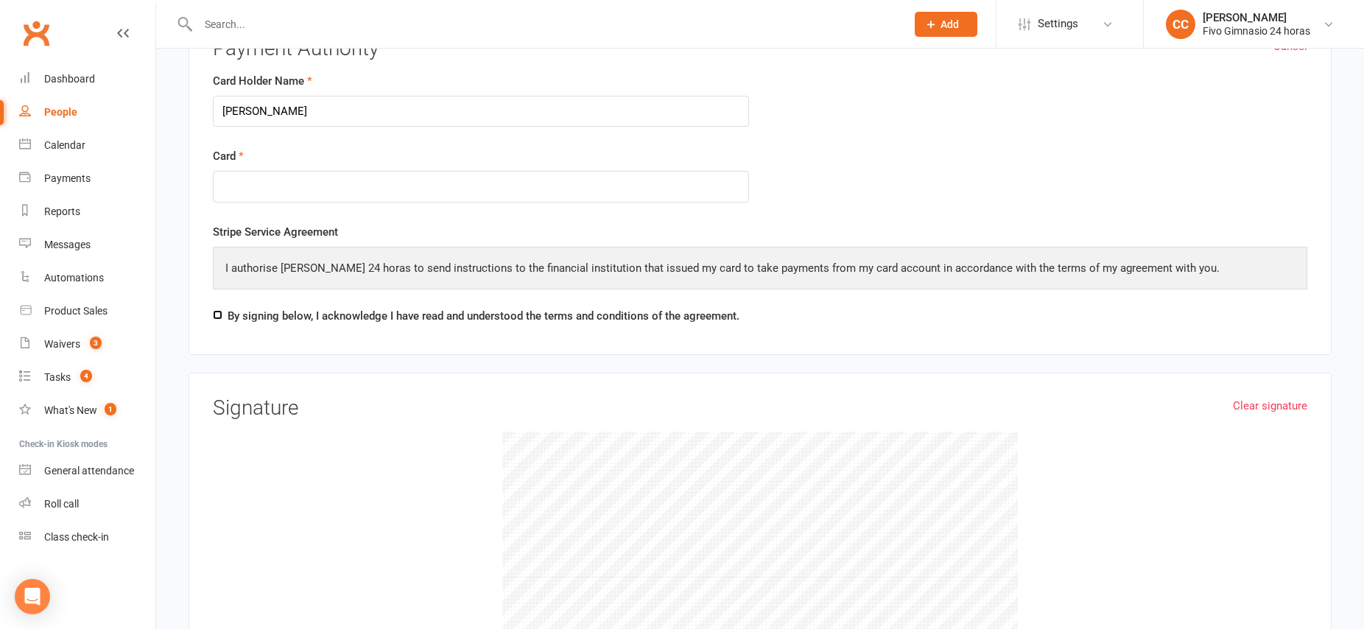
click at [214, 314] on input "By signing below, I acknowledge I have read and understood the terms and condit…" at bounding box center [218, 315] width 10 height 10
checkbox input "true"
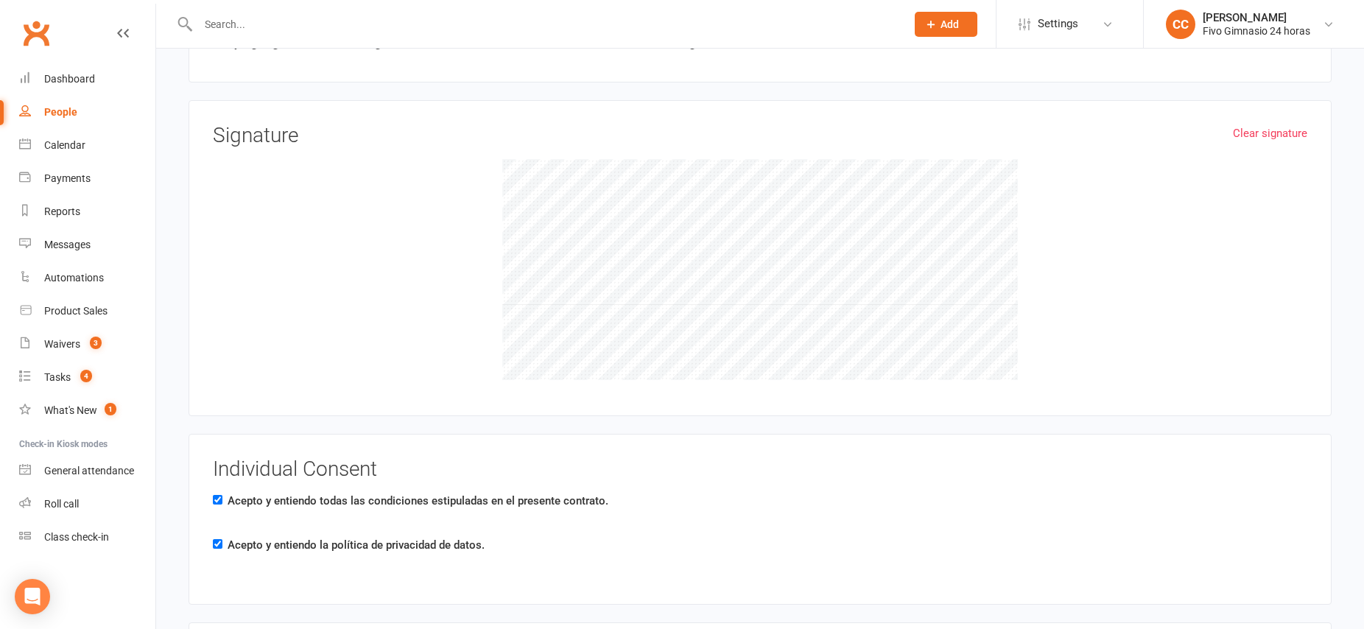
scroll to position [2369, 0]
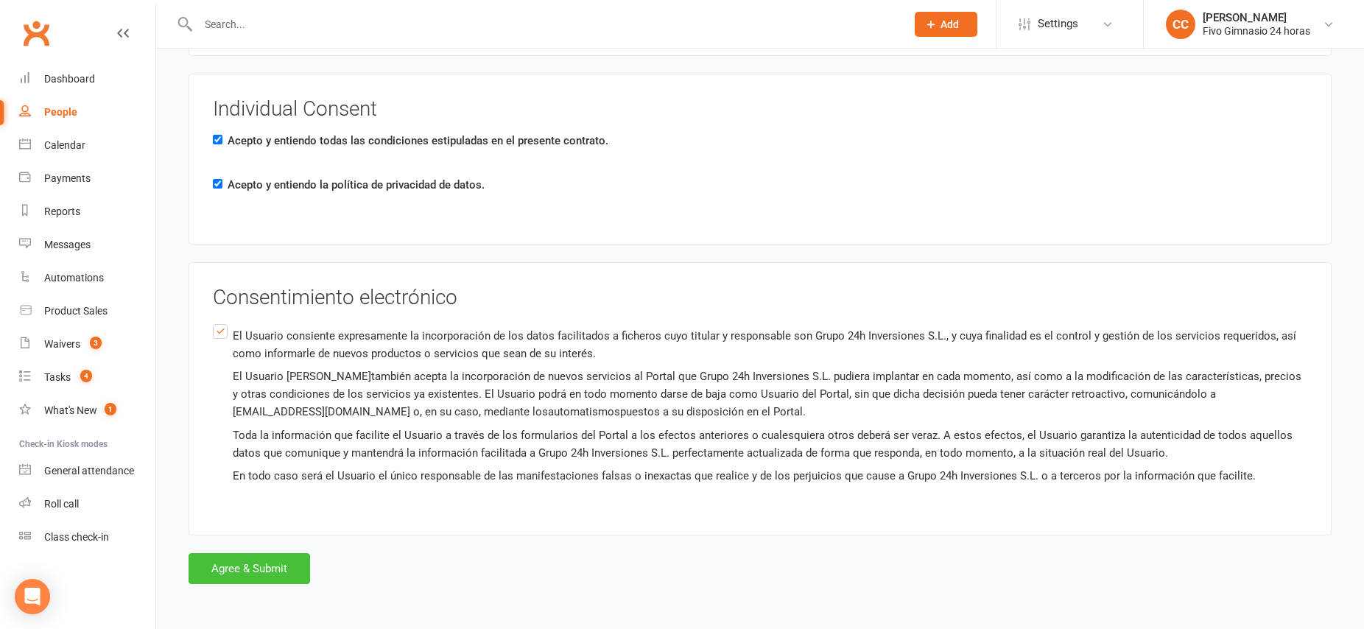
click at [269, 569] on button "Agree & Submit" at bounding box center [248, 568] width 121 height 31
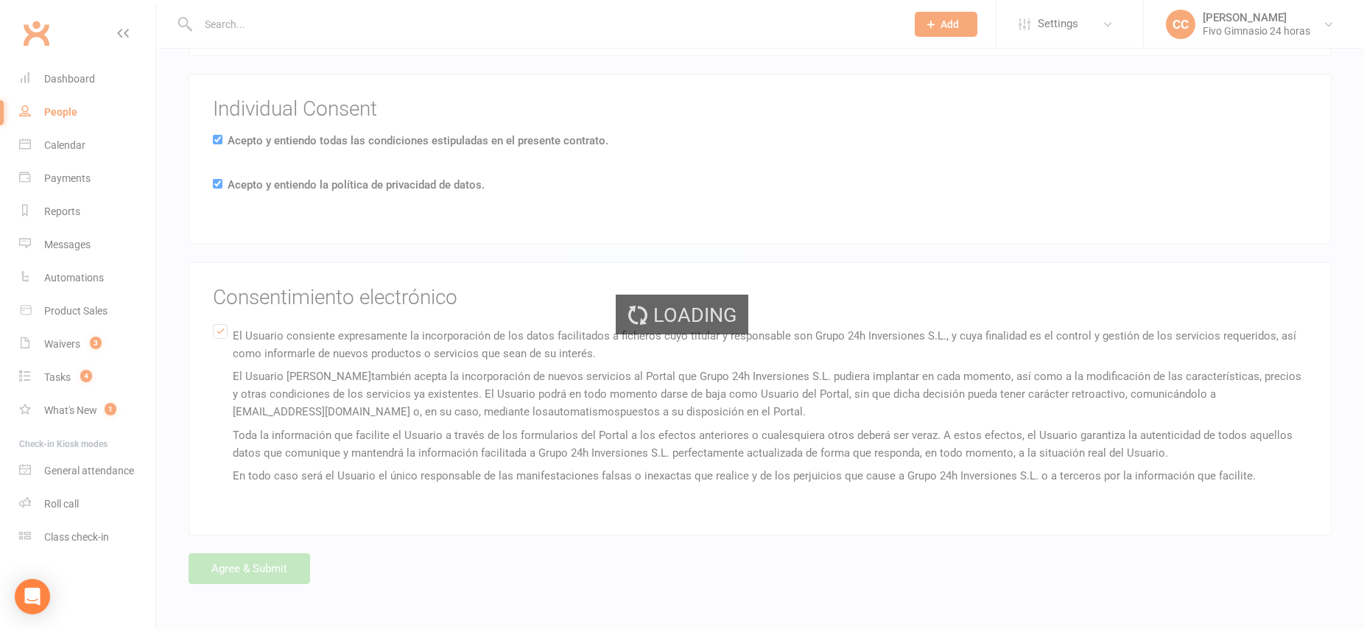
scroll to position [0, 0]
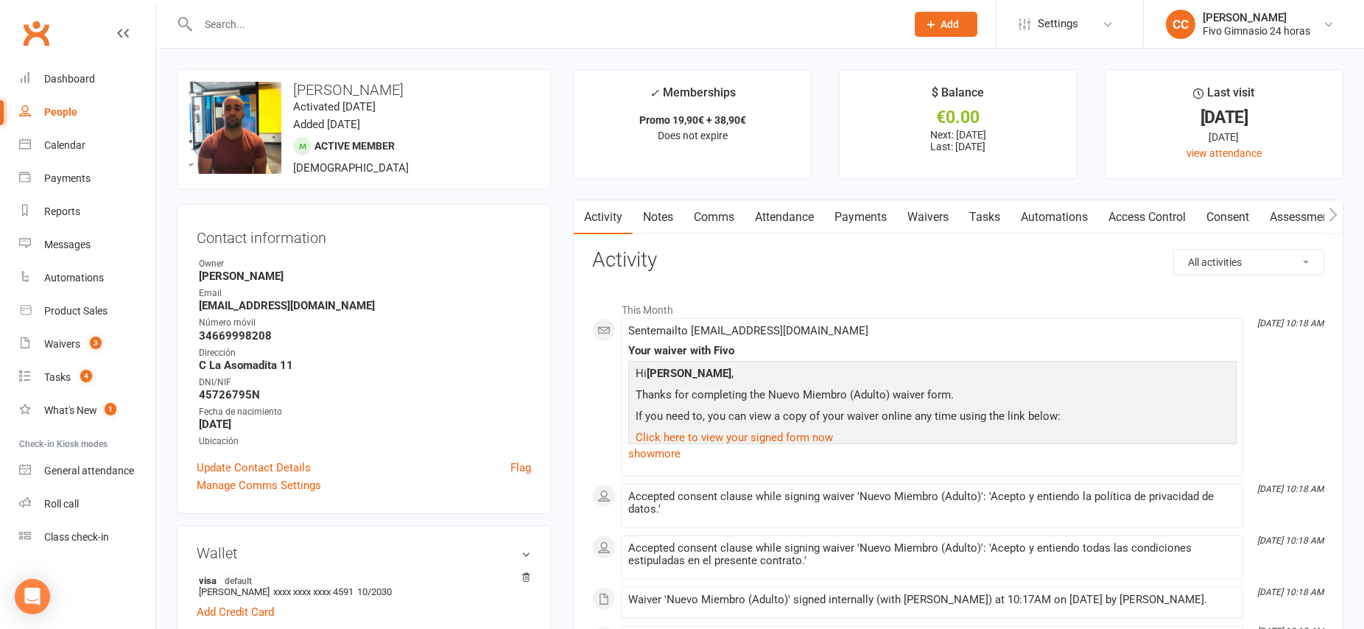
click at [1120, 219] on link "Access Control" at bounding box center [1147, 217] width 98 height 34
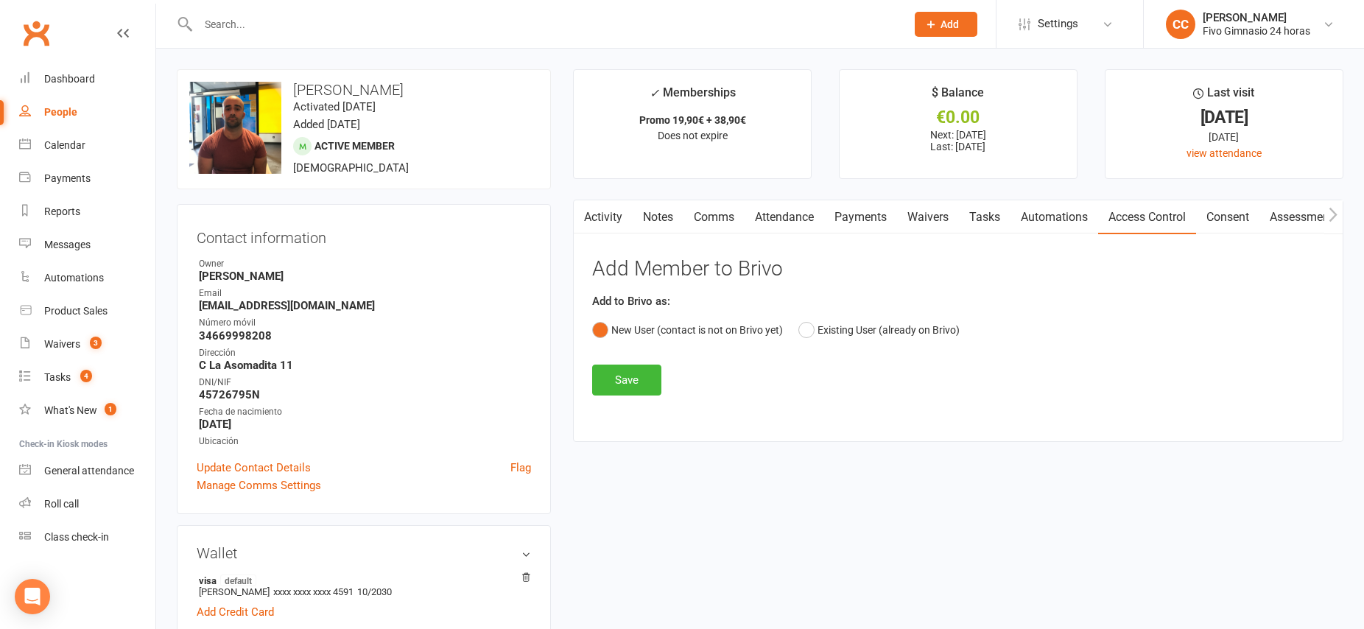
click at [871, 219] on link "Payments" at bounding box center [860, 217] width 73 height 34
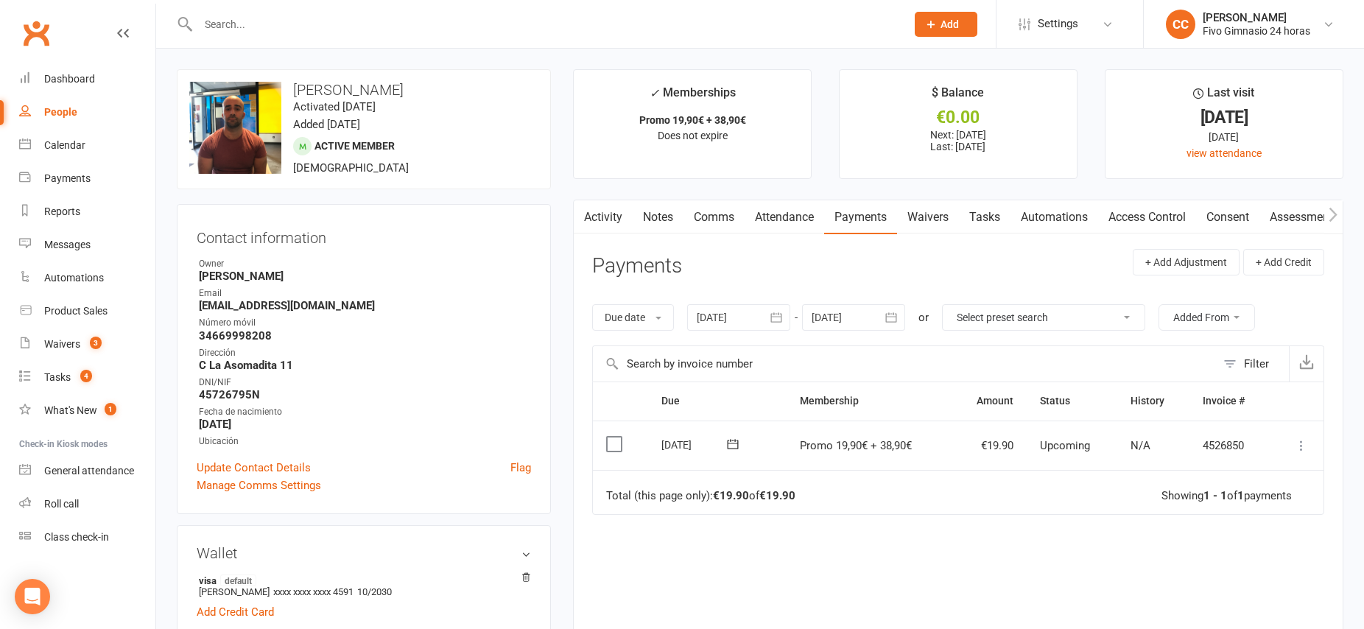
click at [1151, 215] on link "Access Control" at bounding box center [1147, 217] width 98 height 34
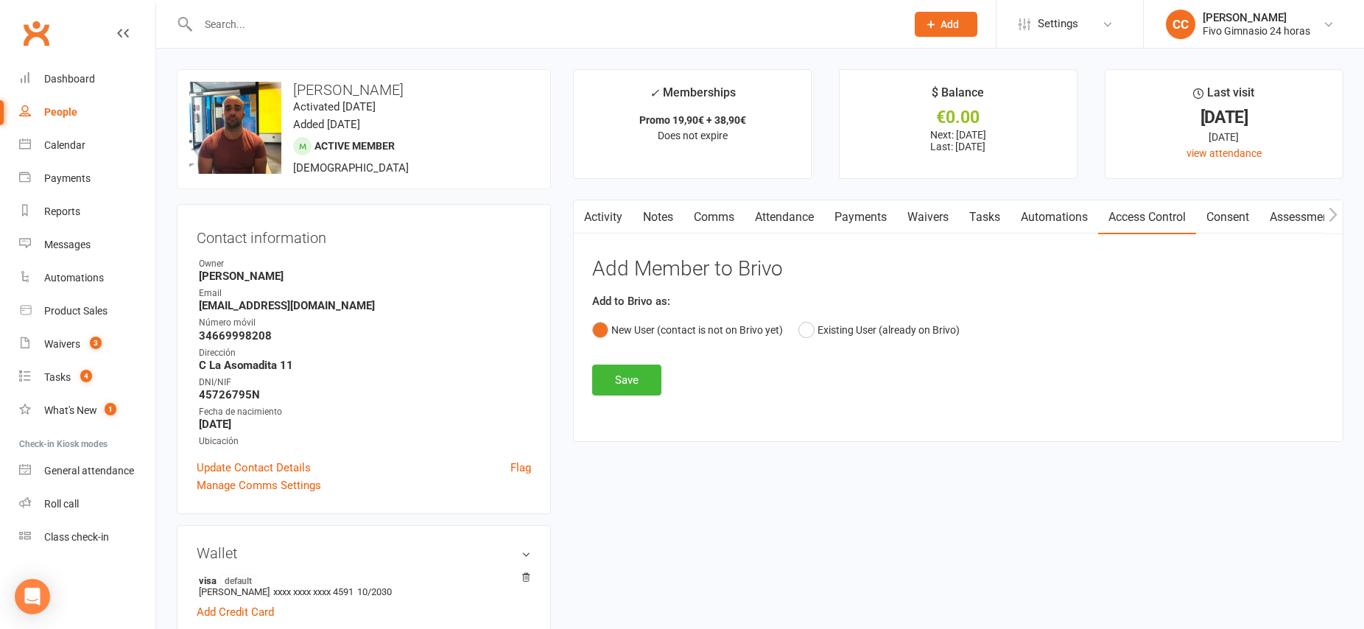
click at [1062, 219] on link "Automations" at bounding box center [1054, 217] width 88 height 34
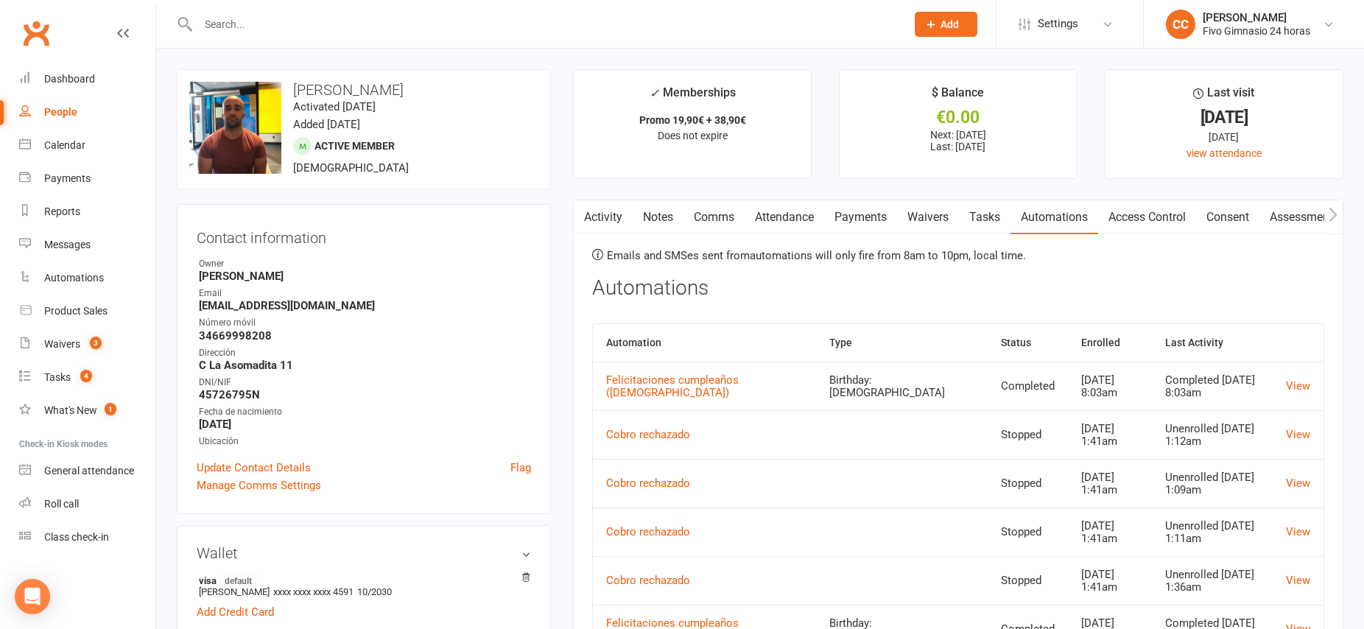
click at [942, 216] on link "Waivers" at bounding box center [928, 217] width 62 height 34
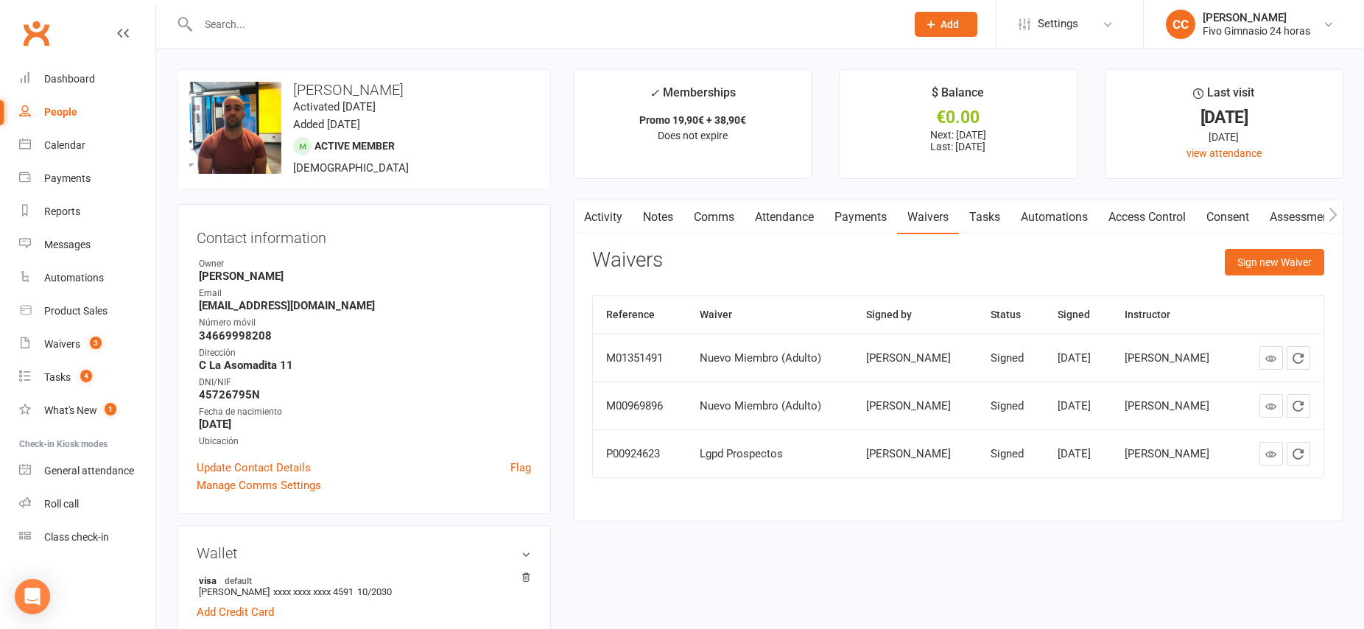
click at [1149, 225] on link "Access Control" at bounding box center [1147, 217] width 98 height 34
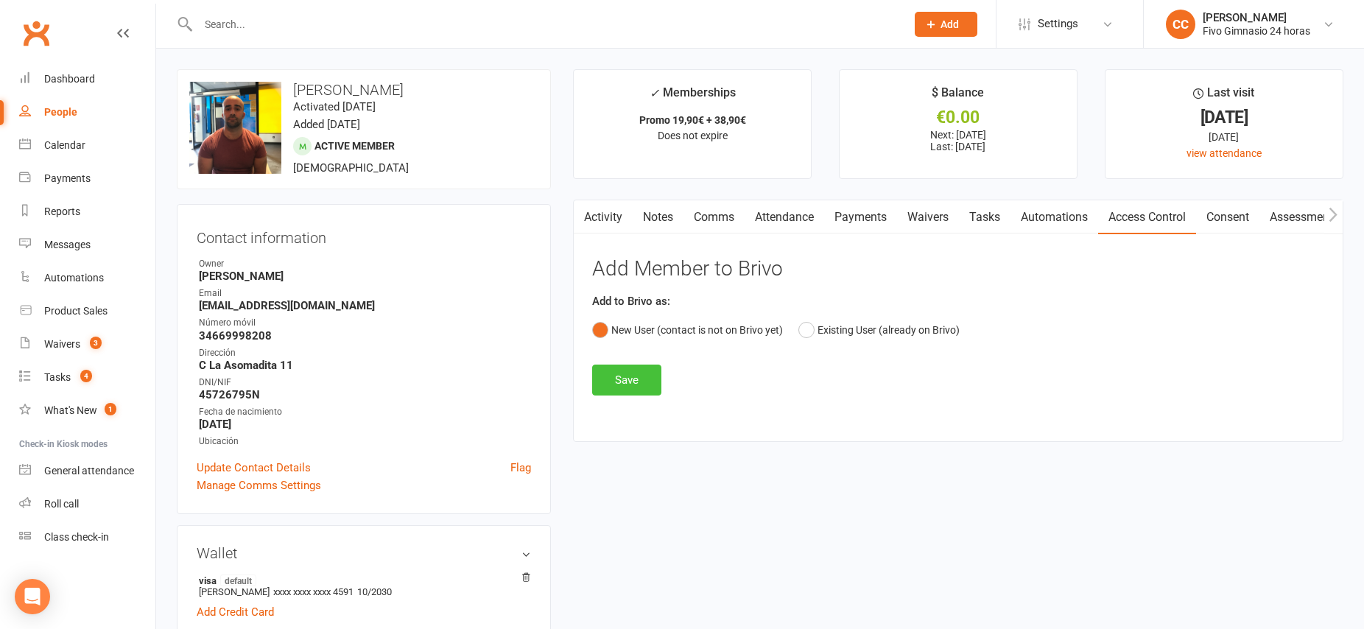
click at [638, 378] on button "Save" at bounding box center [626, 379] width 69 height 31
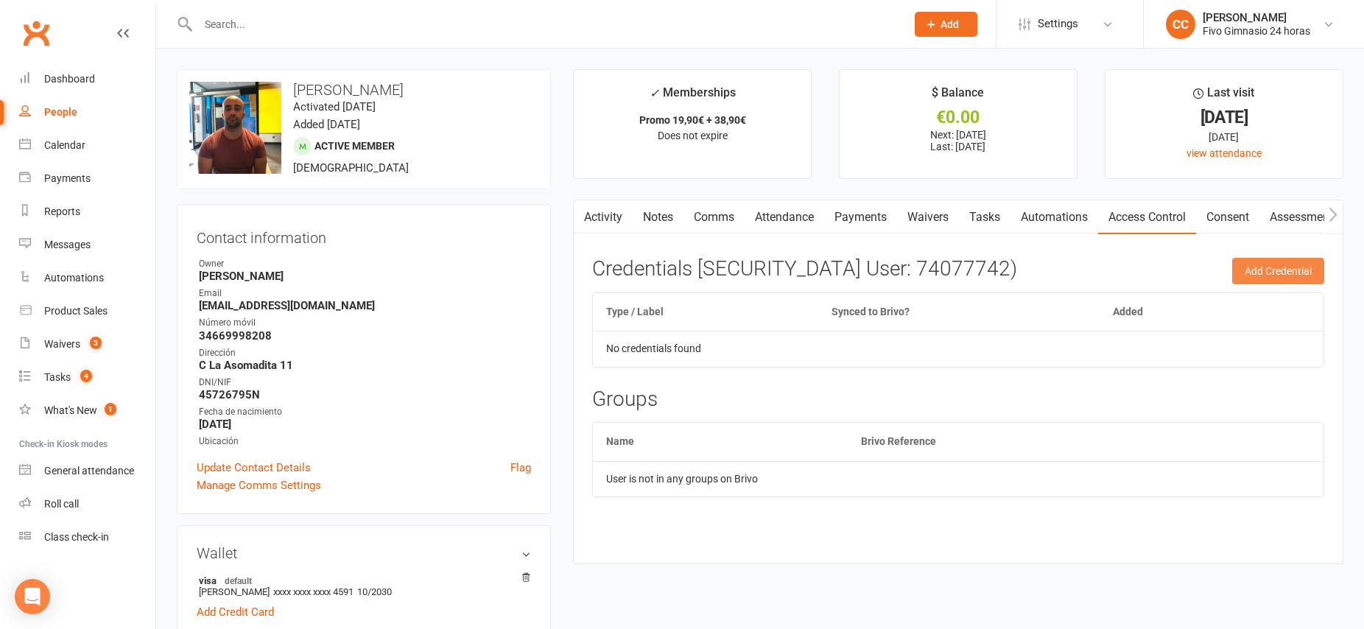
click at [1268, 275] on button "Add Credential" at bounding box center [1278, 271] width 92 height 27
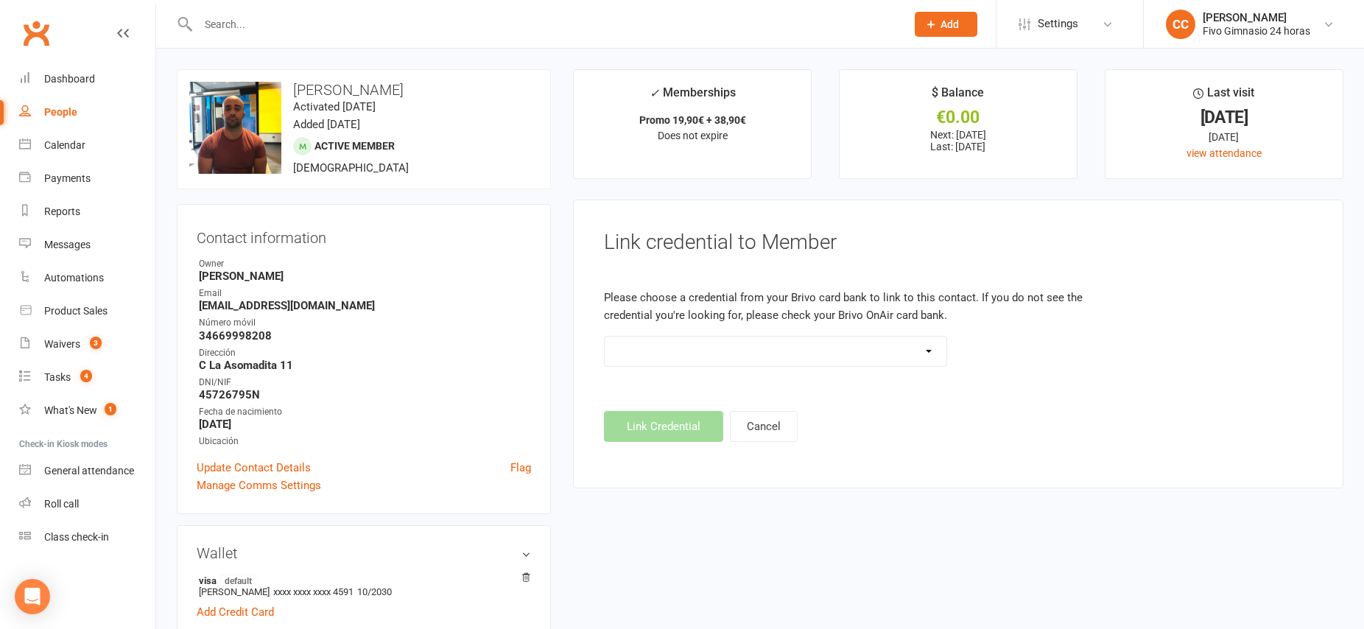
click at [928, 351] on select "Standard 26 Bit (54268) Standard 26 Bit (54269) Standard 26 Bit (54270) Standar…" at bounding box center [776, 350] width 342 height 29
select select "8719"
click at [674, 428] on button "Link Credential" at bounding box center [663, 426] width 119 height 31
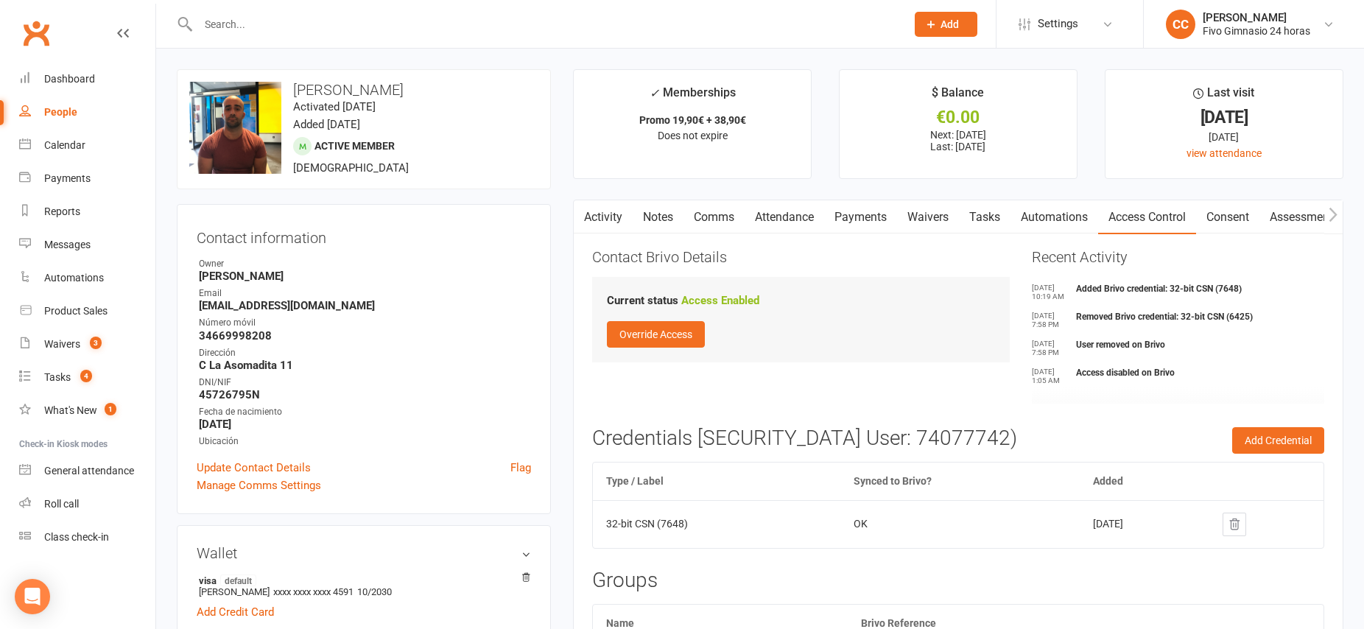
click at [859, 214] on link "Payments" at bounding box center [860, 217] width 73 height 34
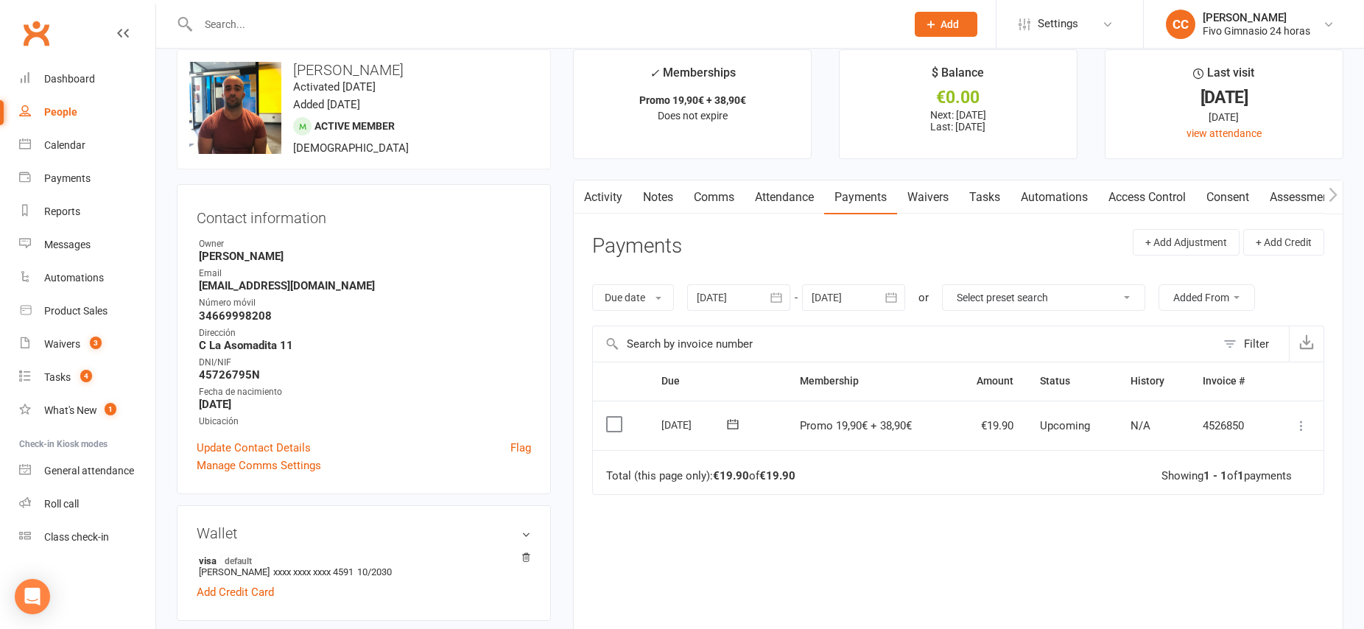
scroll to position [23, 0]
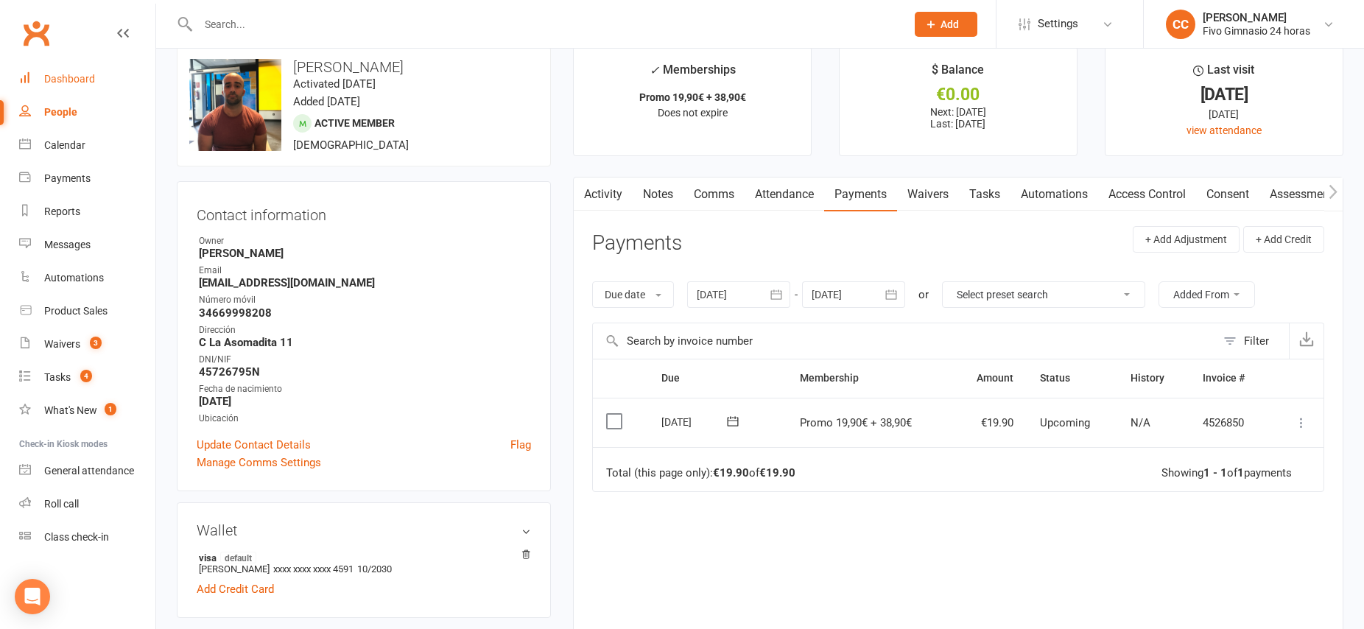
click at [66, 77] on div "Dashboard" at bounding box center [69, 79] width 51 height 12
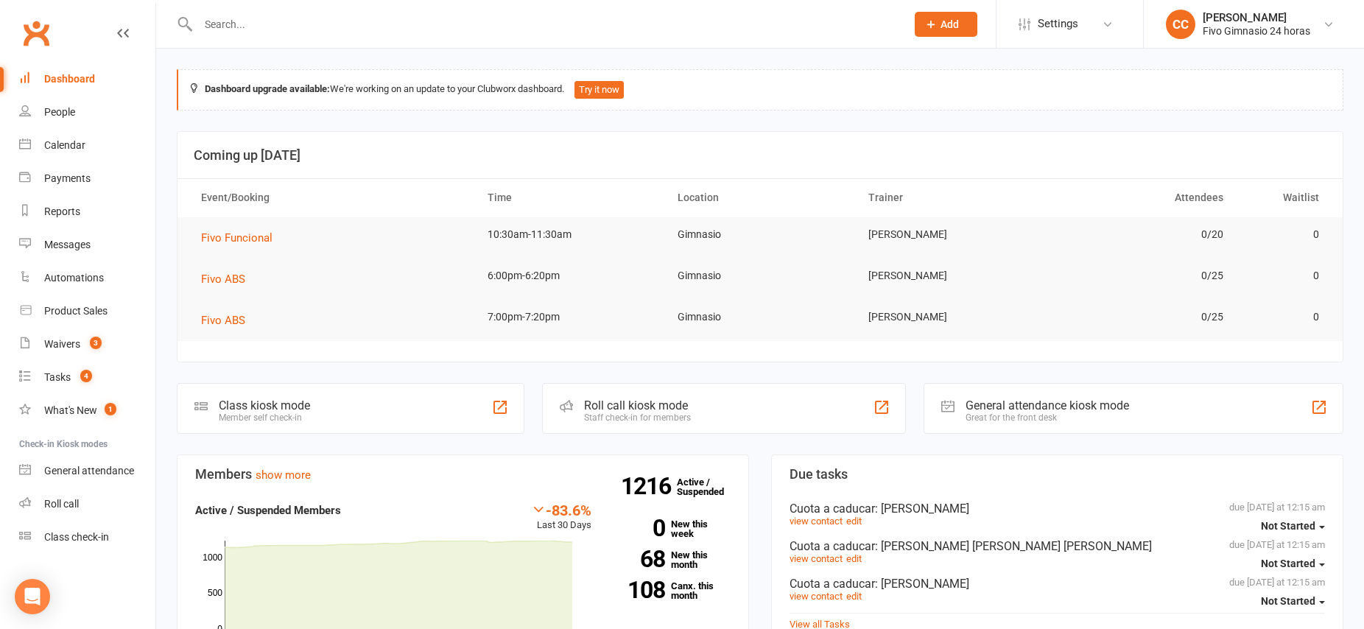
click at [224, 24] on input "text" at bounding box center [545, 24] width 702 height 21
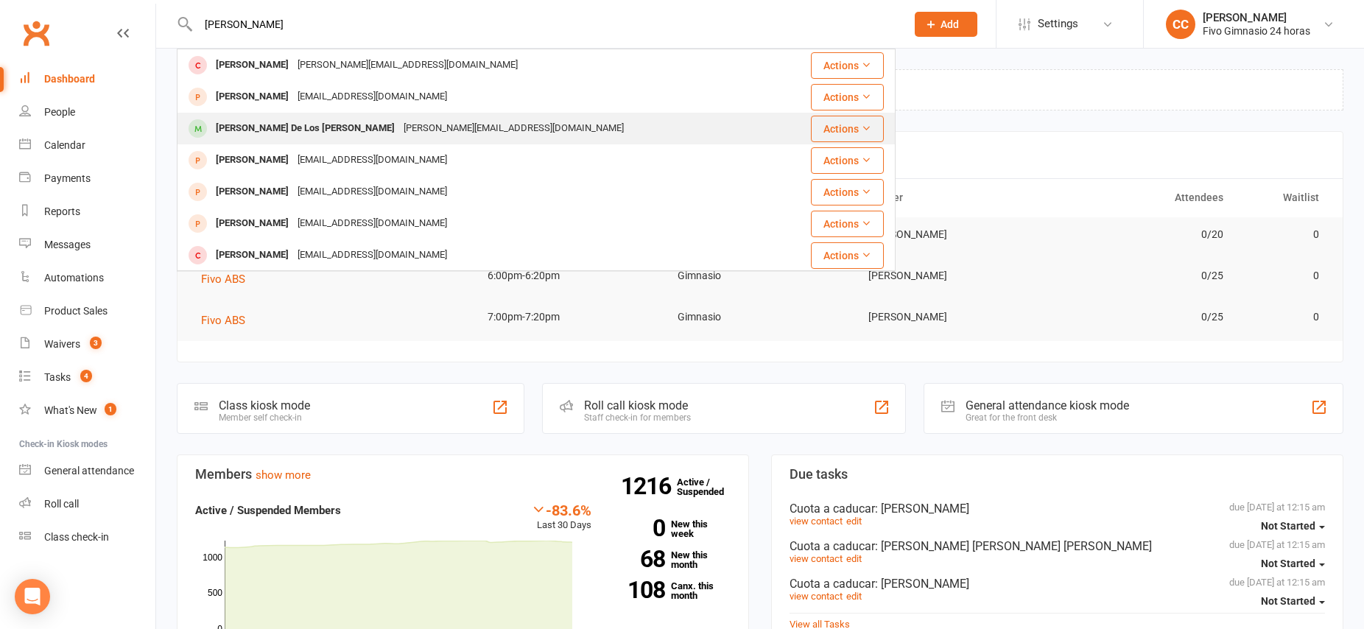
type input "[PERSON_NAME]"
click at [256, 121] on div "[PERSON_NAME] De Los [PERSON_NAME]" at bounding box center [305, 128] width 188 height 21
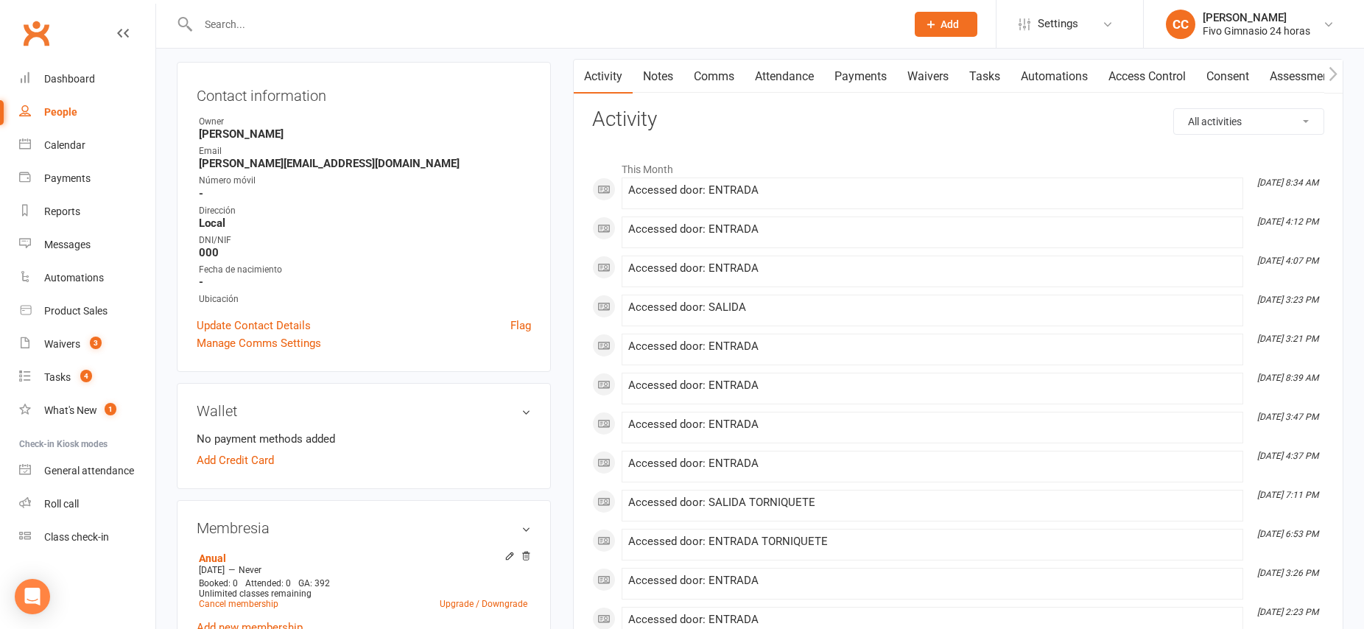
scroll to position [150, 0]
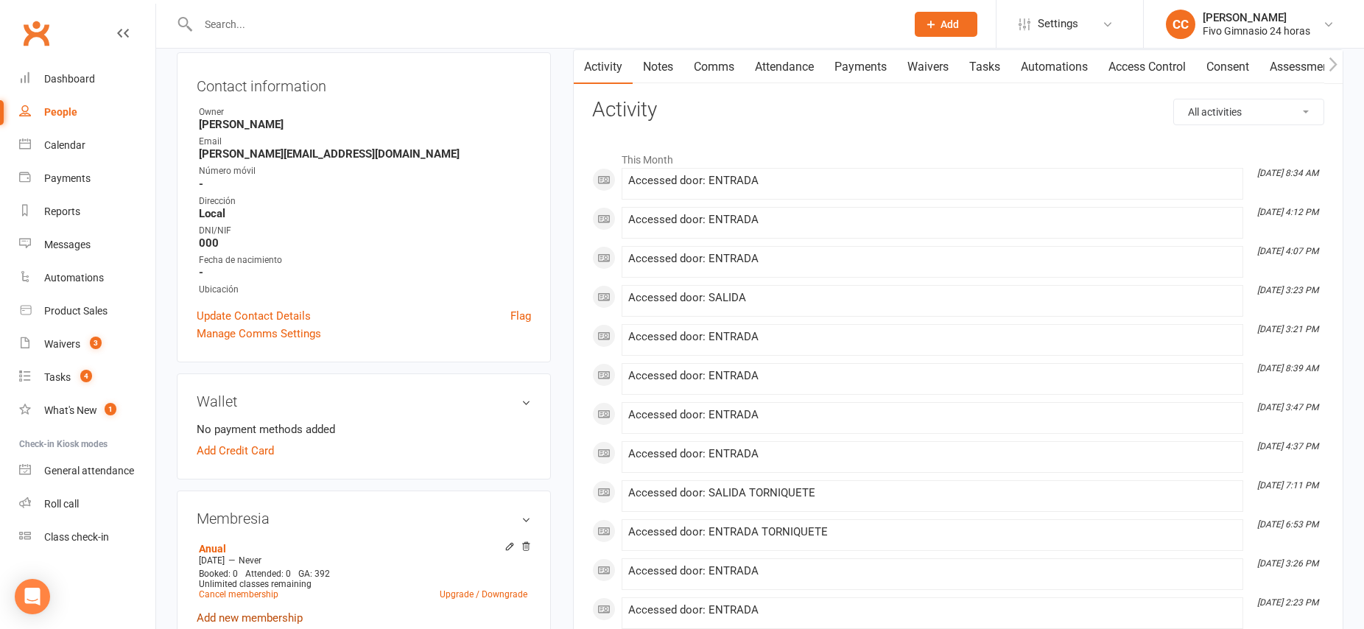
click at [244, 619] on link "Add new membership" at bounding box center [250, 617] width 106 height 13
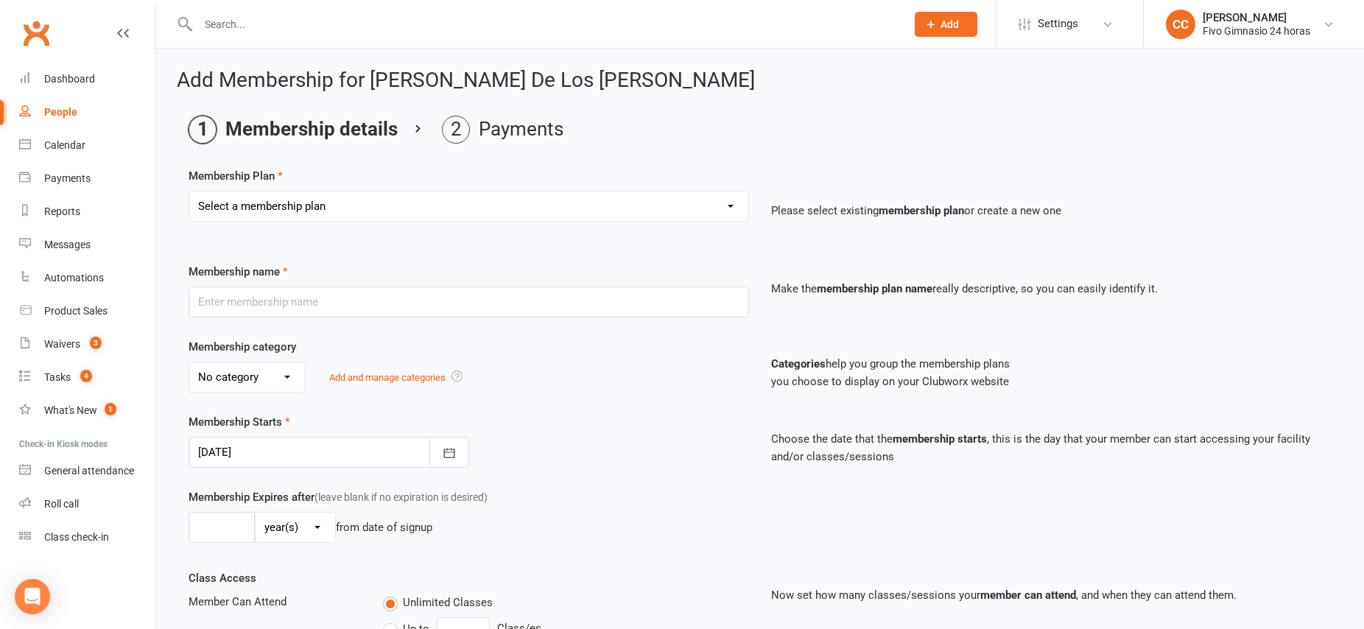
click at [355, 214] on select "Select a membership plan Cuota familiar Cuota estudiante 10 pases full Anual Se…" at bounding box center [468, 205] width 559 height 29
select select "3"
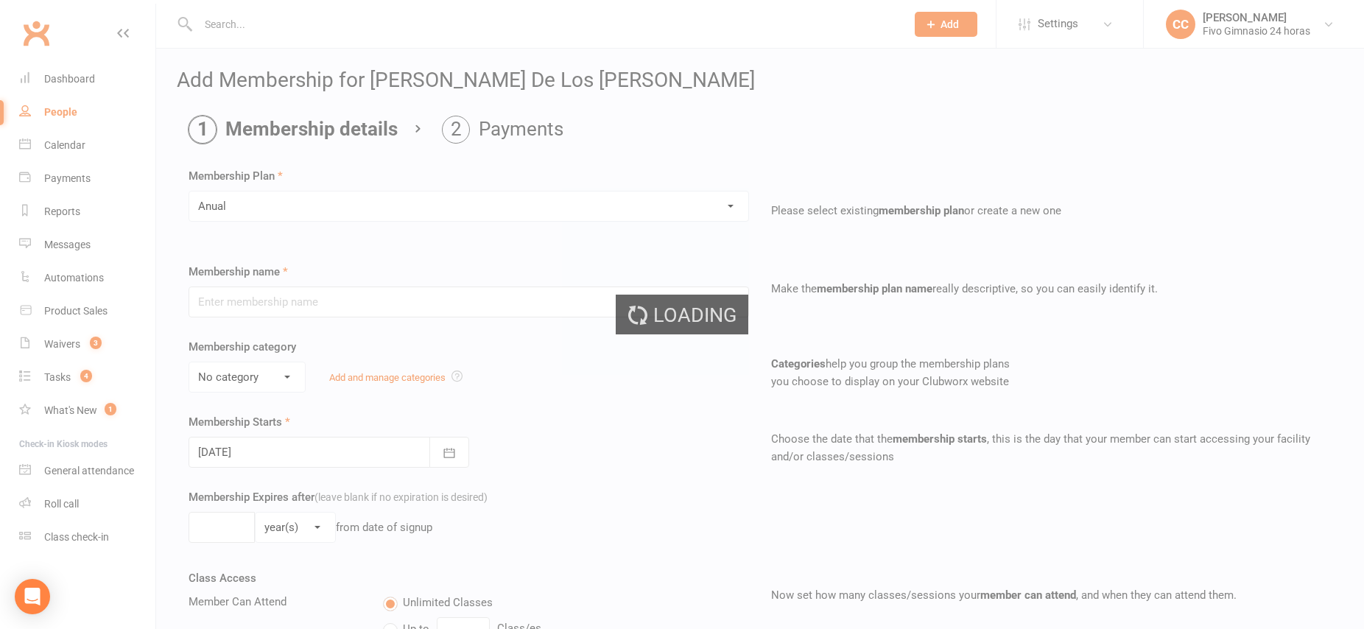
type input "Anual"
select select "1"
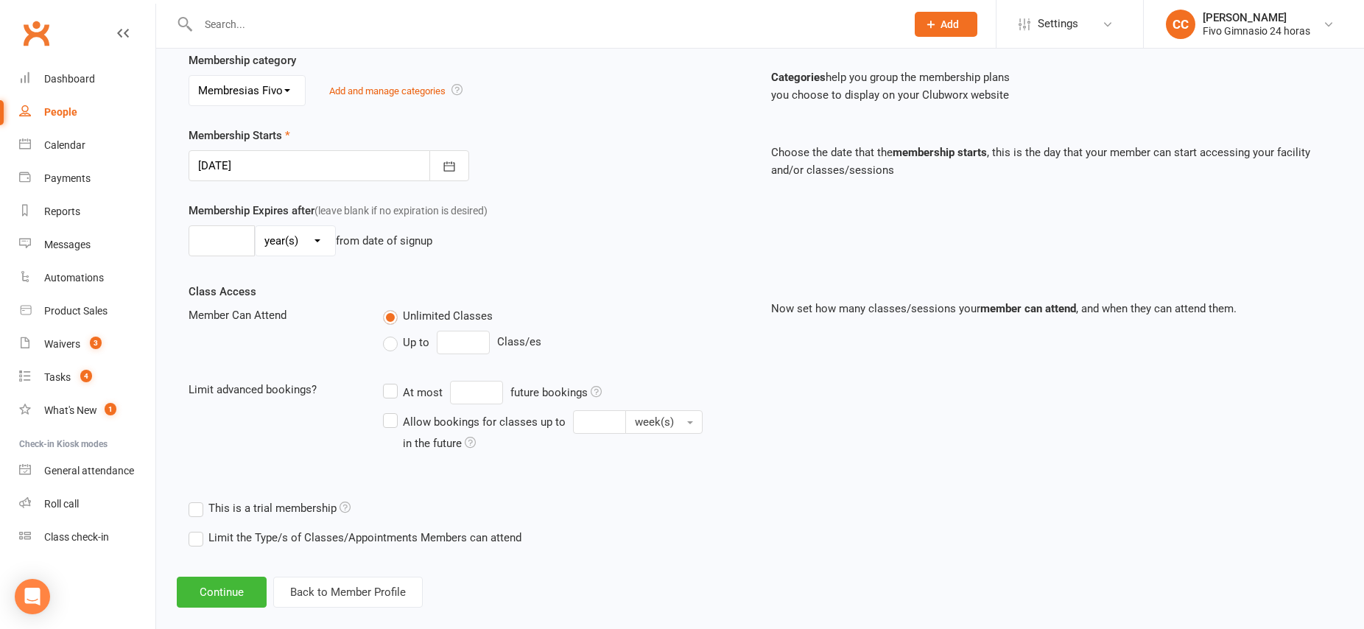
scroll to position [307, 0]
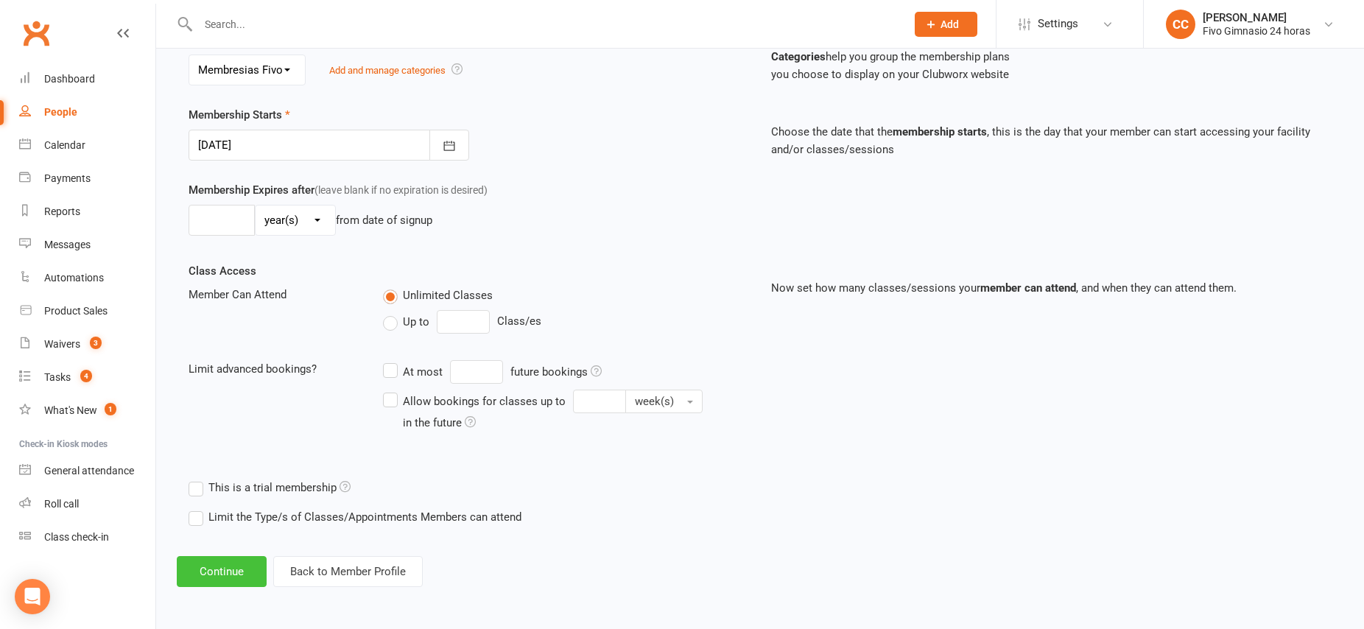
click at [211, 568] on button "Continue" at bounding box center [222, 571] width 90 height 31
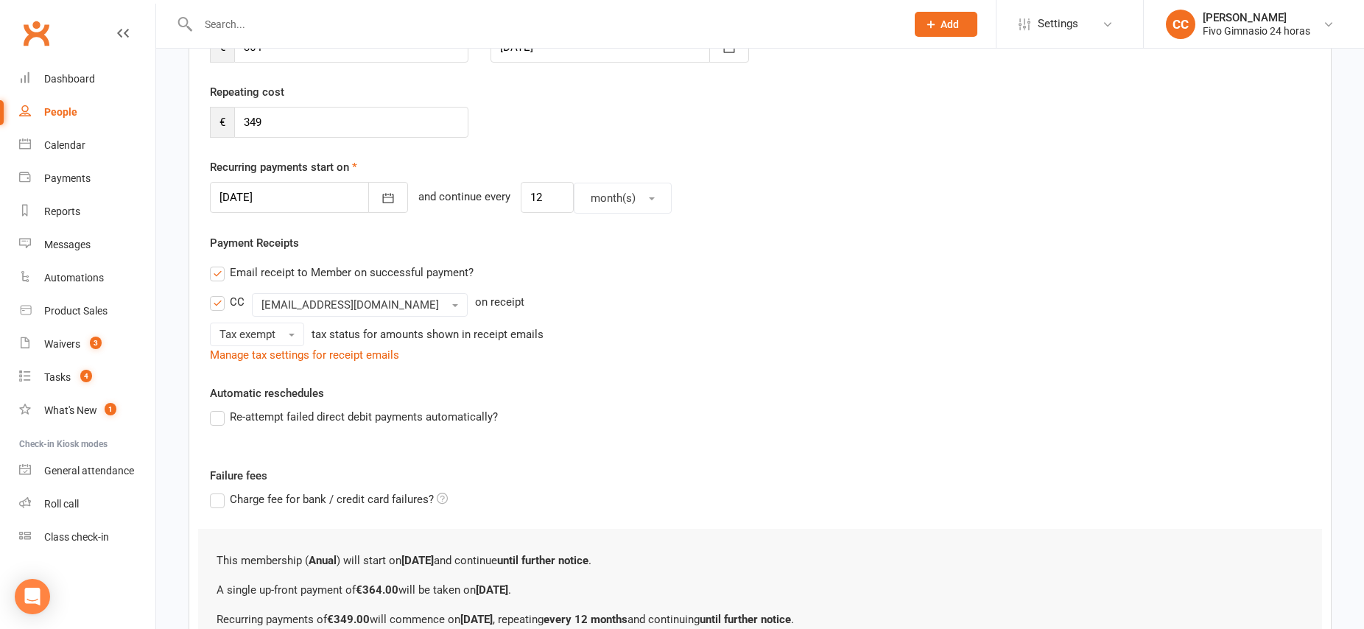
scroll to position [412, 0]
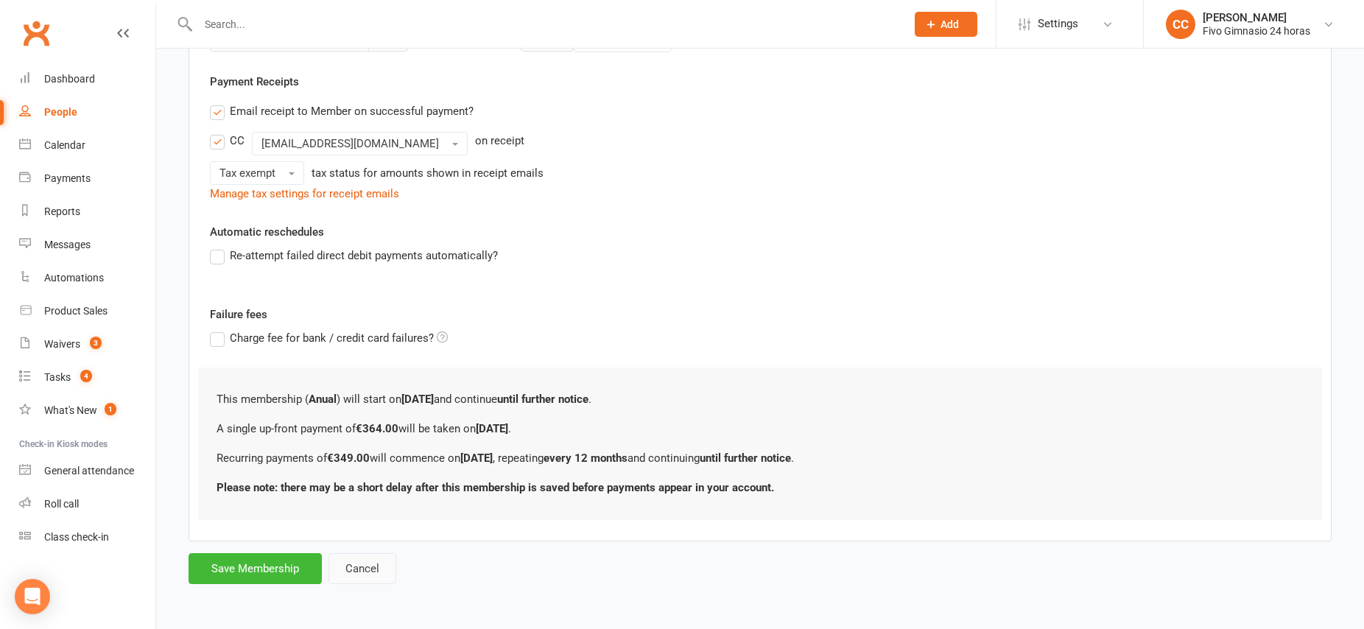
click at [366, 558] on button "Cancel" at bounding box center [362, 568] width 68 height 31
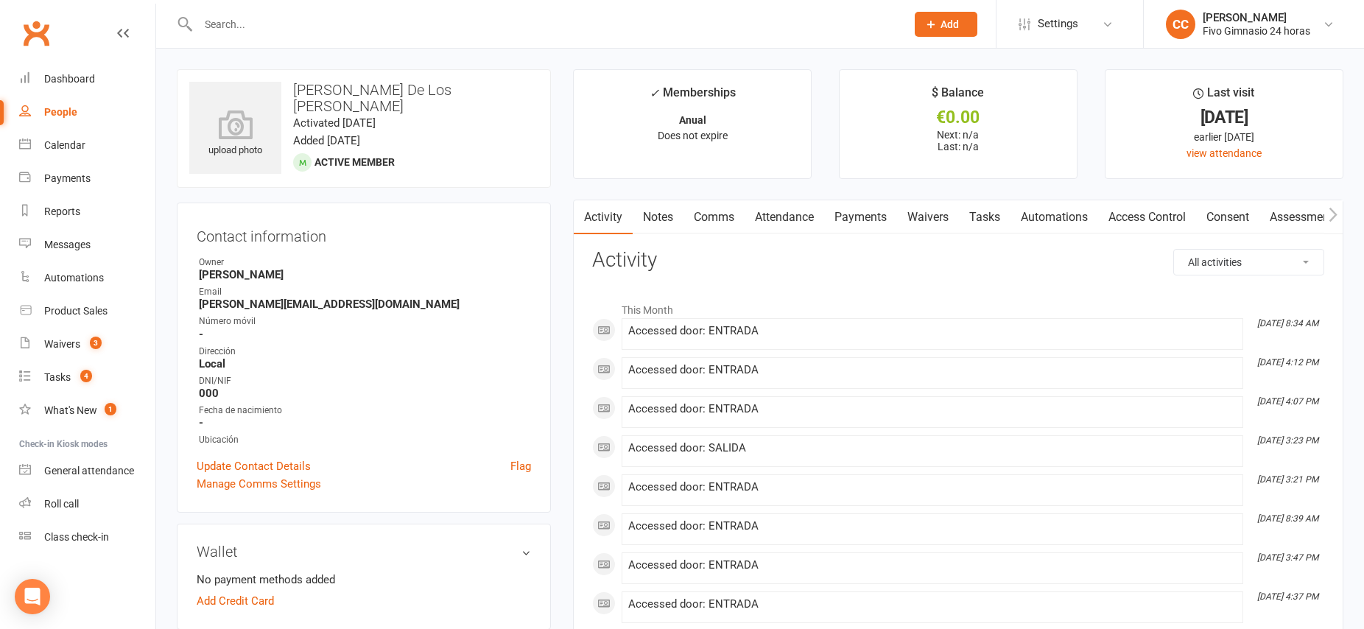
click at [429, 211] on div "Contact information Owner [PERSON_NAME] Email [PERSON_NAME][EMAIL_ADDRESS][DOMA…" at bounding box center [364, 357] width 374 height 310
click at [66, 77] on div "Dashboard" at bounding box center [69, 79] width 51 height 12
